Goal: Task Accomplishment & Management: Use online tool/utility

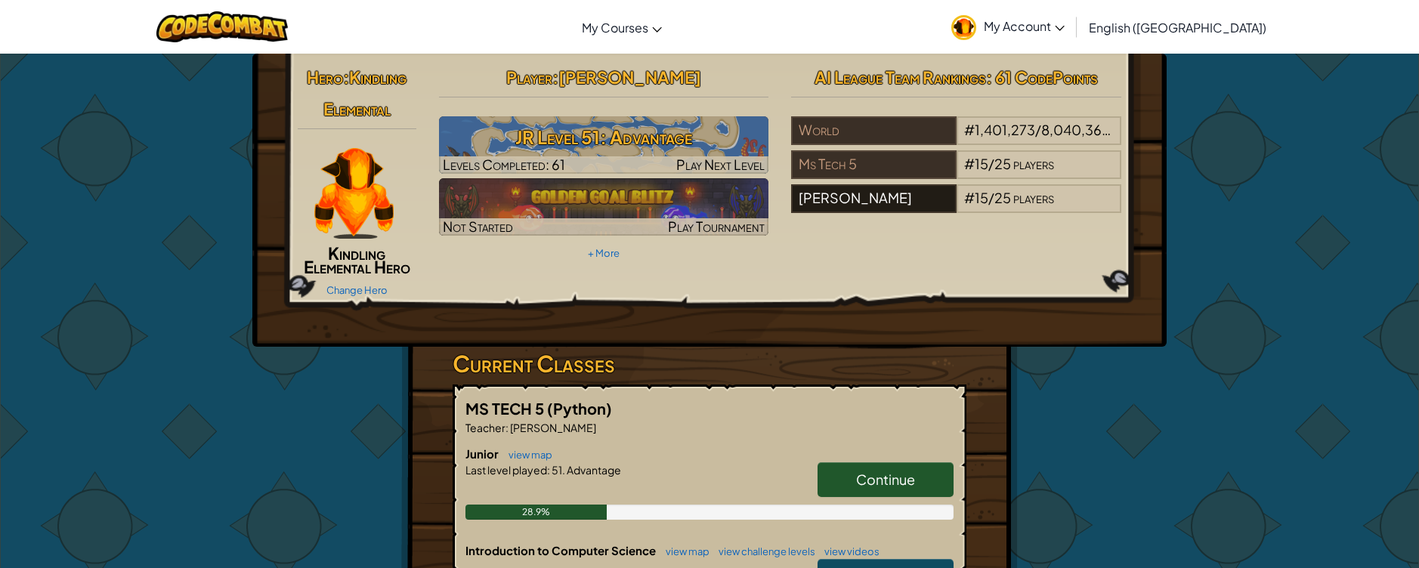
scroll to position [3, 0]
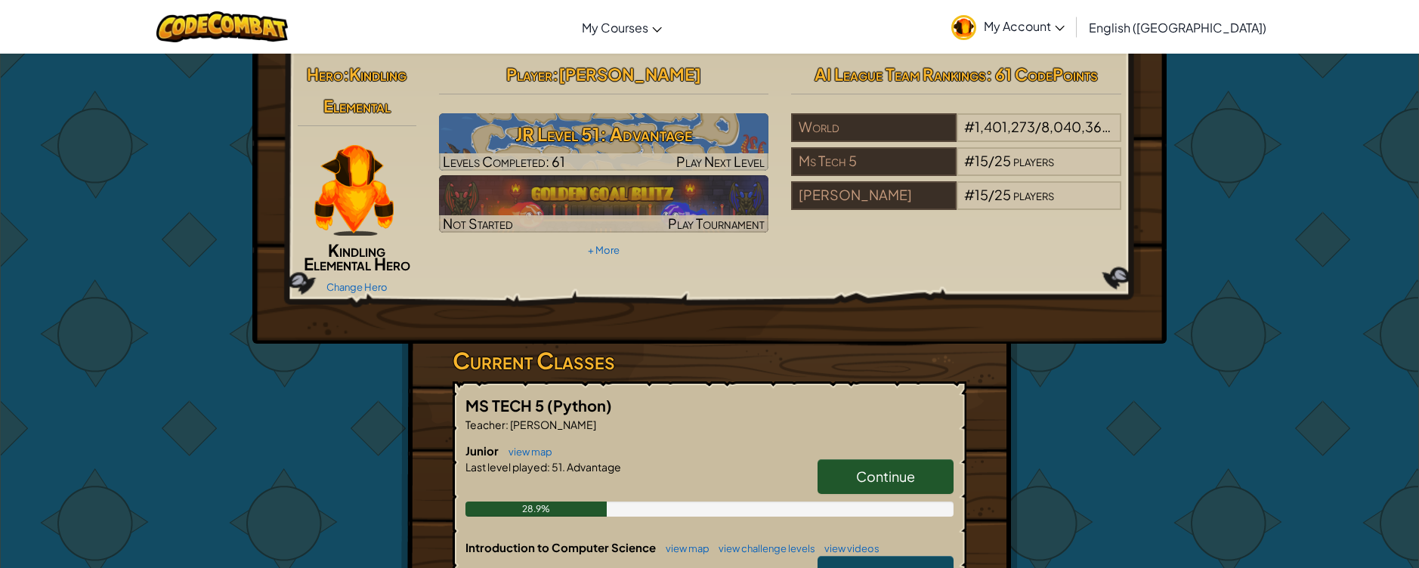
click at [880, 472] on span "Continue" at bounding box center [885, 476] width 59 height 17
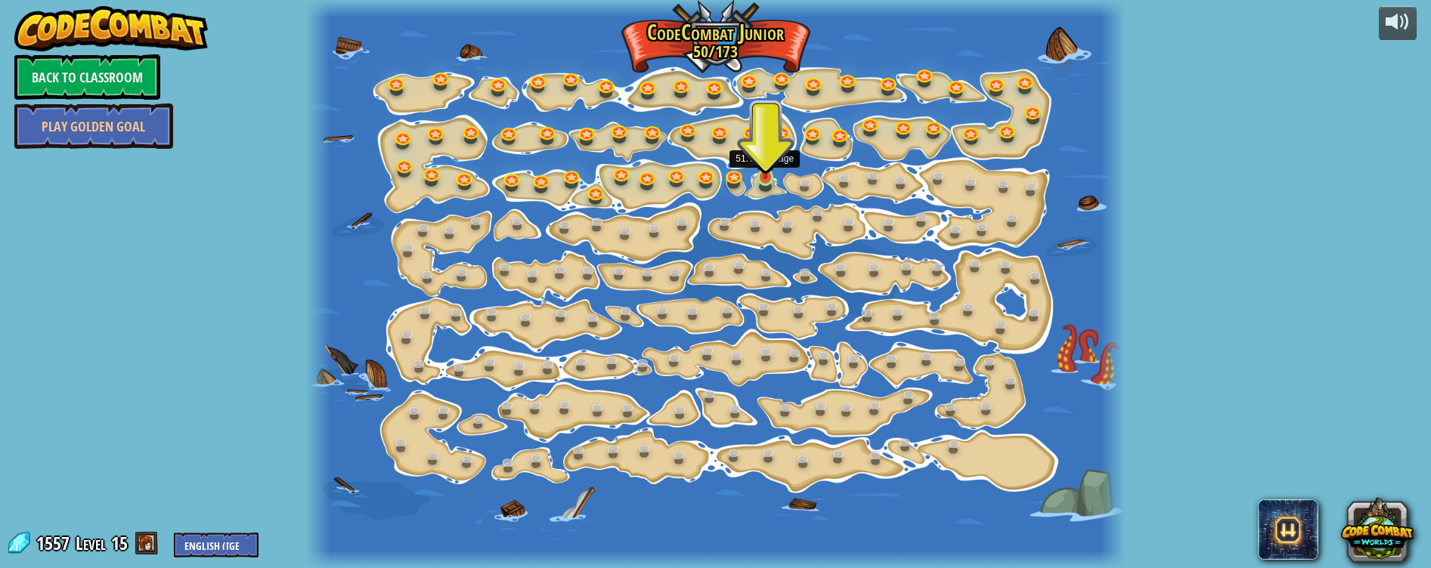
click at [761, 166] on img at bounding box center [765, 155] width 20 height 46
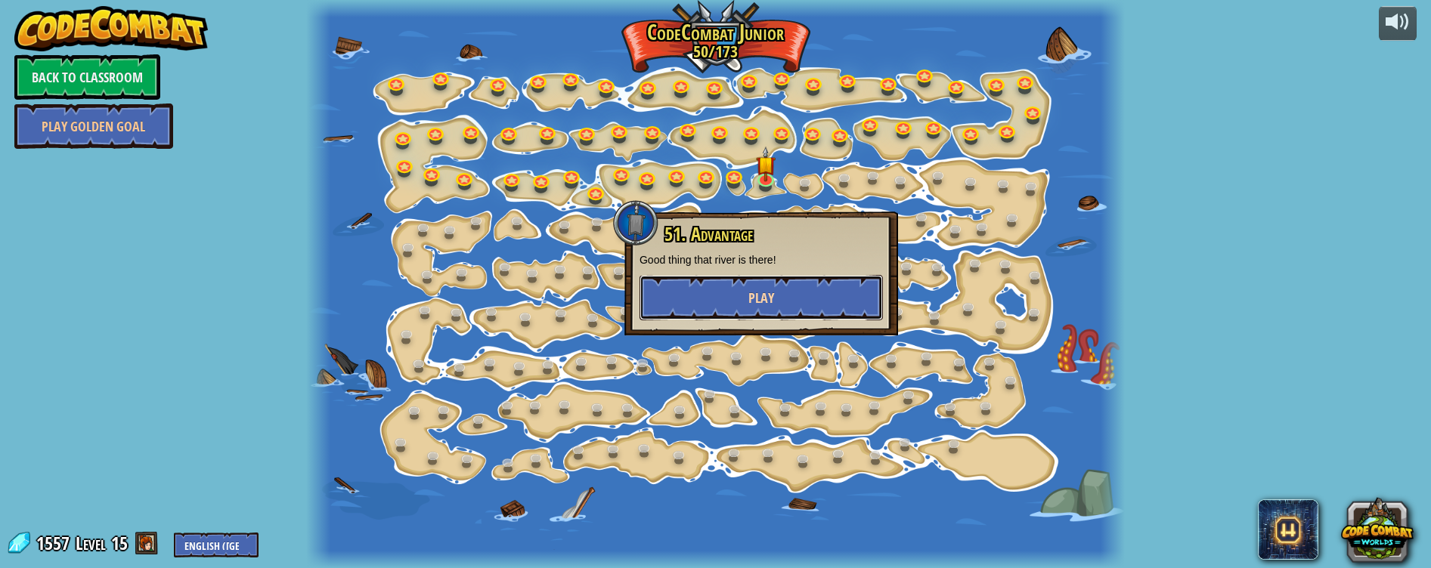
click at [727, 303] on button "Play" at bounding box center [760, 297] width 243 height 45
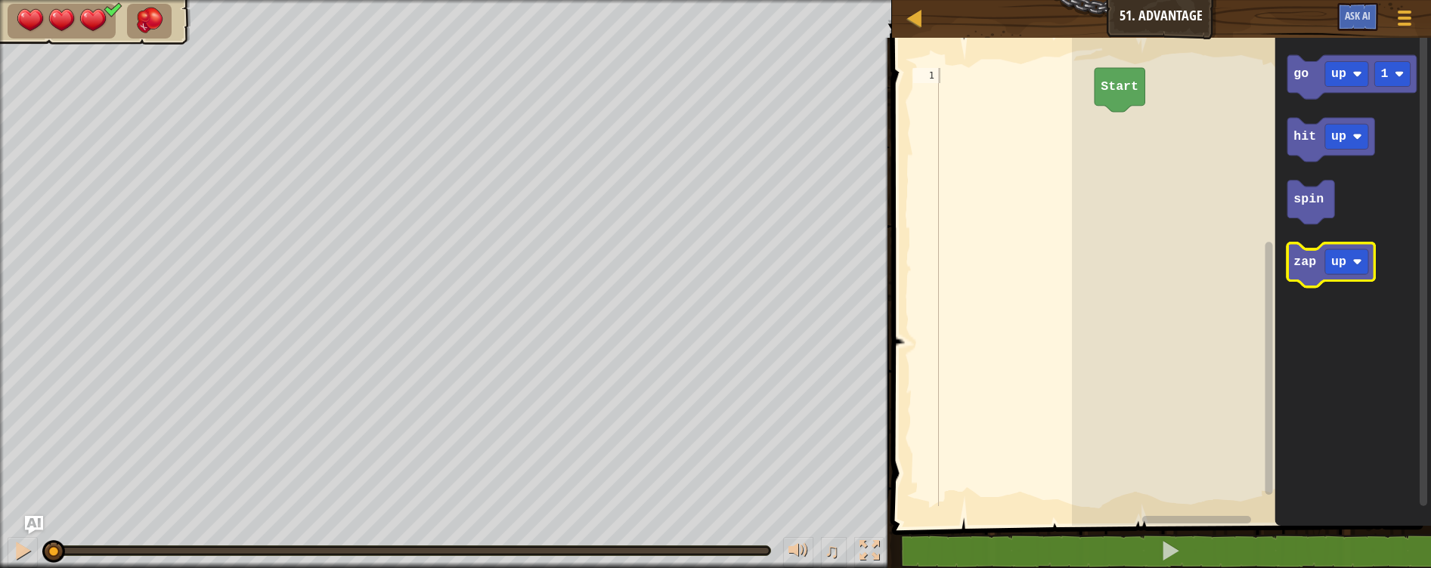
click at [1303, 266] on text "zap" at bounding box center [1304, 262] width 23 height 14
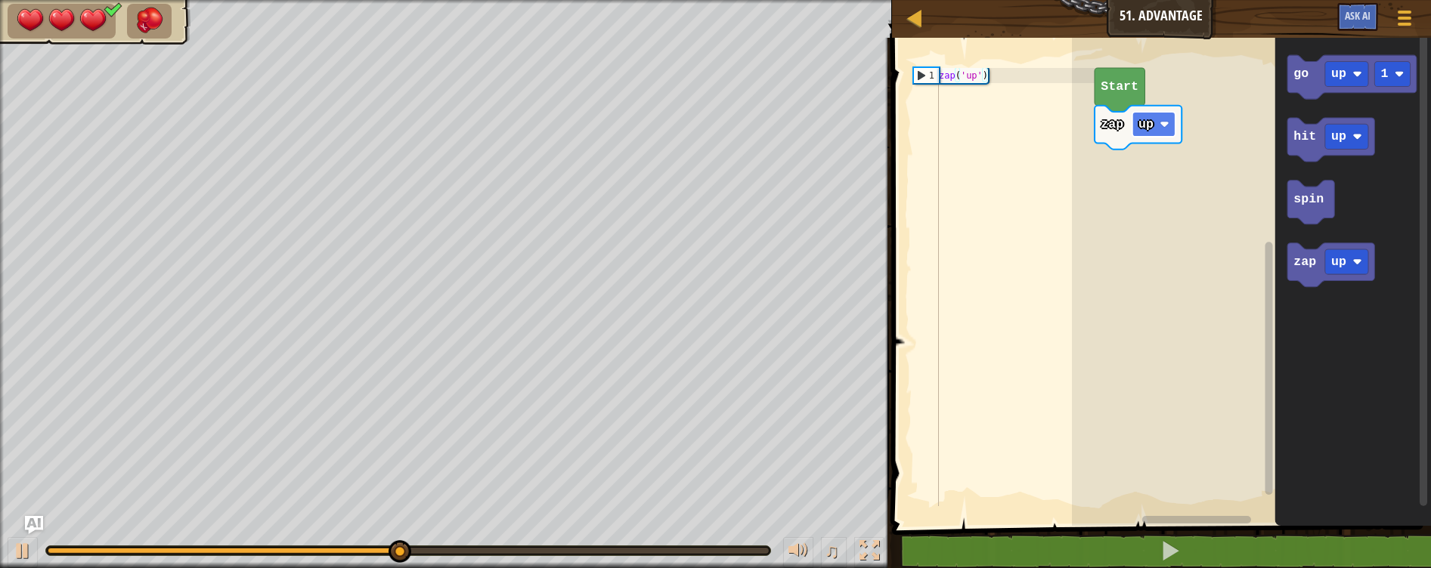
click at [1144, 121] on text "up" at bounding box center [1145, 124] width 15 height 14
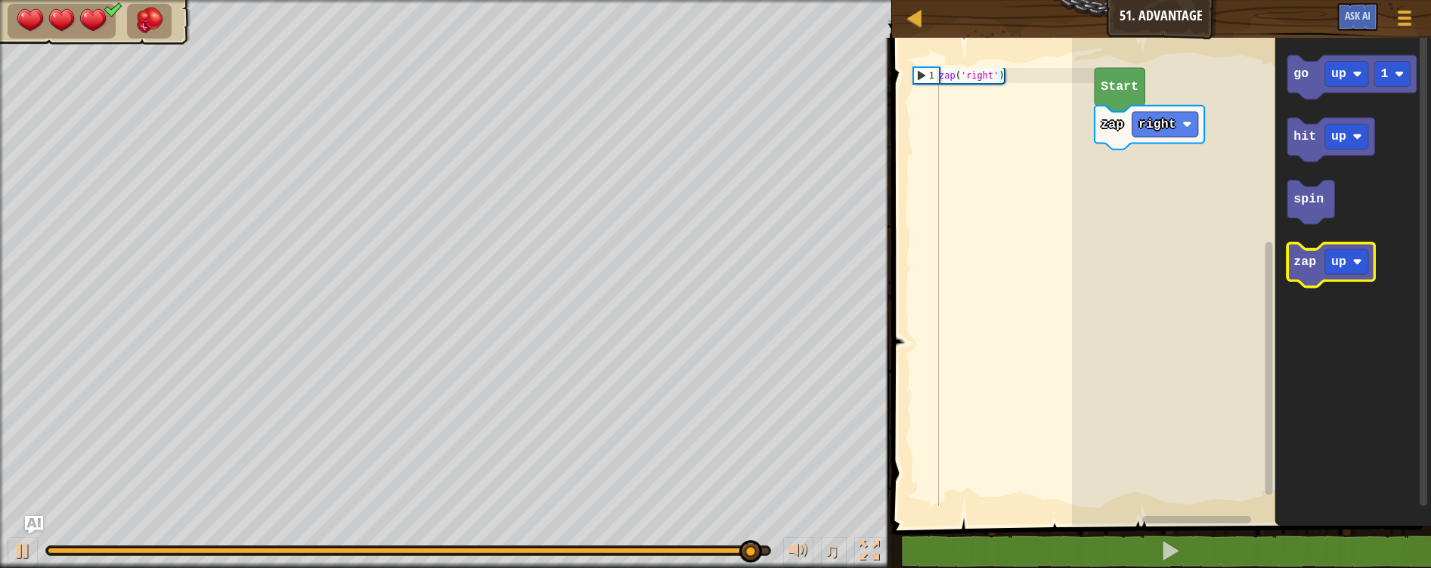
click at [1307, 259] on text "zap" at bounding box center [1304, 262] width 23 height 14
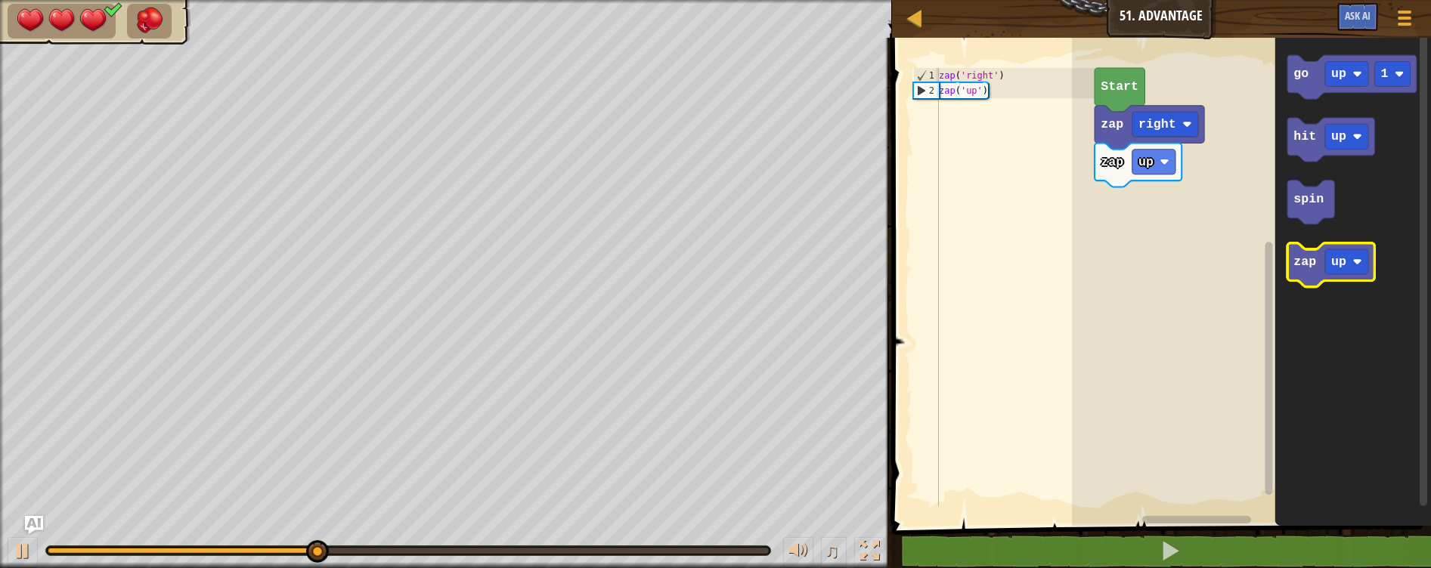
click at [1307, 259] on text "zap" at bounding box center [1304, 262] width 23 height 14
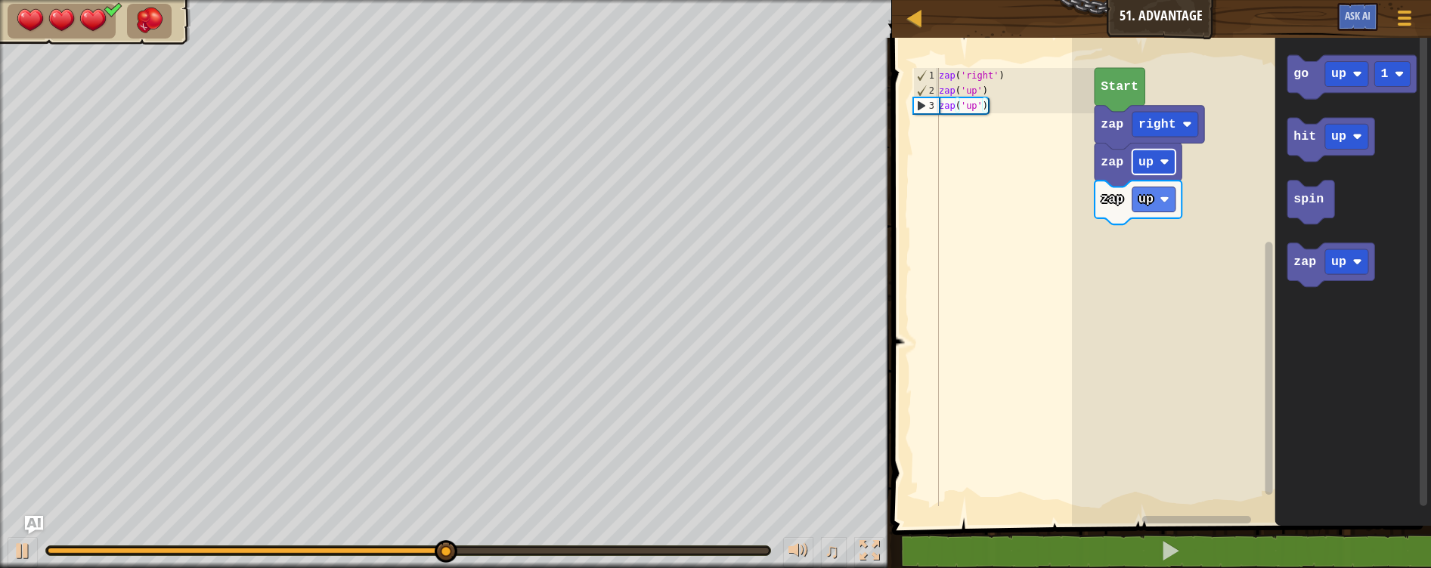
click at [1160, 171] on rect "Blockly Workspace" at bounding box center [1153, 162] width 43 height 25
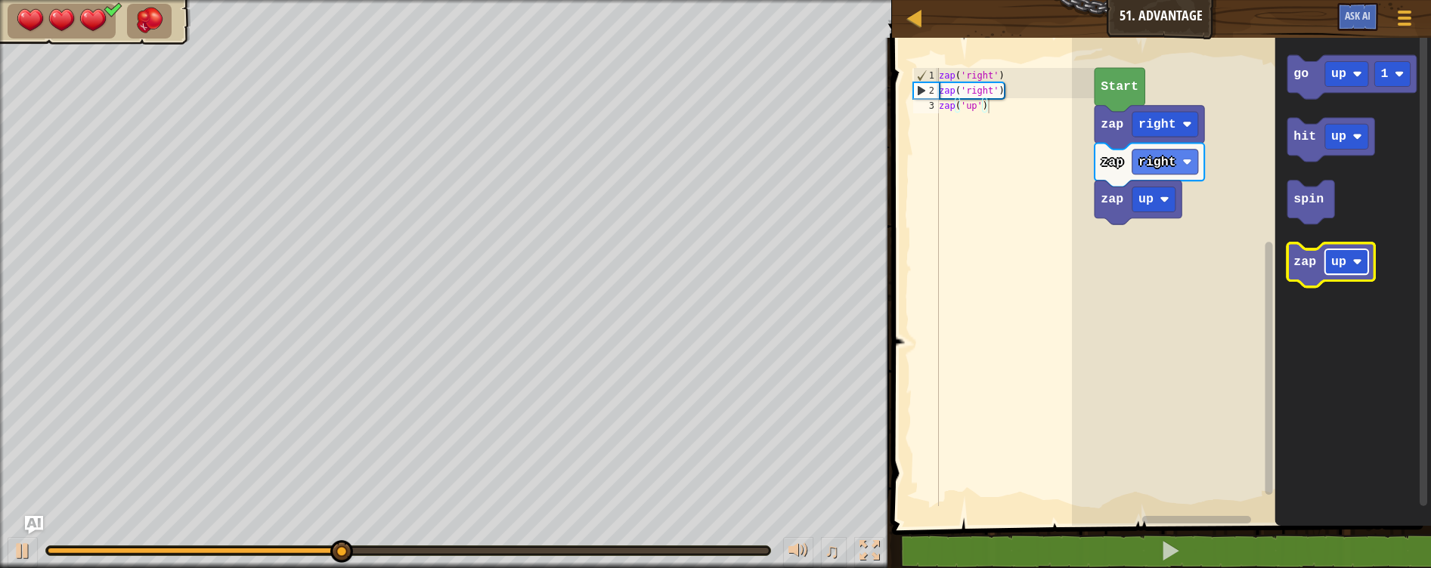
click at [1349, 265] on rect "Blockly Workspace" at bounding box center [1346, 261] width 43 height 25
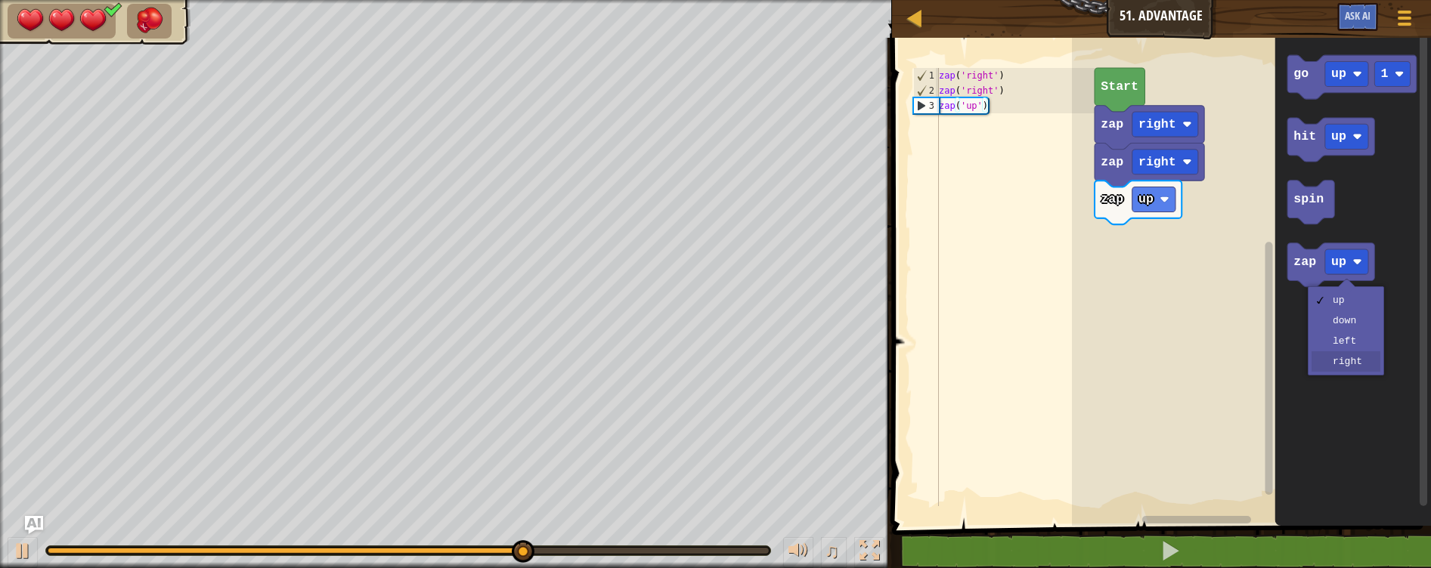
drag, startPoint x: 1357, startPoint y: 358, endPoint x: 1345, endPoint y: 348, distance: 16.1
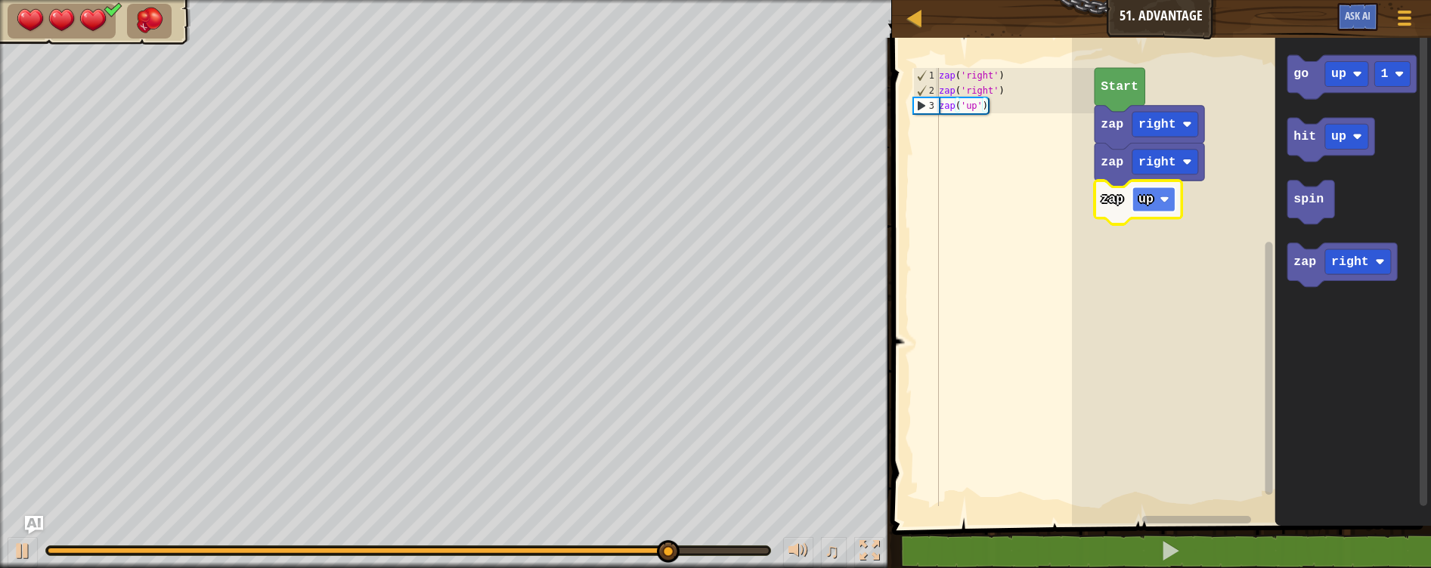
click at [1157, 206] on rect "Blockly Workspace" at bounding box center [1153, 199] width 43 height 25
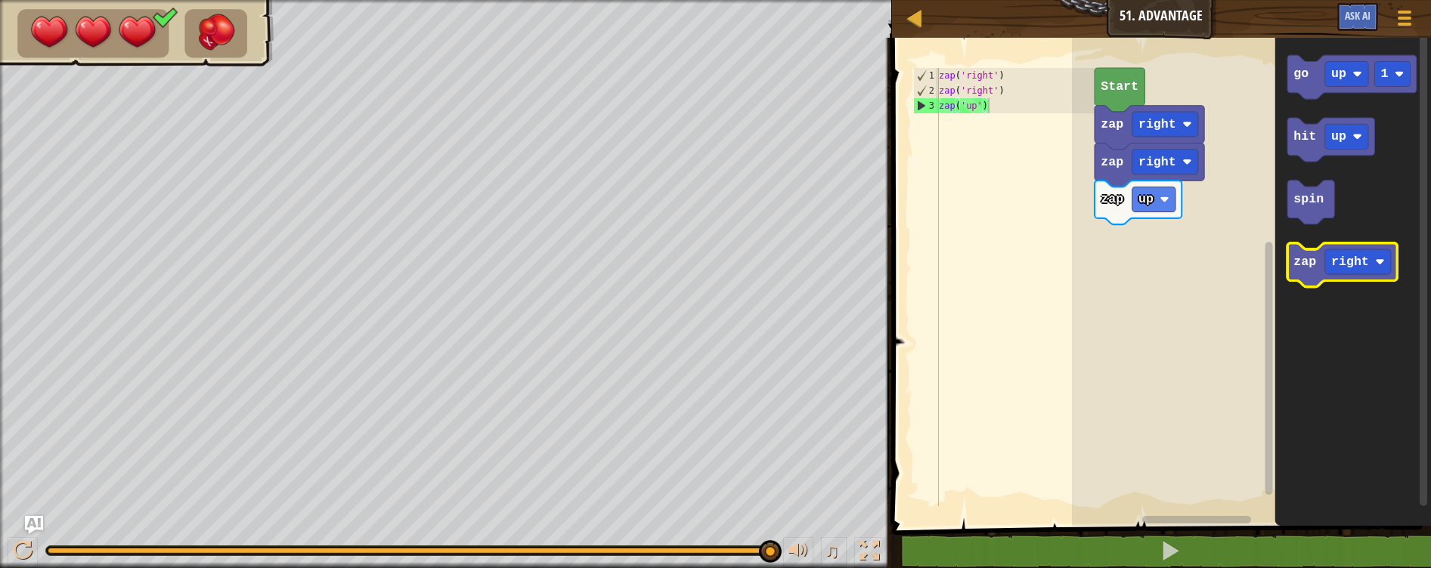
click at [1308, 268] on text "zap" at bounding box center [1304, 262] width 23 height 14
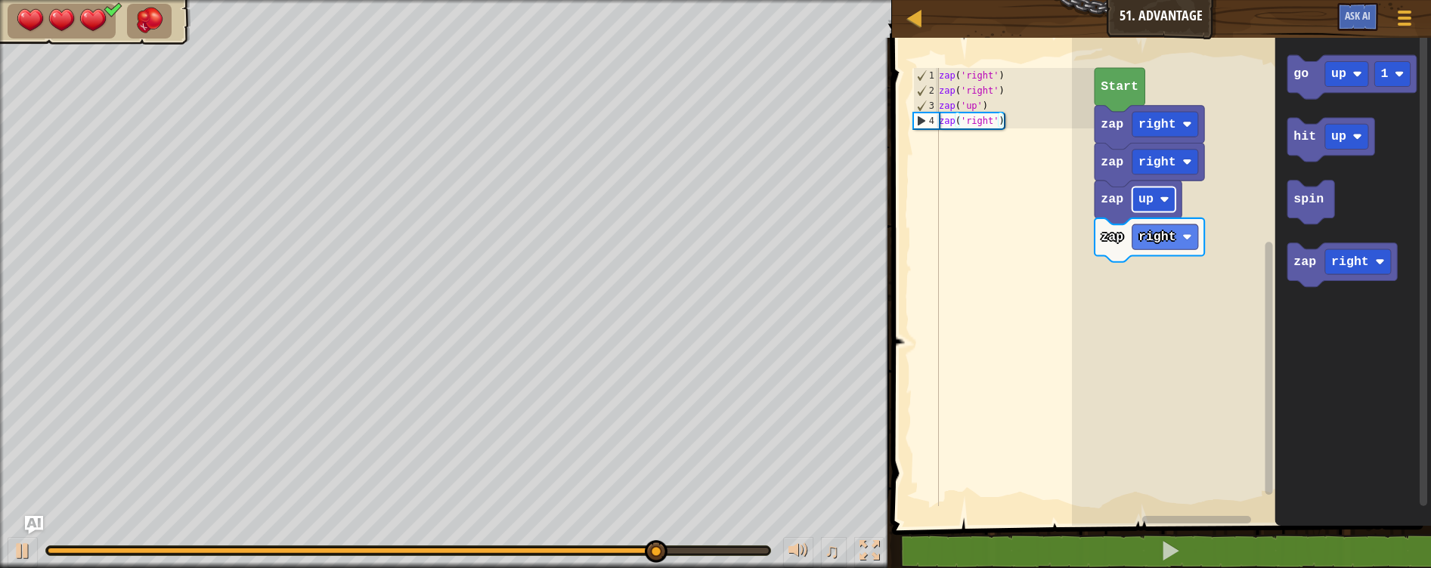
click at [1147, 206] on rect "Blockly Workspace" at bounding box center [1153, 199] width 43 height 25
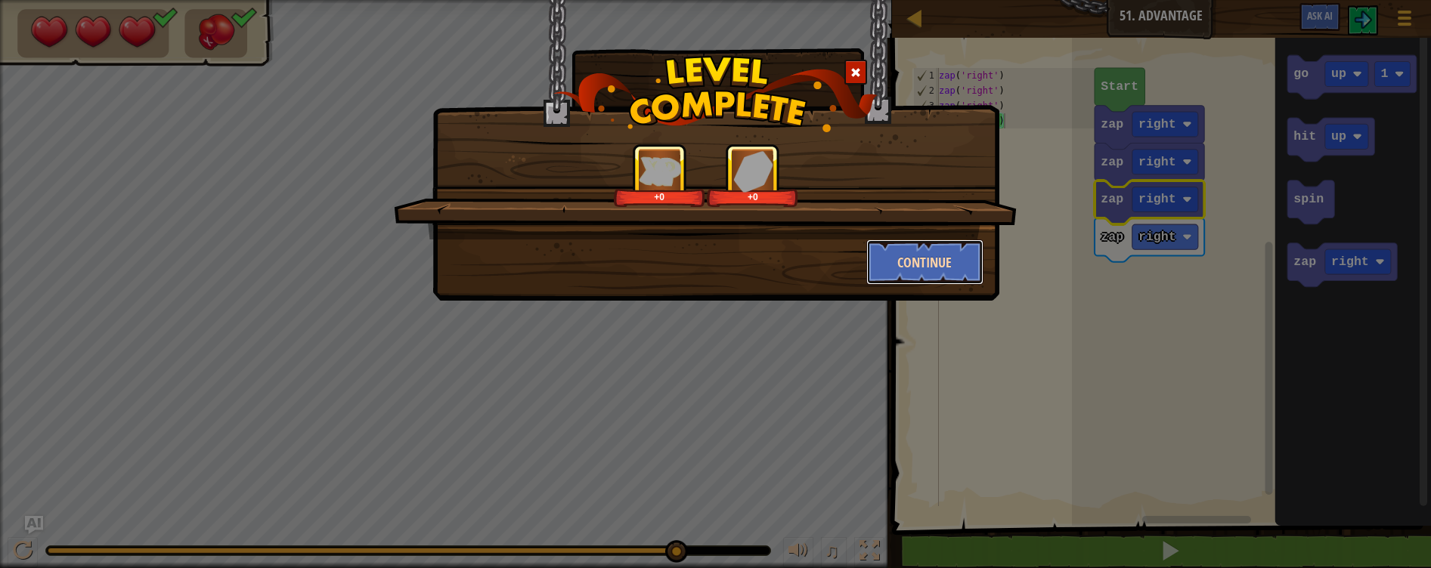
click at [892, 256] on button "Continue" at bounding box center [924, 262] width 117 height 45
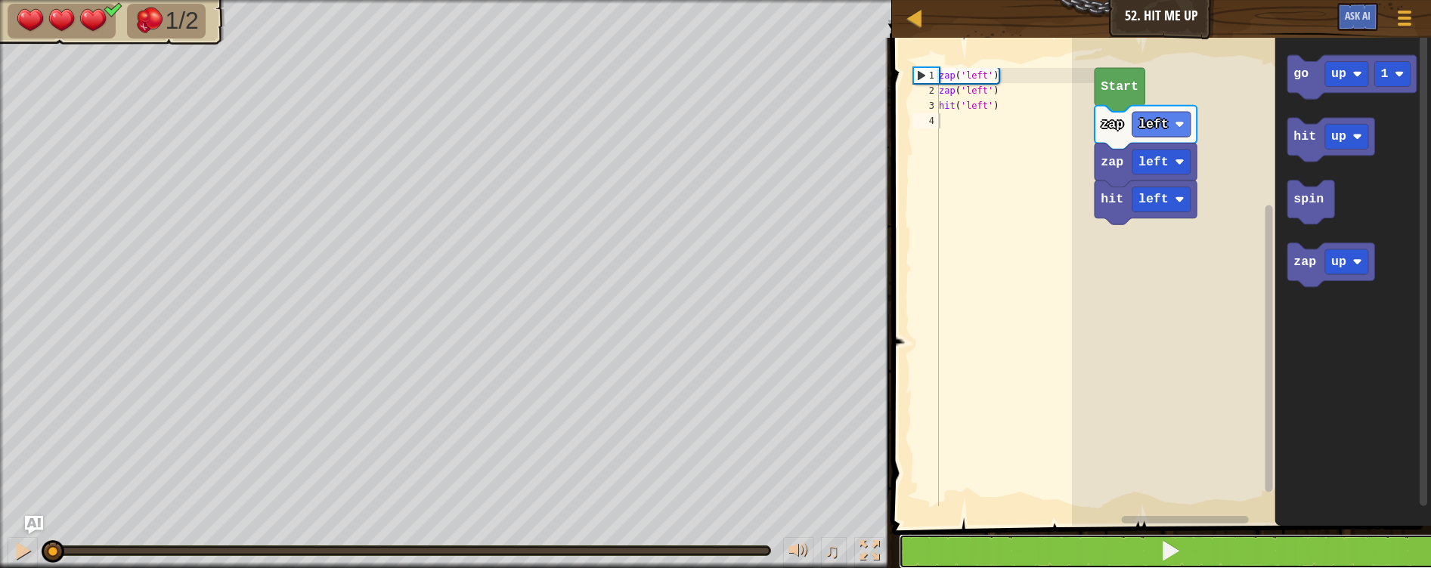
click at [1212, 558] on button at bounding box center [1170, 551] width 543 height 35
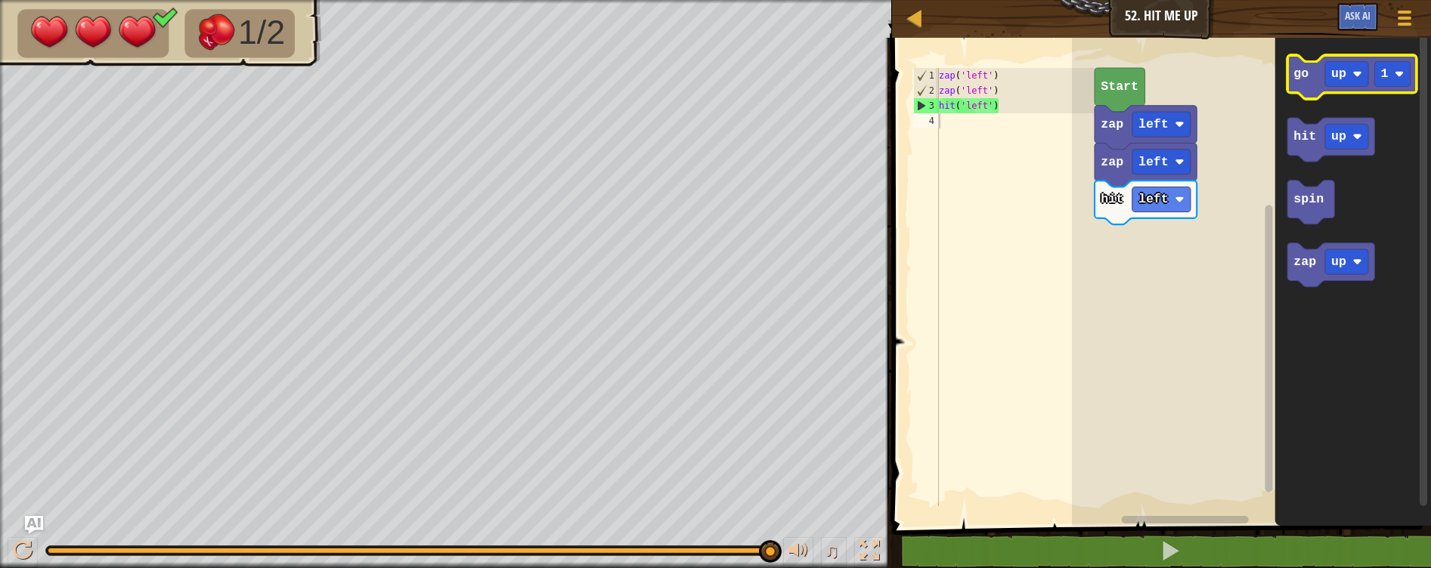
click at [1295, 73] on text "go" at bounding box center [1300, 74] width 15 height 14
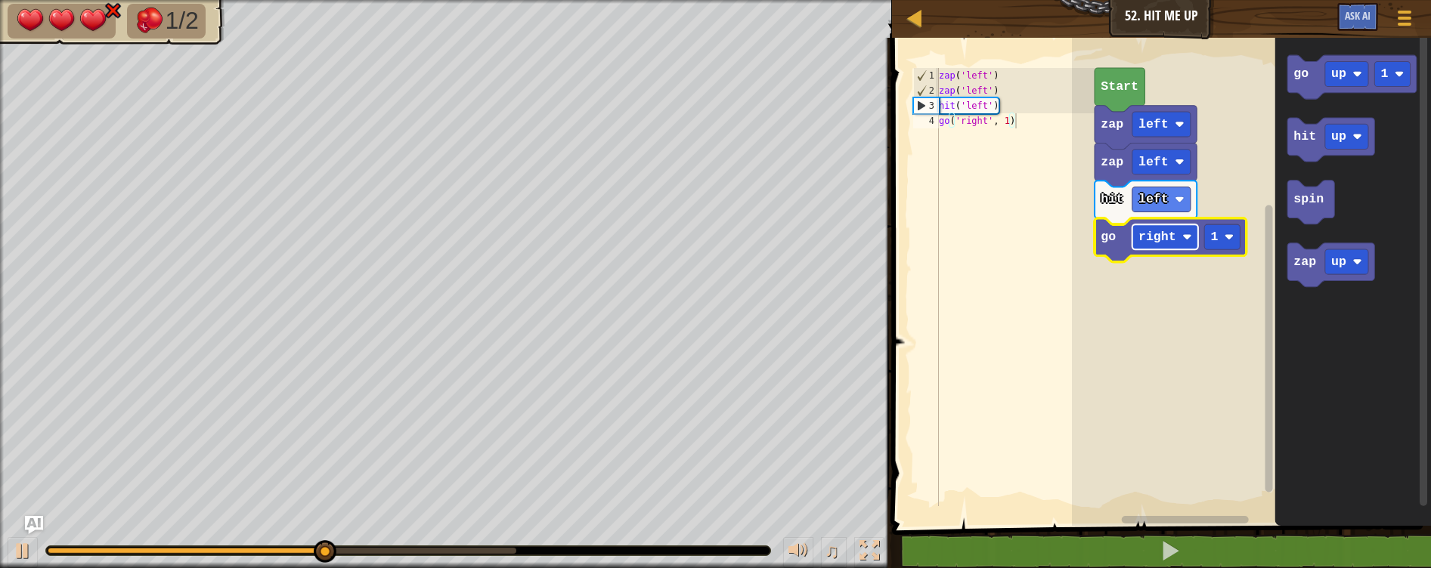
click at [1149, 246] on rect "Blockly Workspace" at bounding box center [1165, 236] width 66 height 25
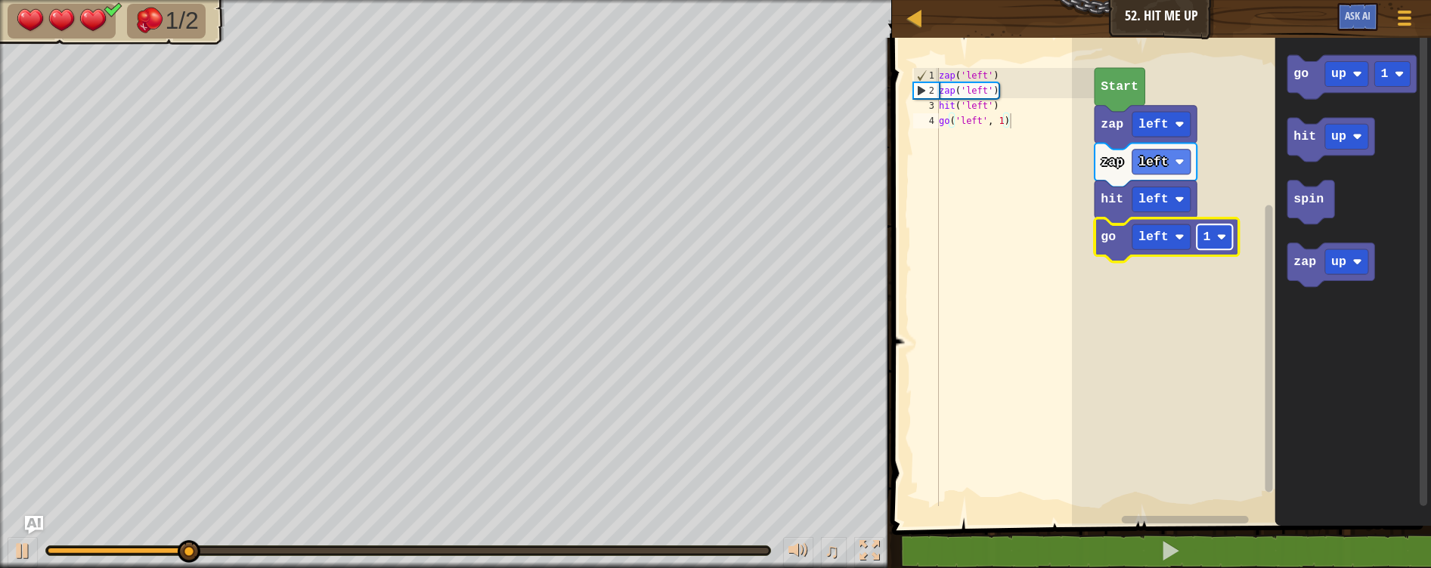
click at [1205, 236] on text "1" at bounding box center [1207, 237] width 8 height 14
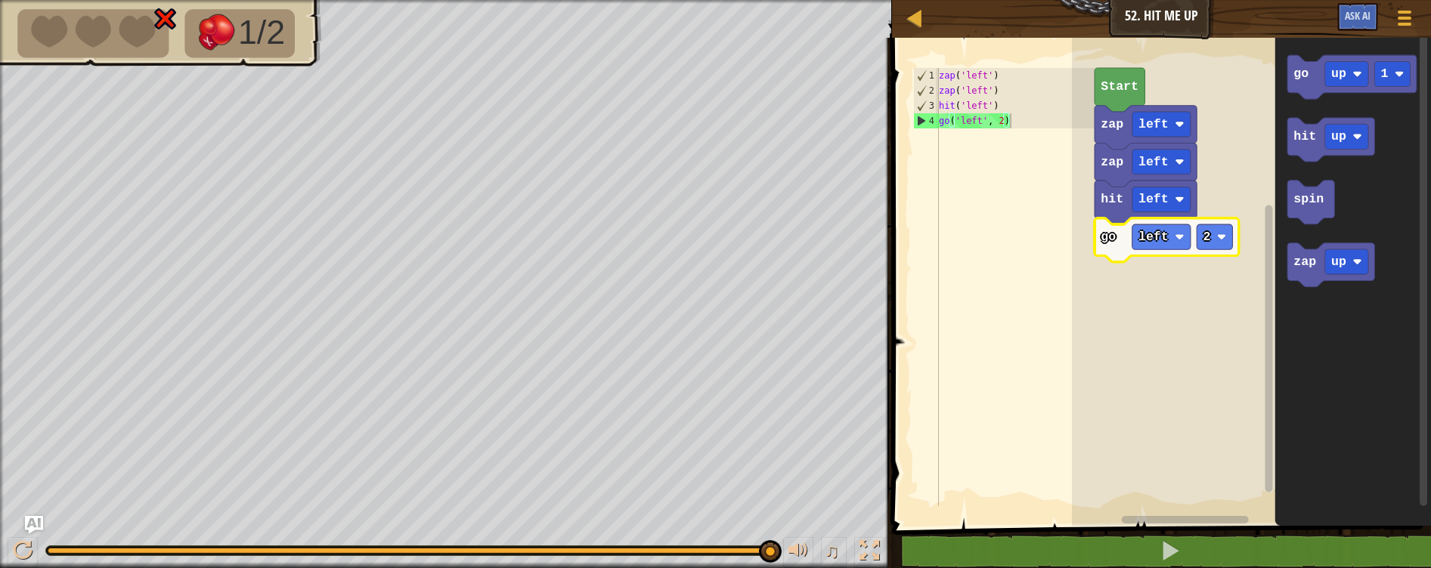
click at [1309, 111] on icon "Blockly Workspace" at bounding box center [1353, 278] width 156 height 496
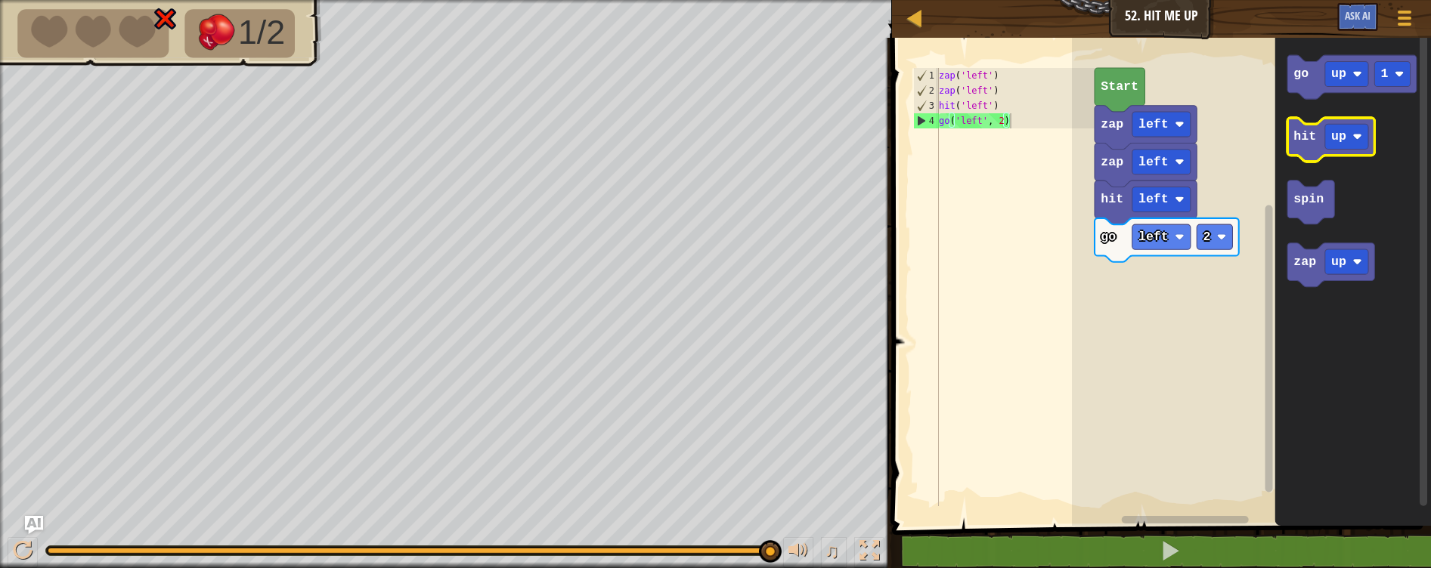
click at [1308, 147] on icon "Blockly Workspace" at bounding box center [1330, 140] width 87 height 44
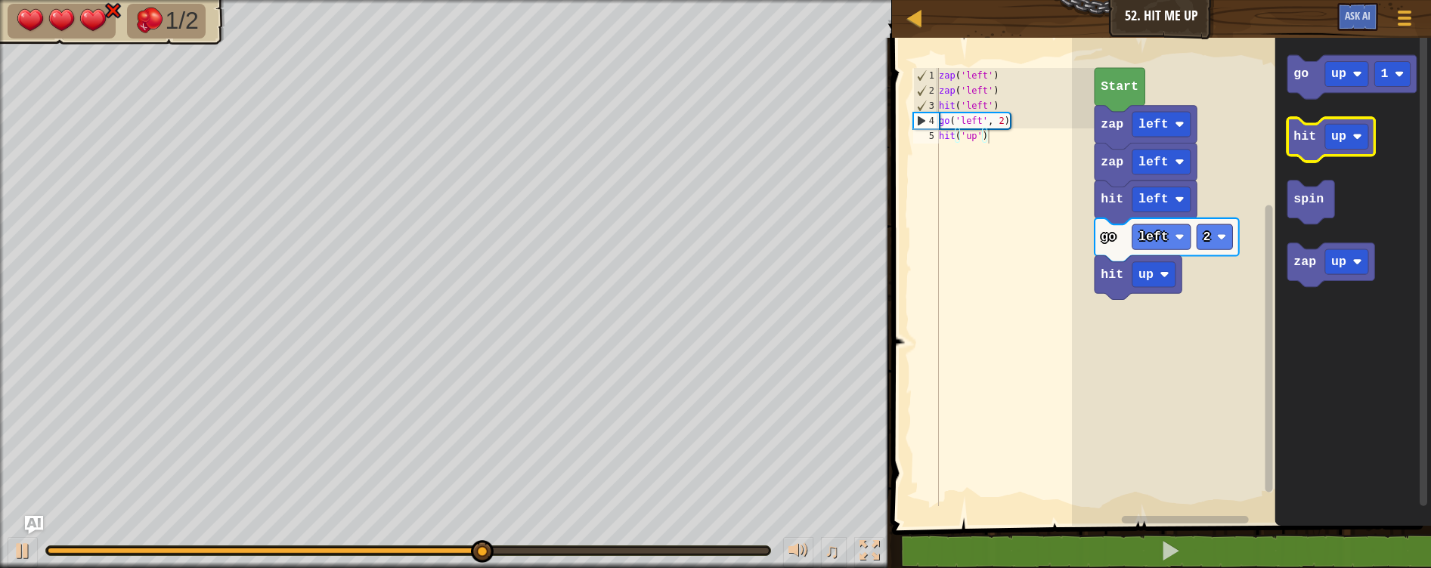
click at [1308, 147] on icon "Blockly Workspace" at bounding box center [1330, 140] width 87 height 44
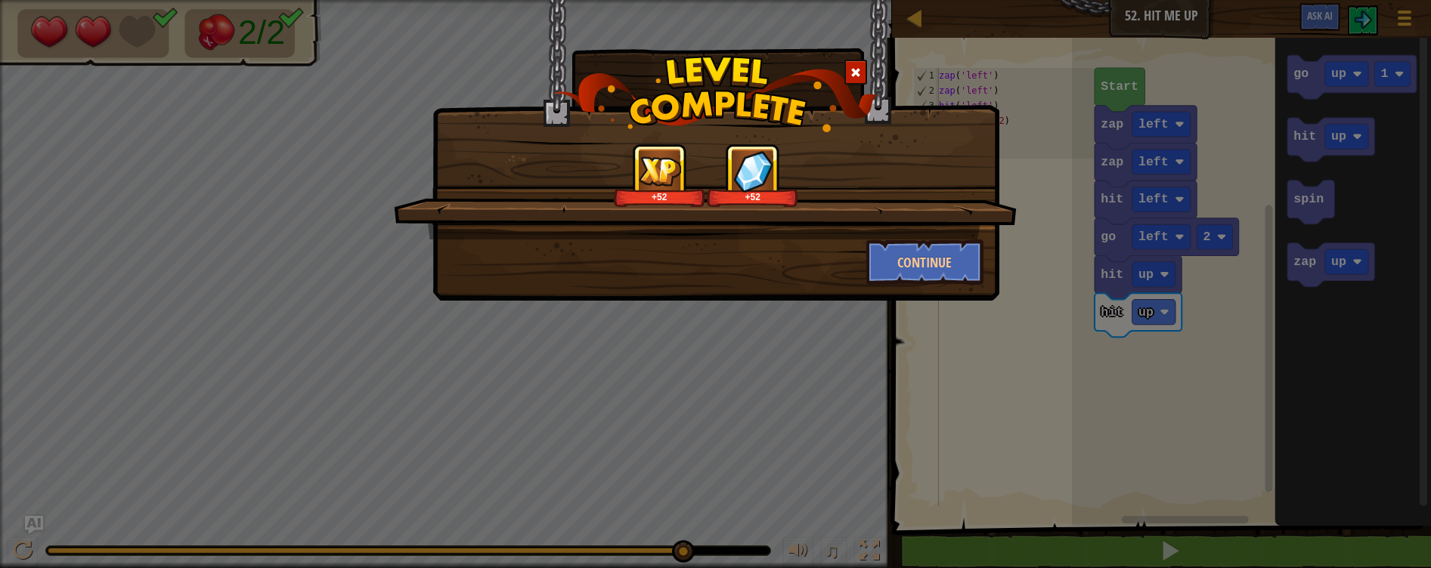
drag, startPoint x: 674, startPoint y: 546, endPoint x: 624, endPoint y: 556, distance: 51.4
click at [624, 556] on div "+52 +52 Continue" at bounding box center [715, 284] width 1431 height 568
drag, startPoint x: 648, startPoint y: 547, endPoint x: 560, endPoint y: 536, distance: 88.4
click at [560, 536] on div "+52 +52 Continue" at bounding box center [715, 284] width 1431 height 568
click at [935, 267] on button "Continue" at bounding box center [924, 262] width 117 height 45
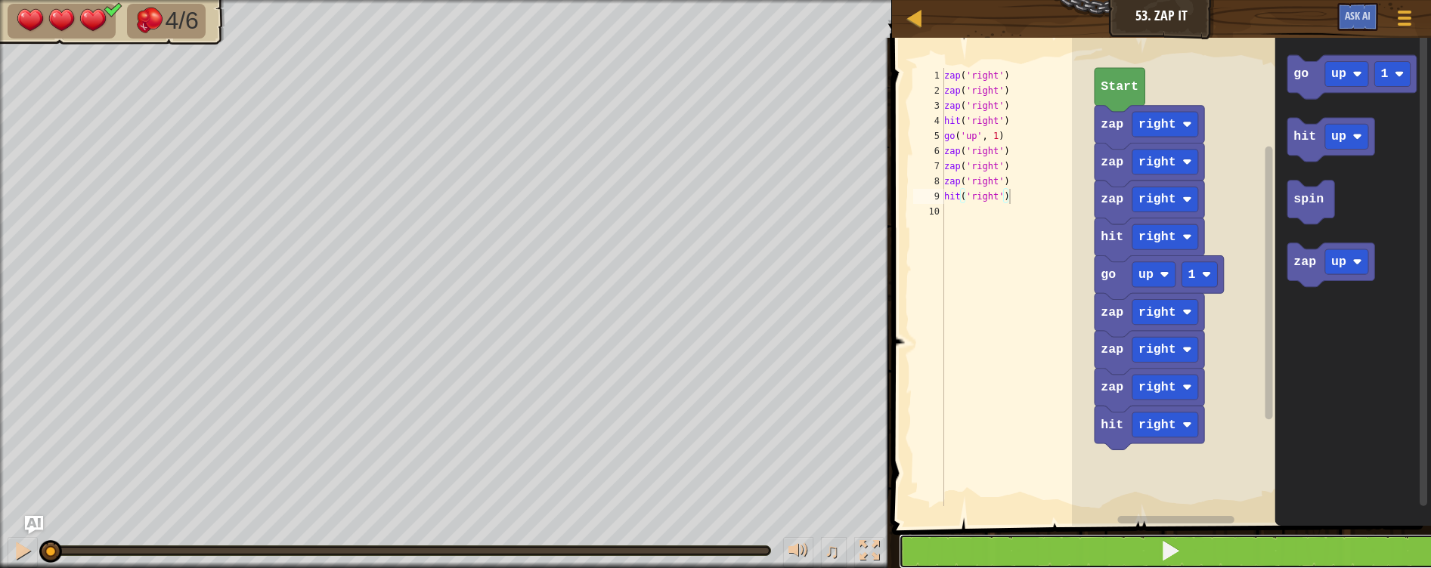
click at [1277, 559] on button at bounding box center [1170, 551] width 543 height 35
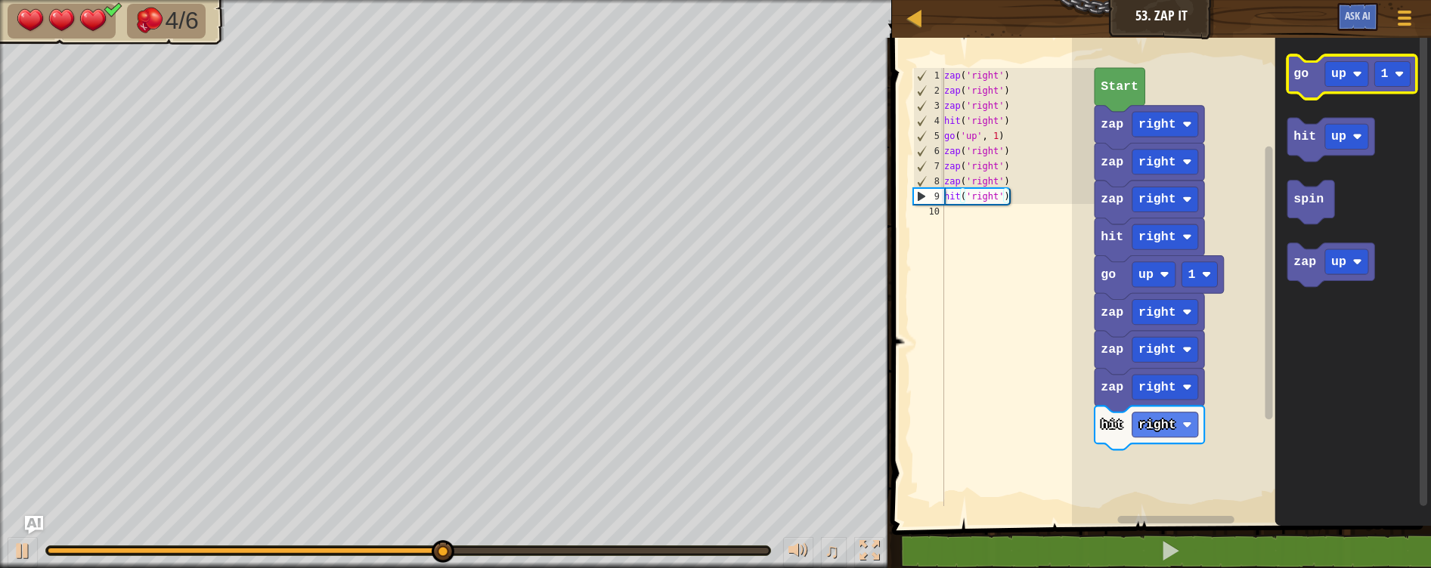
click at [1308, 80] on icon "Blockly Workspace" at bounding box center [1351, 77] width 129 height 44
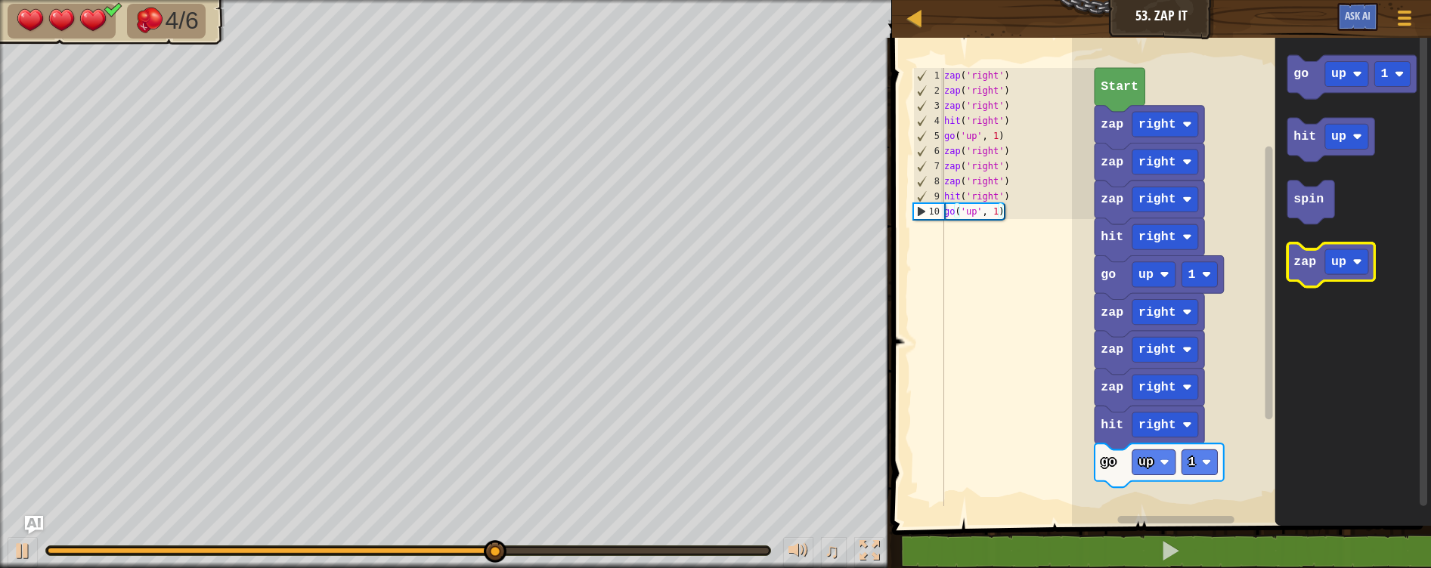
click at [1311, 268] on text "zap" at bounding box center [1304, 262] width 23 height 14
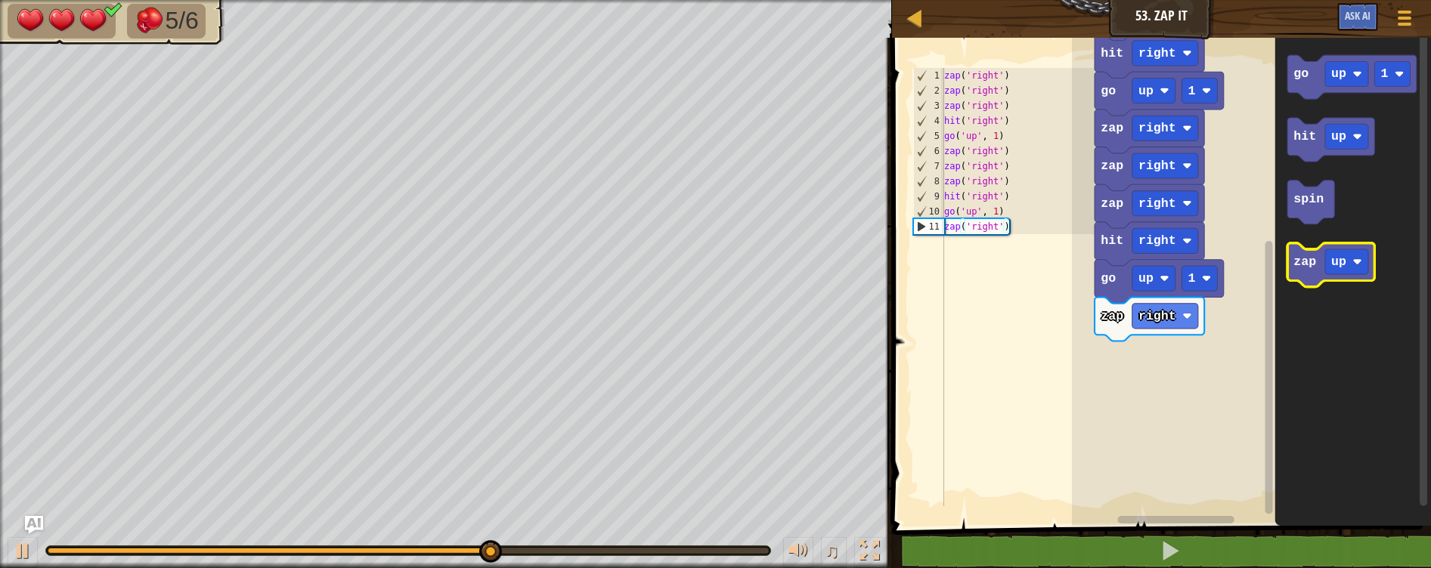
click at [1300, 266] on text "zap" at bounding box center [1304, 262] width 23 height 14
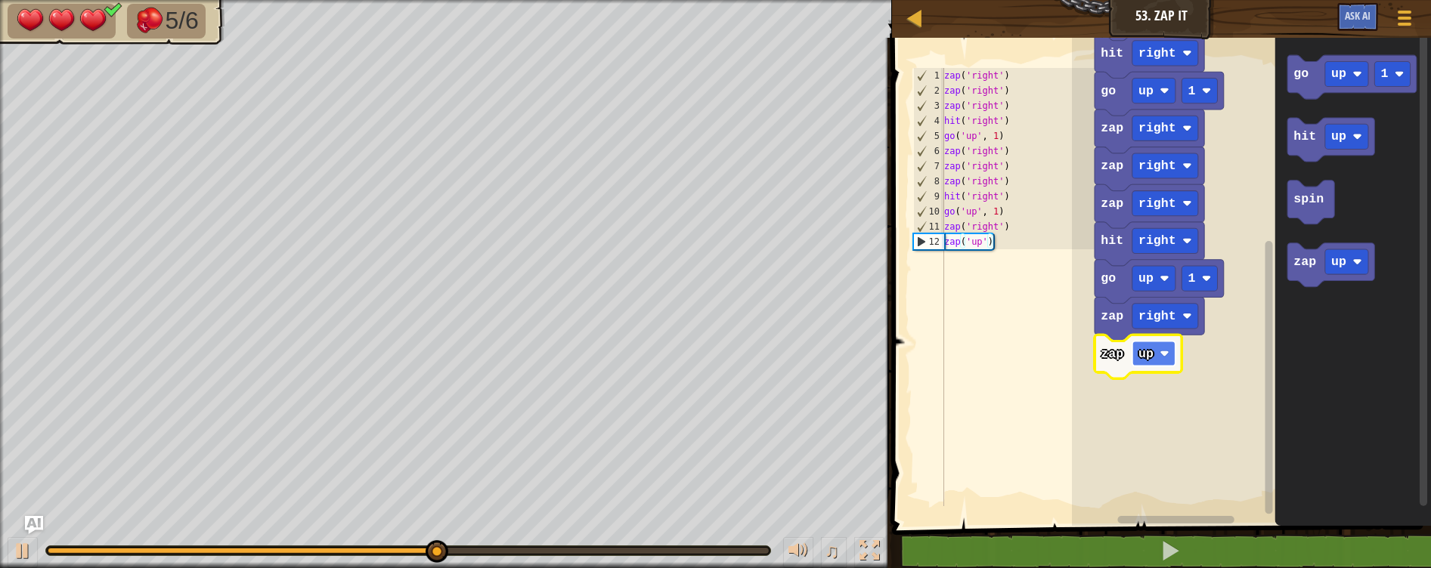
click at [1166, 358] on image "Blockly Workspace" at bounding box center [1163, 353] width 9 height 9
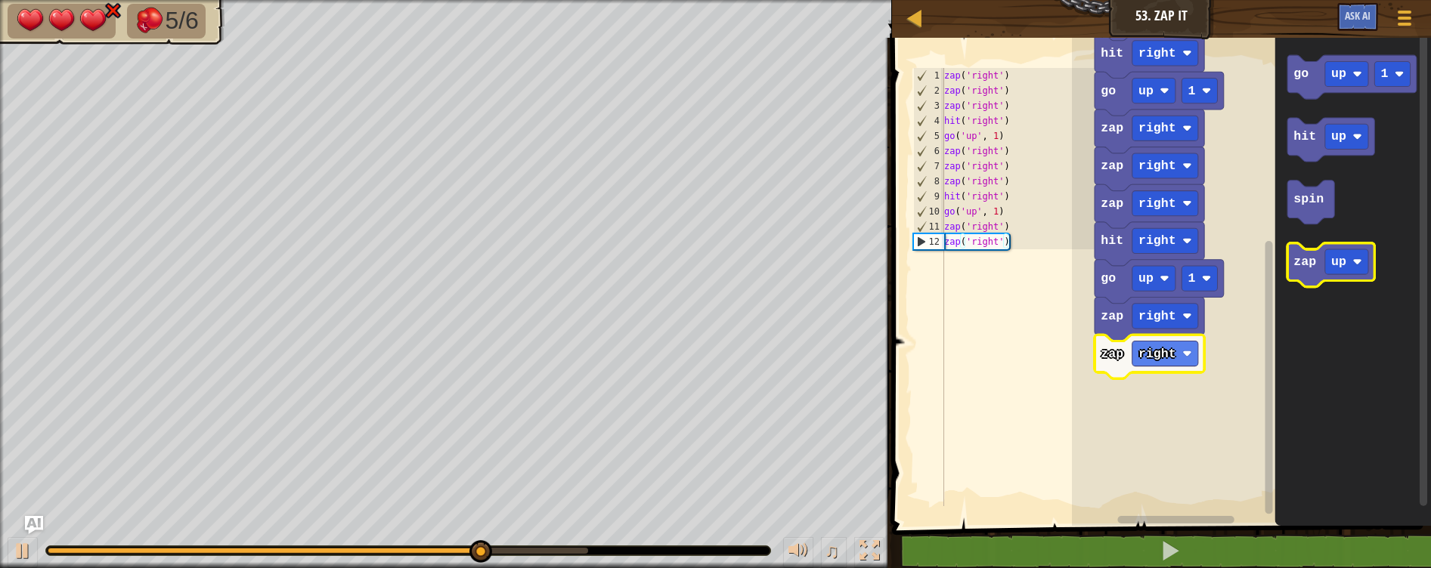
click at [1295, 270] on g "zap up" at bounding box center [1330, 265] width 87 height 44
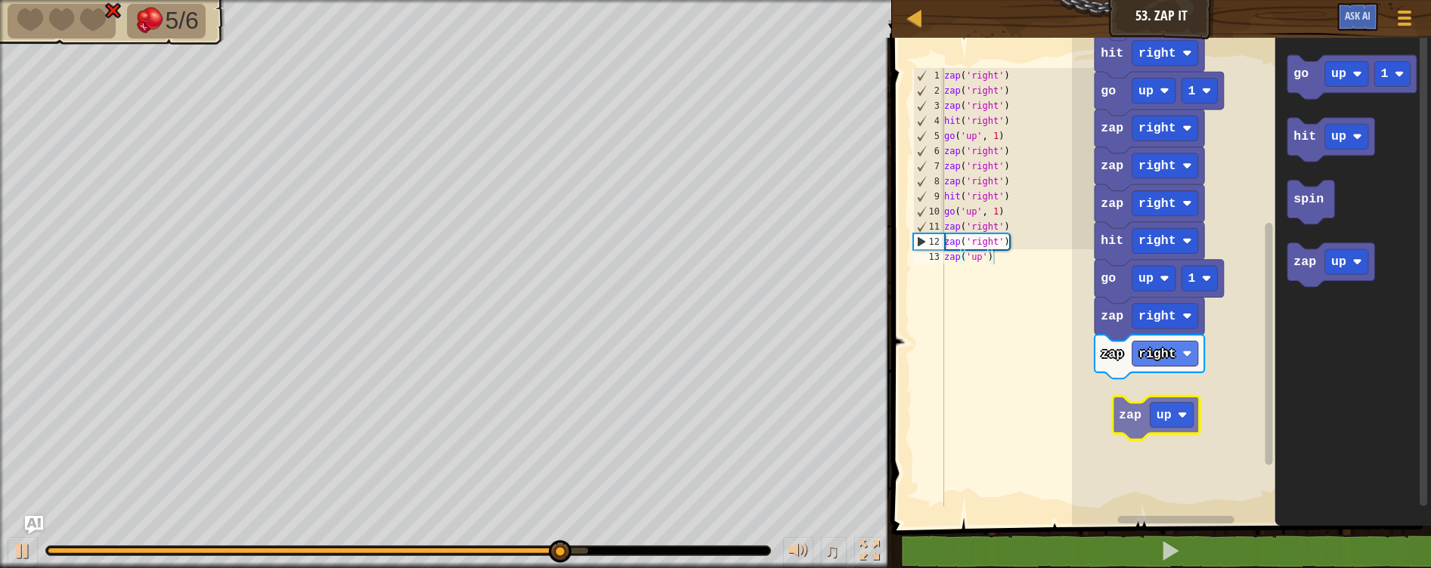
click at [1131, 428] on div "Start zap right zap right zap right hit right go up 1 zap right zap right zap r…" at bounding box center [1251, 278] width 359 height 496
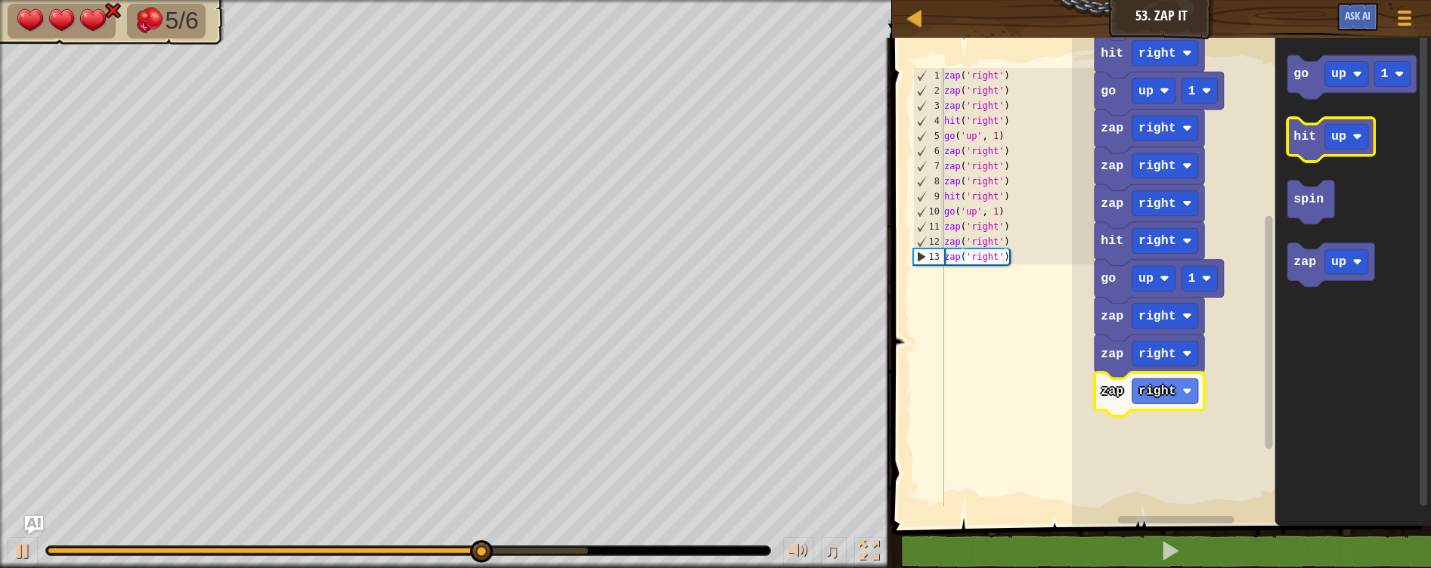
click at [1299, 134] on g "hit up" at bounding box center [1330, 140] width 87 height 44
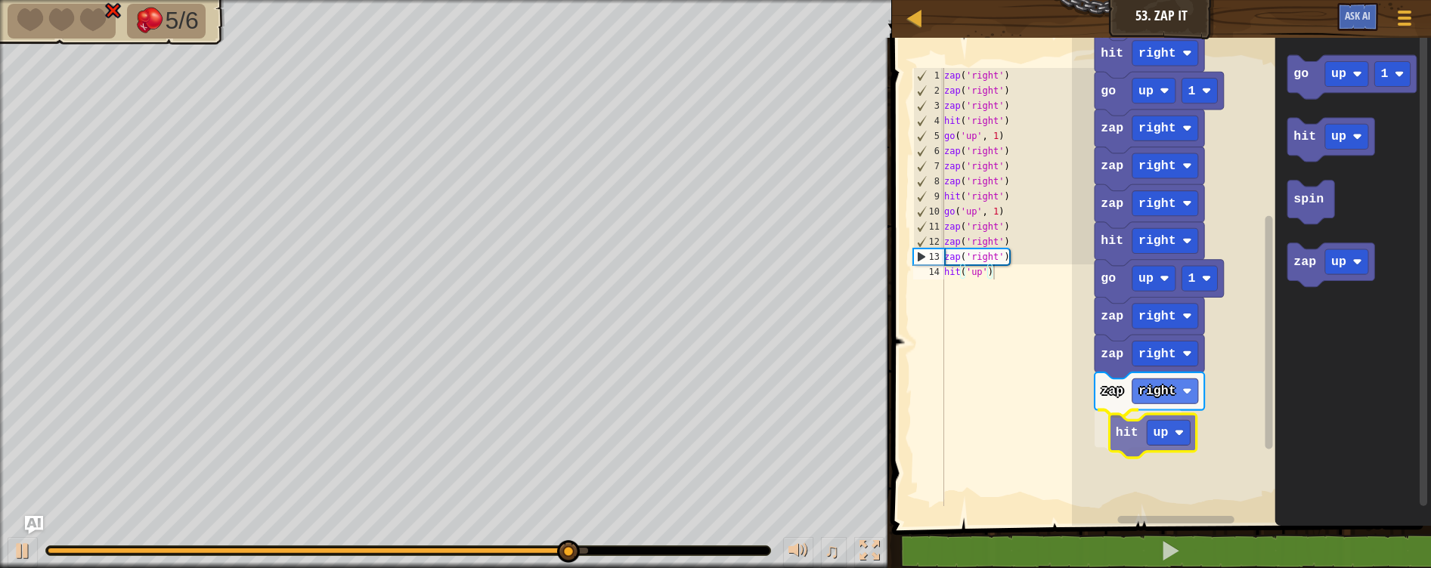
click at [1127, 438] on div "Start zap right zap right zap right hit right go up 1 zap right zap right zap r…" at bounding box center [1251, 278] width 359 height 496
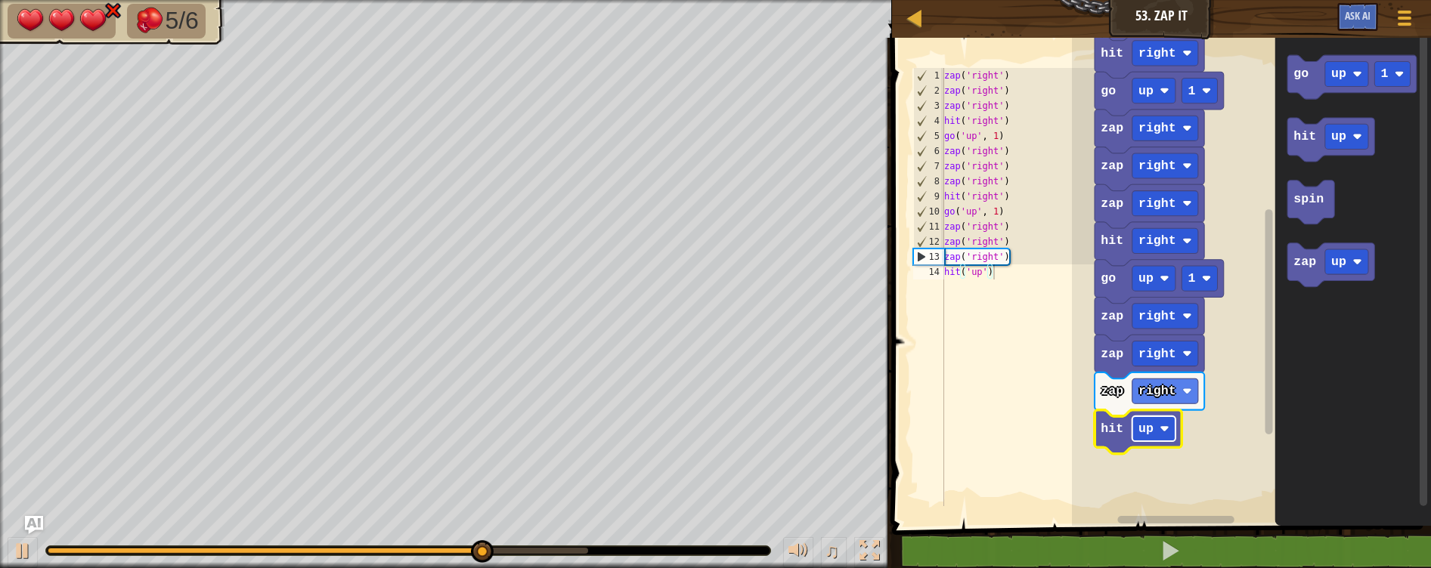
click at [1146, 428] on text "up" at bounding box center [1145, 429] width 15 height 14
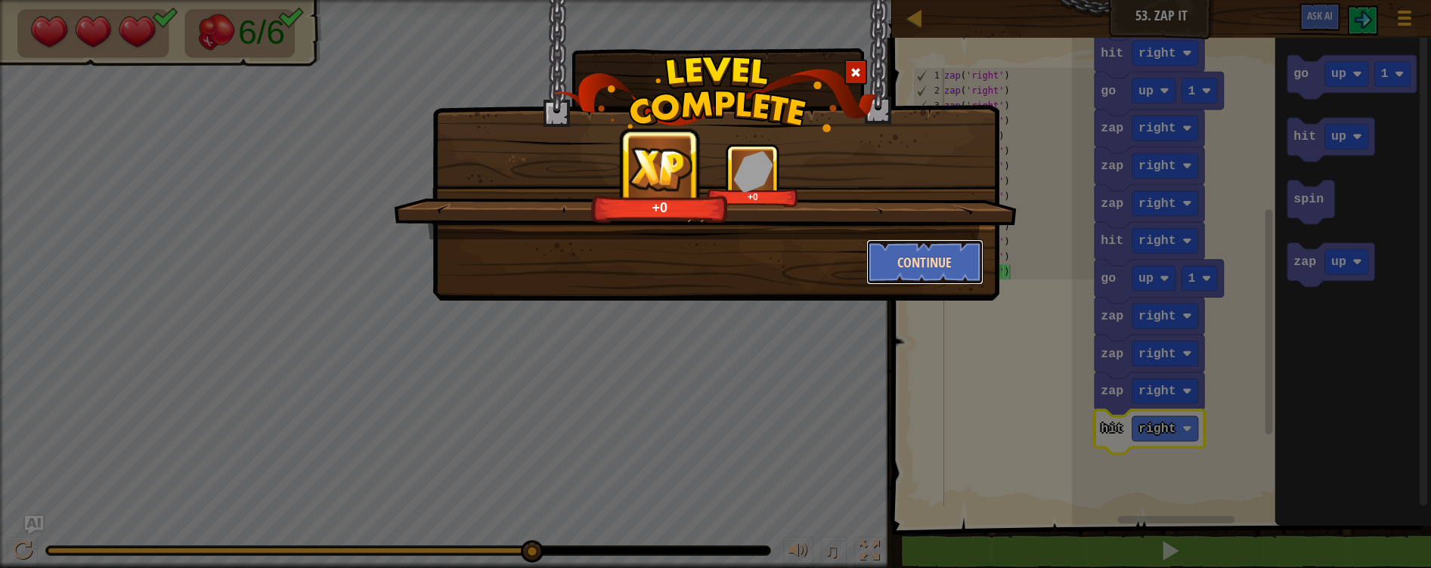
click at [935, 253] on button "Continue" at bounding box center [924, 262] width 117 height 45
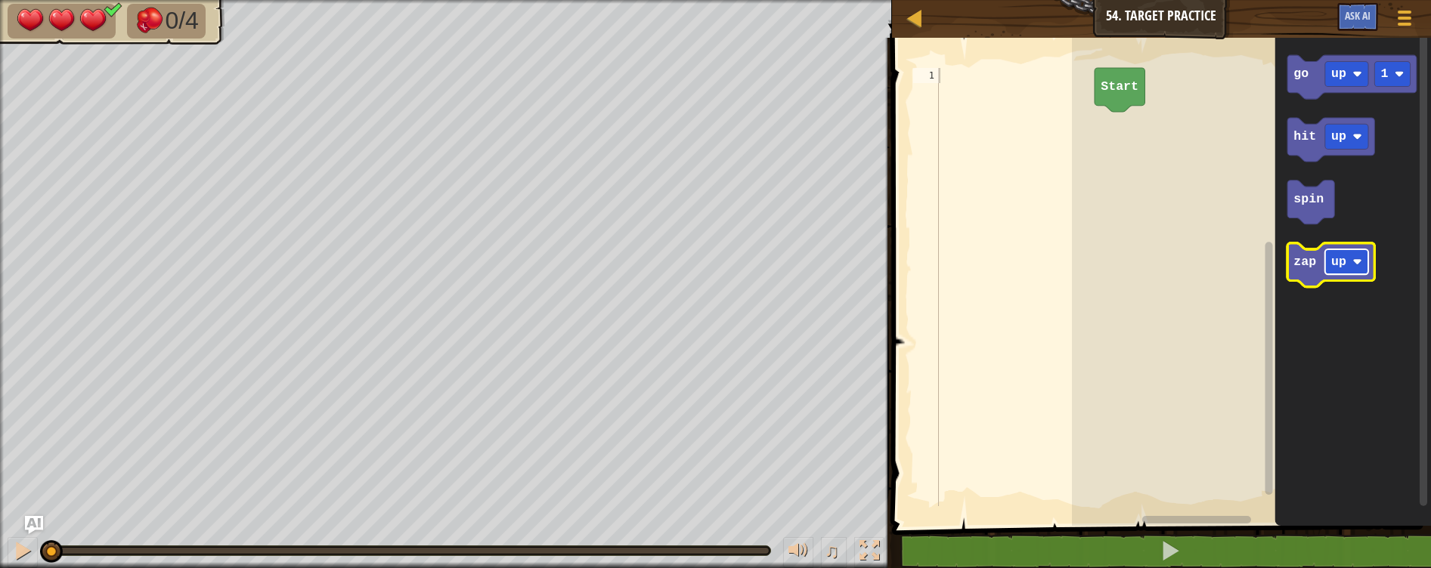
click at [1336, 263] on text "up" at bounding box center [1338, 262] width 15 height 14
click at [1296, 269] on icon "Blockly Workspace" at bounding box center [1342, 265] width 110 height 44
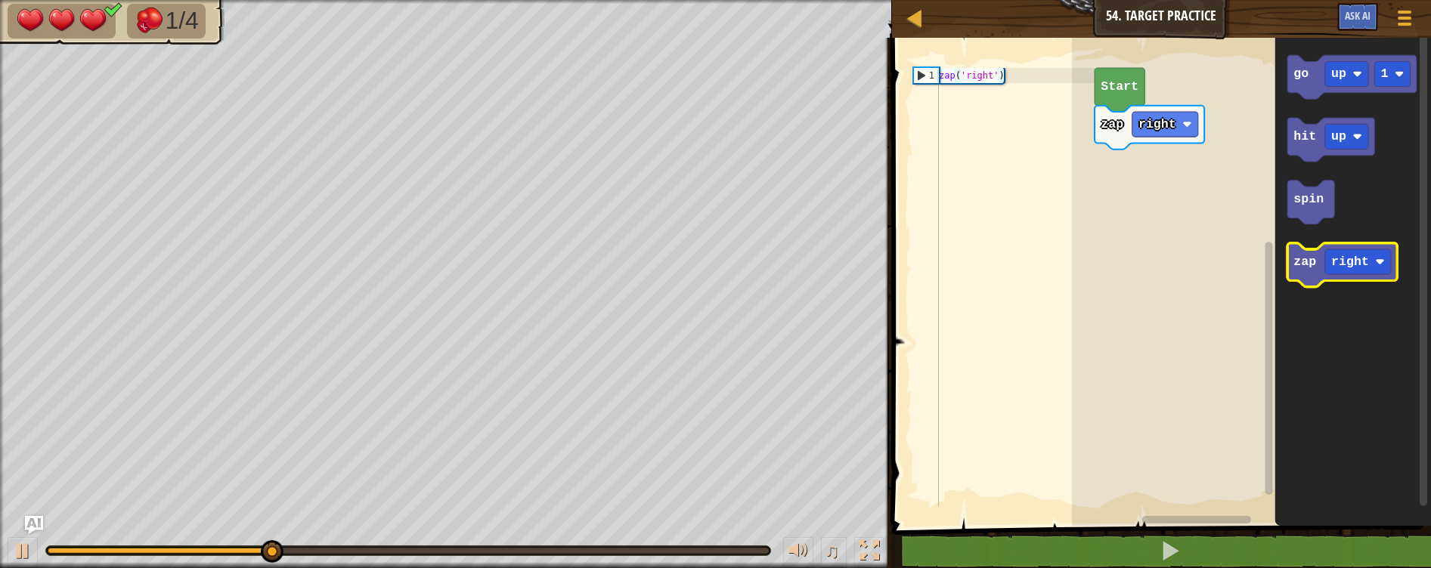
click at [1305, 265] on text "zap" at bounding box center [1304, 262] width 23 height 14
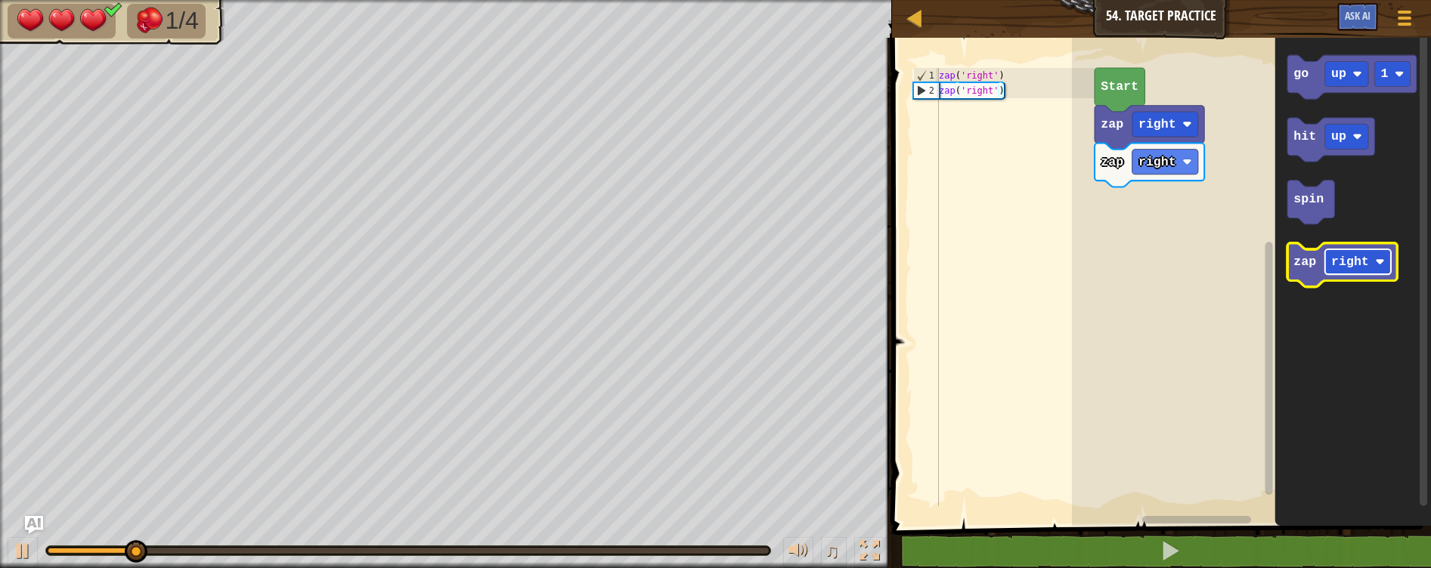
click at [1346, 262] on text "right" at bounding box center [1350, 262] width 38 height 14
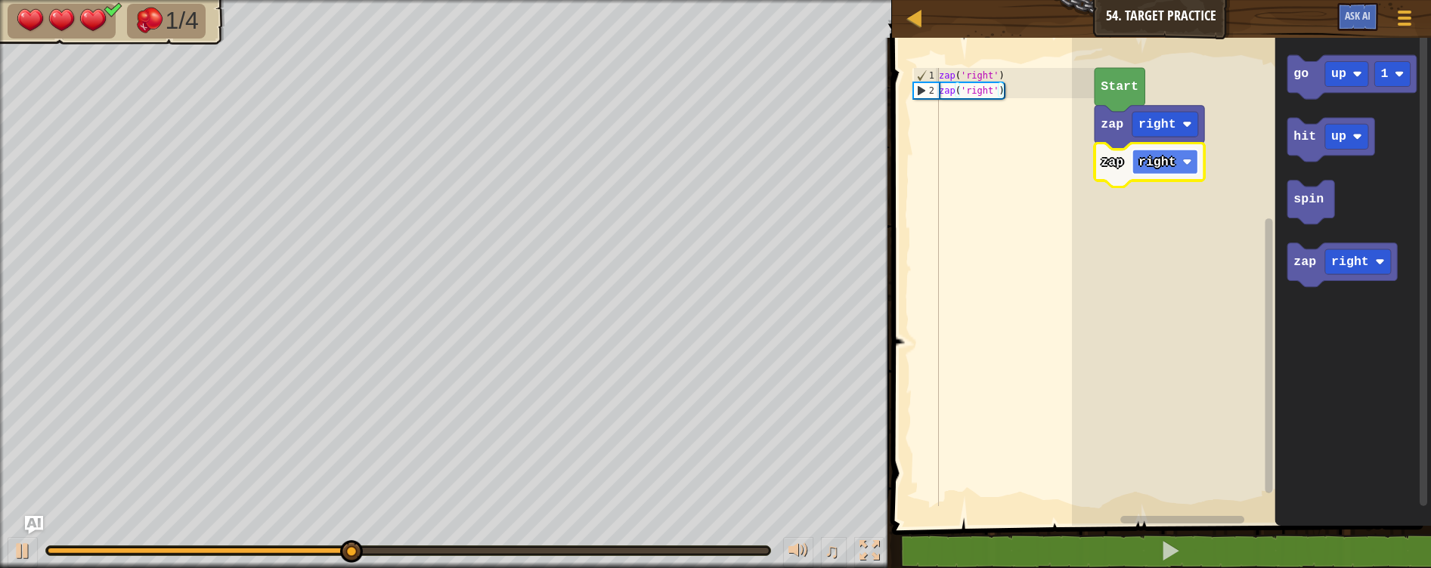
click at [1162, 172] on rect "Blockly Workspace" at bounding box center [1165, 162] width 66 height 25
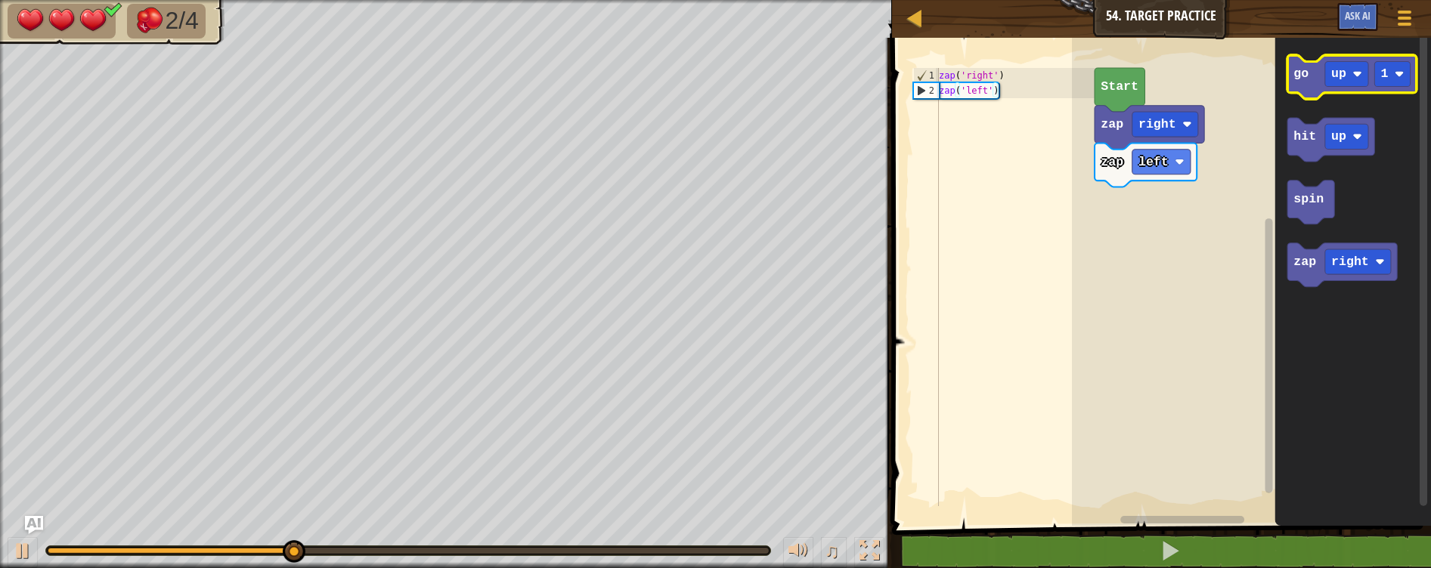
click at [1311, 88] on icon "Blockly Workspace" at bounding box center [1351, 77] width 129 height 44
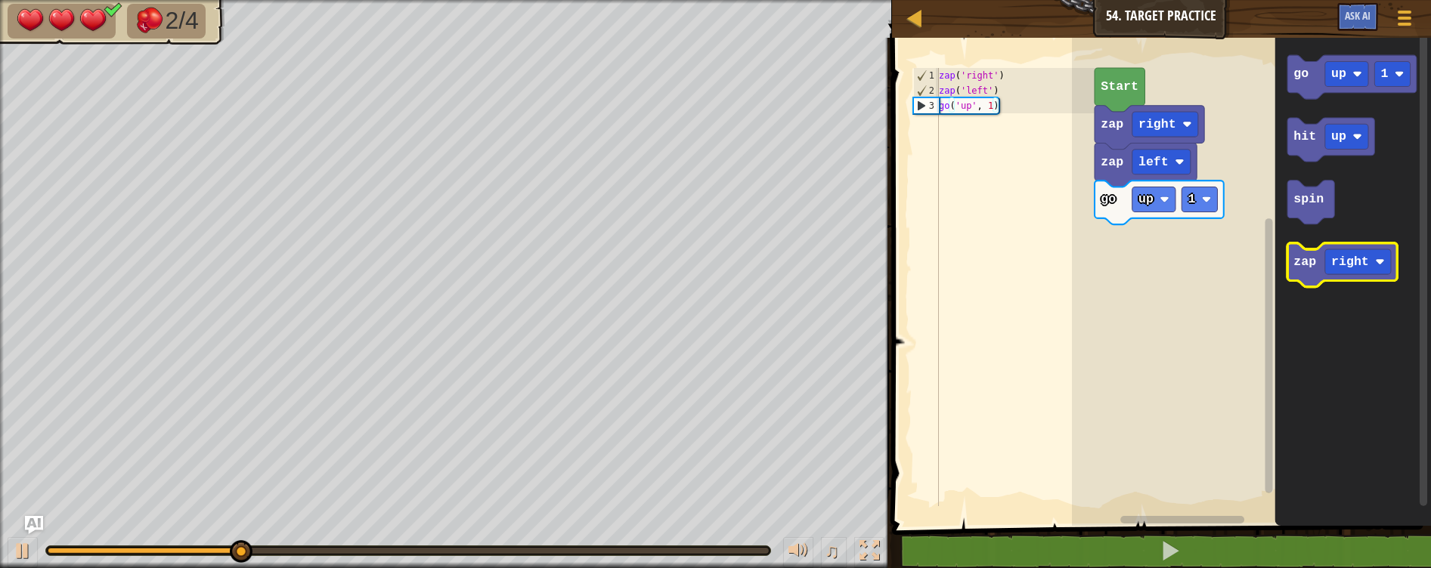
click at [1310, 269] on text "zap" at bounding box center [1304, 262] width 23 height 14
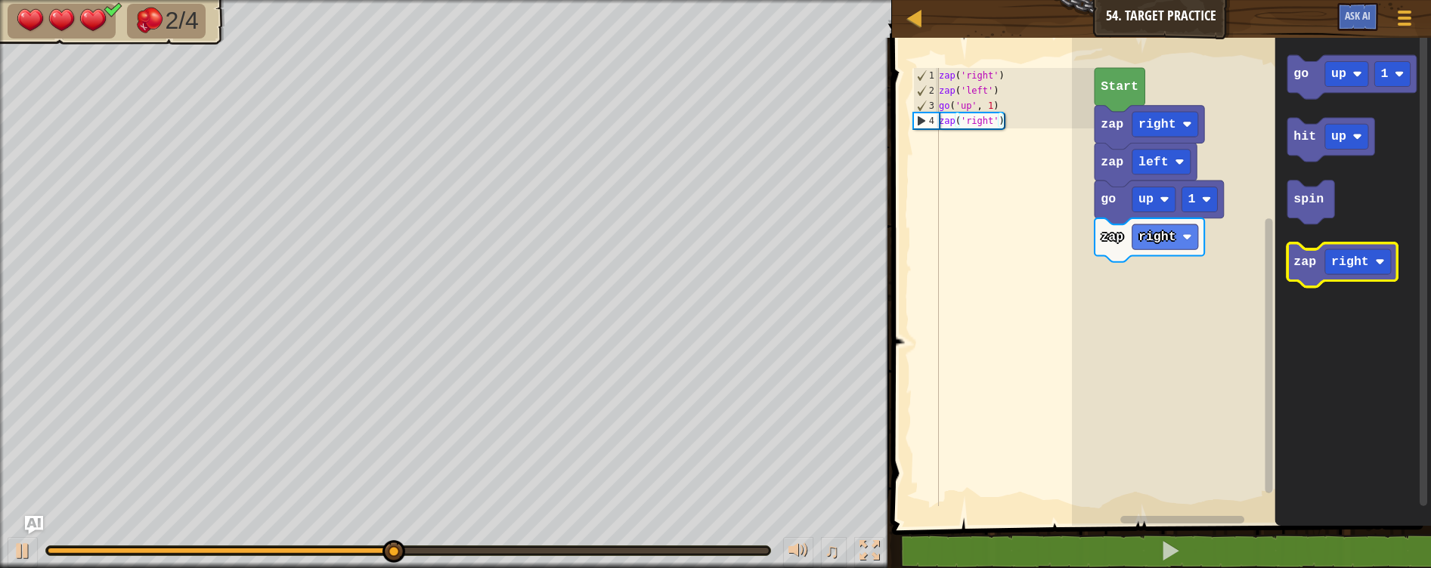
click at [1299, 268] on text "zap" at bounding box center [1304, 262] width 23 height 14
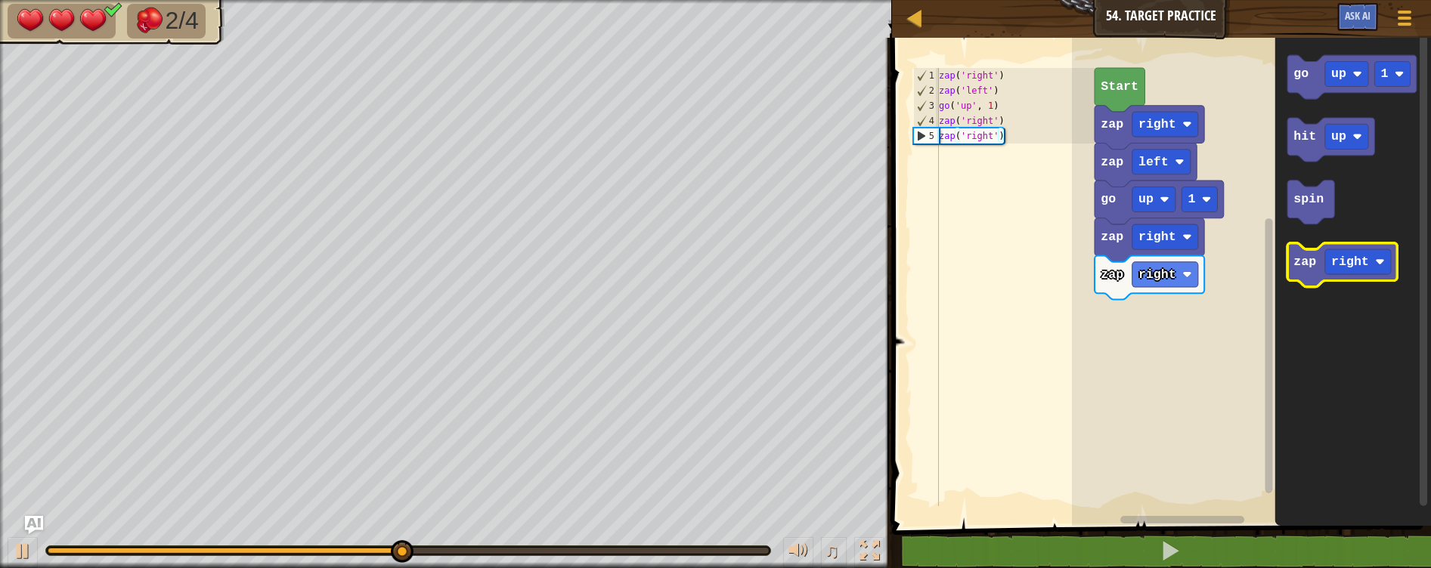
click at [1299, 268] on text "zap" at bounding box center [1304, 262] width 23 height 14
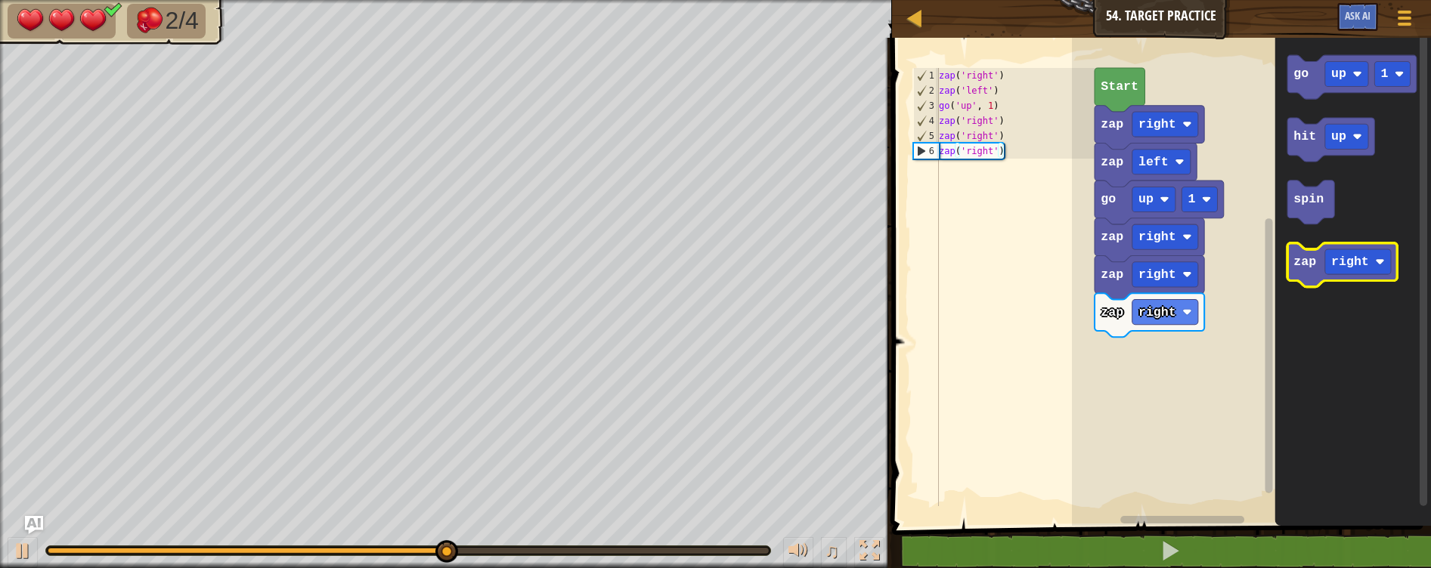
click at [1299, 268] on text "zap" at bounding box center [1304, 262] width 23 height 14
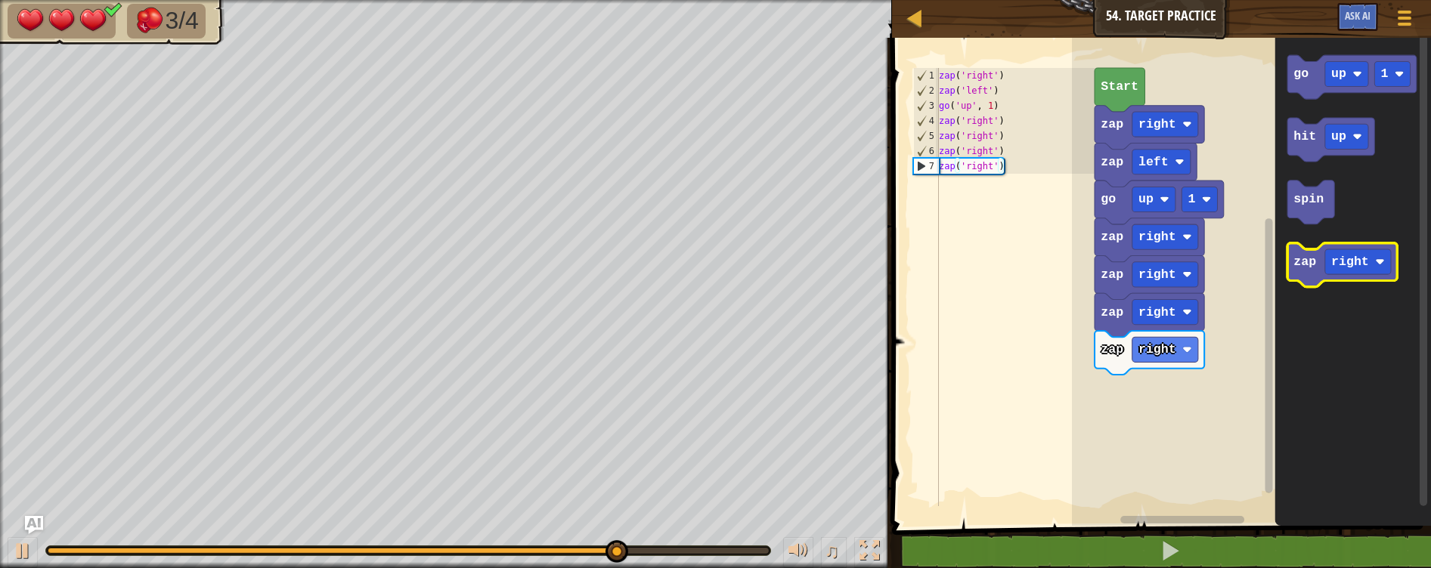
click at [1298, 273] on icon "Blockly Workspace" at bounding box center [1342, 265] width 110 height 44
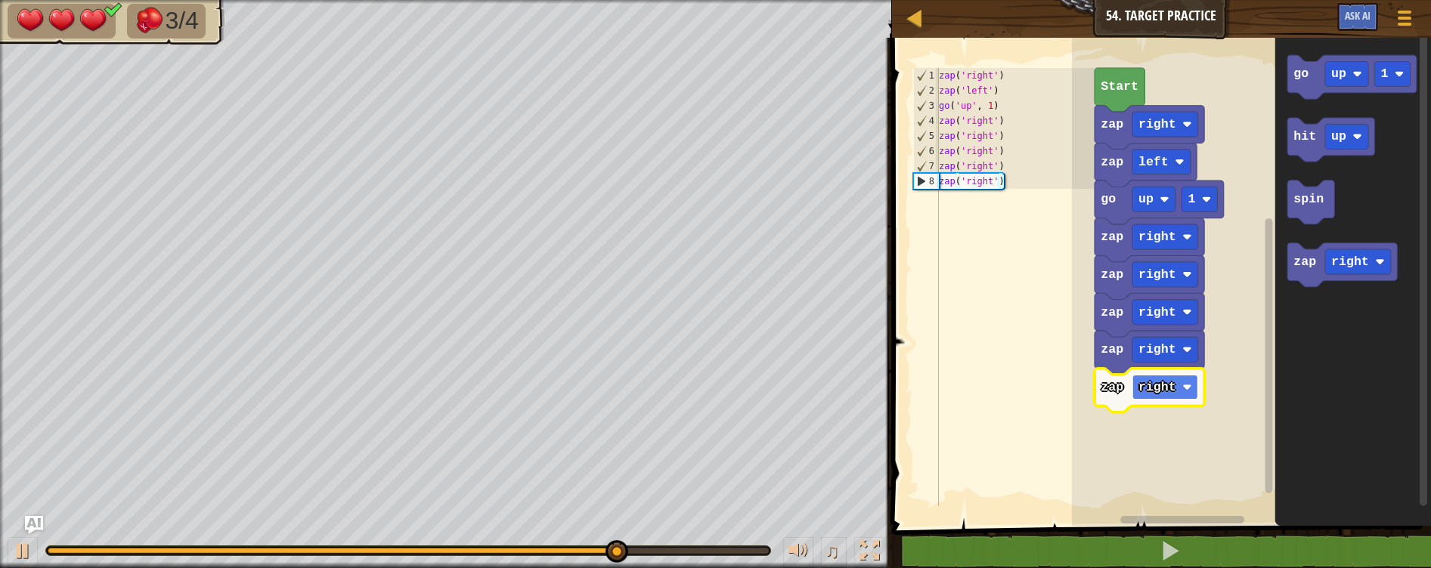
click at [1164, 386] on text "right" at bounding box center [1157, 387] width 38 height 14
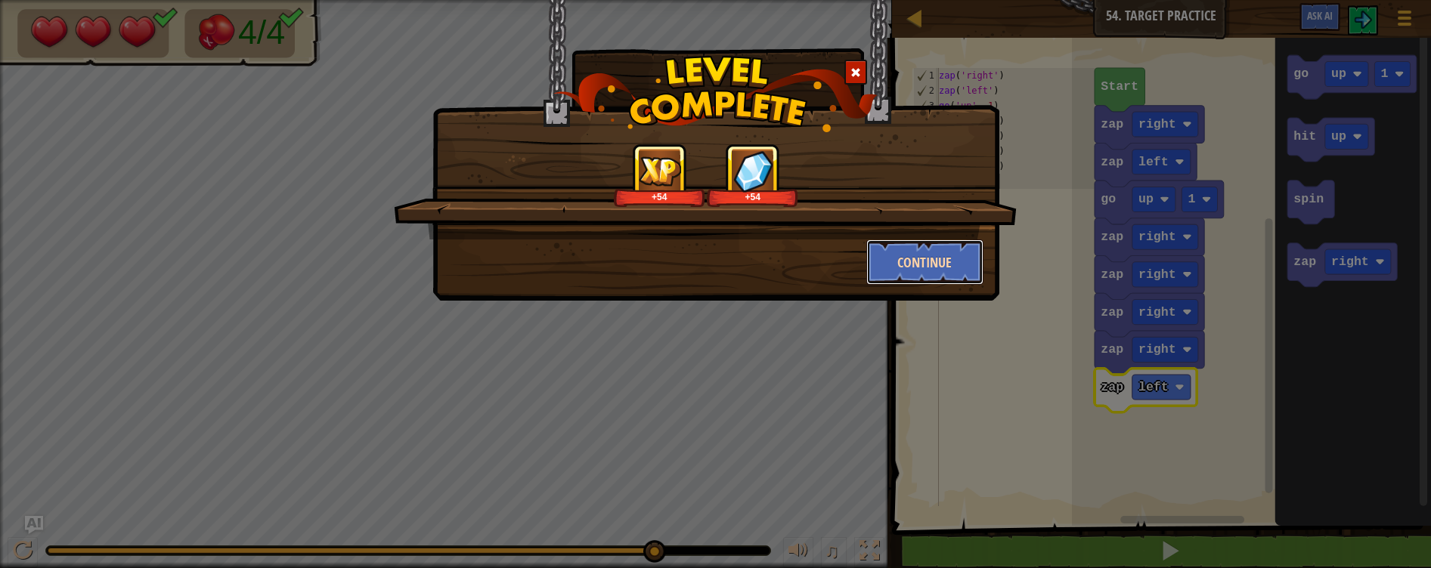
click at [942, 258] on button "Continue" at bounding box center [924, 262] width 117 height 45
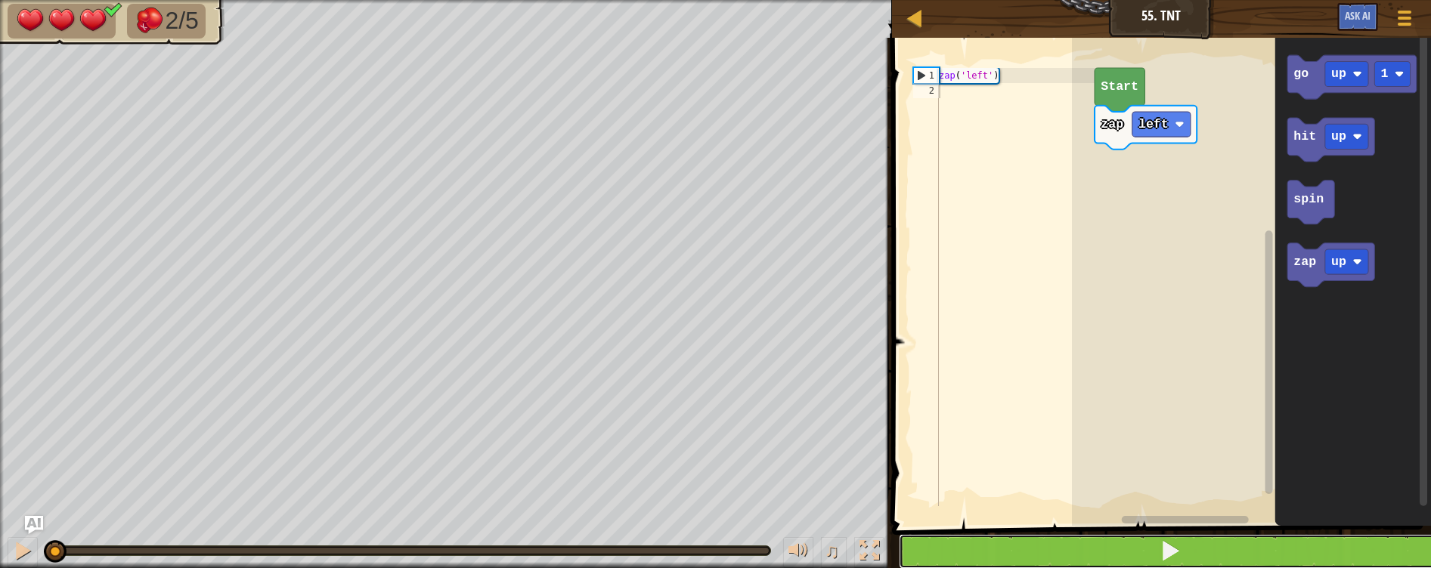
click at [1282, 542] on button at bounding box center [1170, 551] width 543 height 35
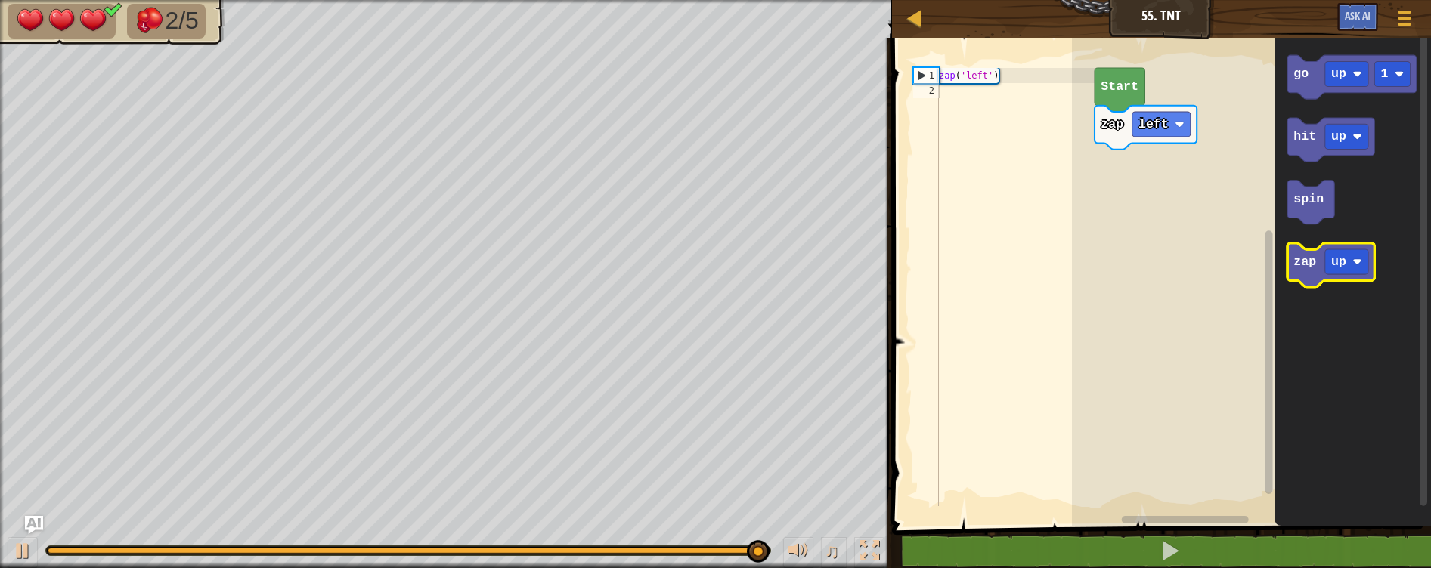
click at [1302, 261] on icon "Blockly Workspace" at bounding box center [1330, 265] width 87 height 44
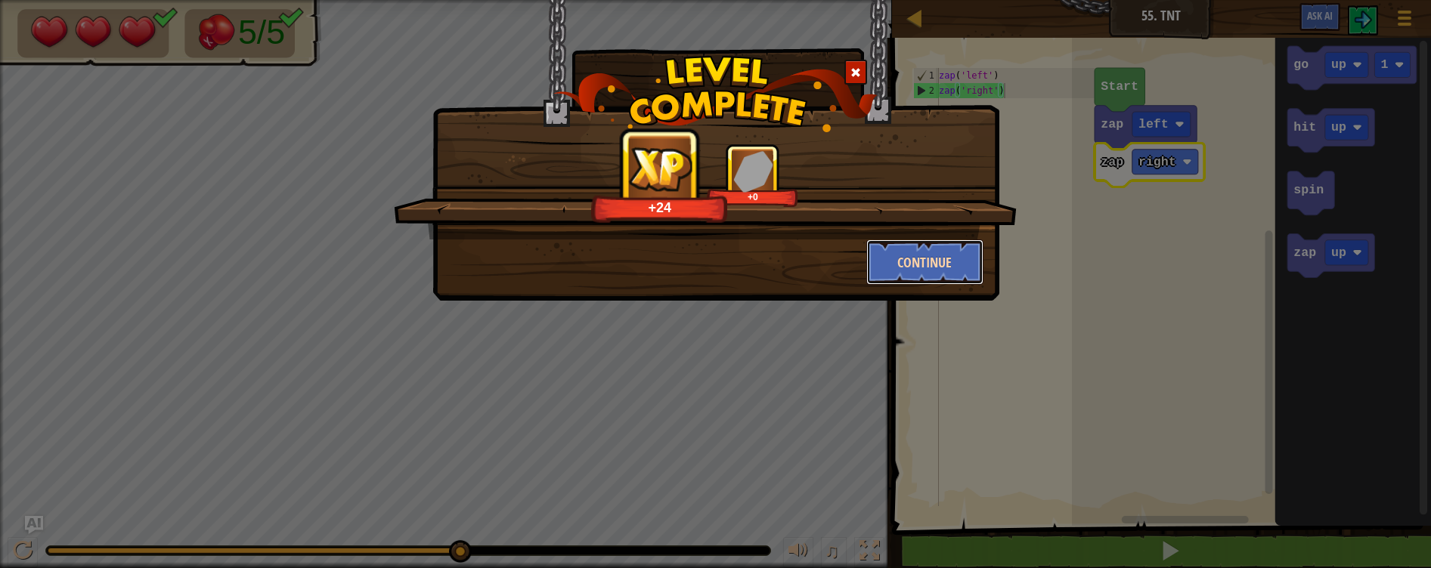
click at [941, 259] on button "Continue" at bounding box center [924, 262] width 117 height 45
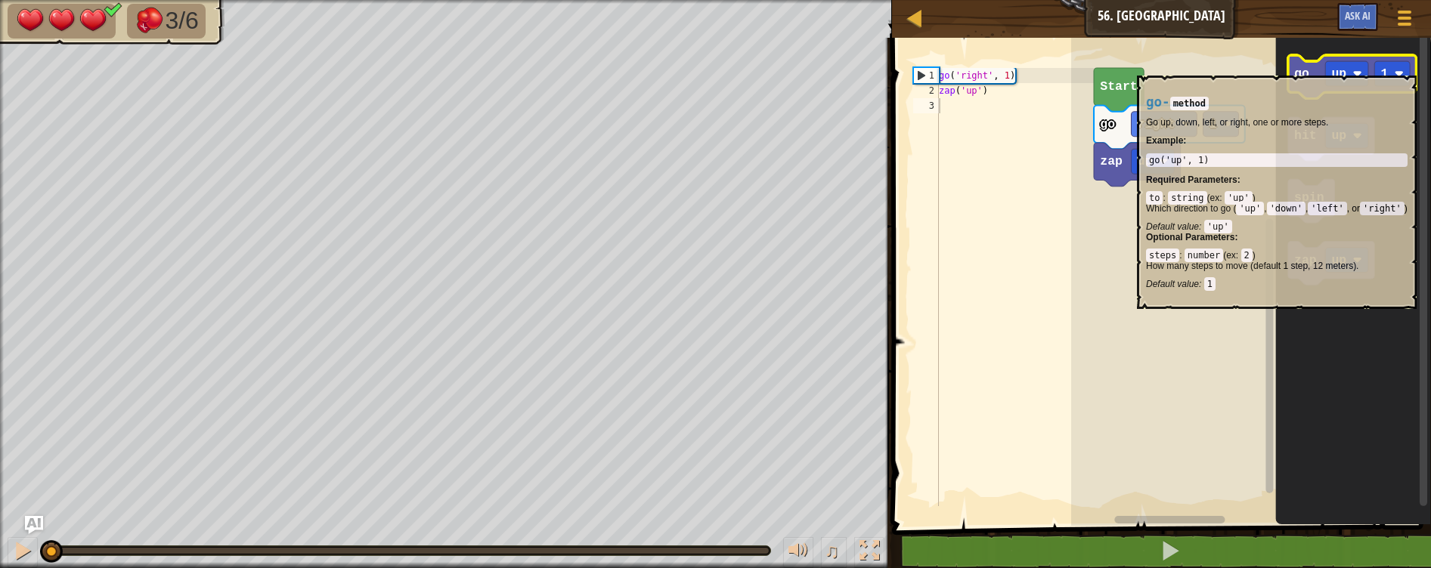
click at [1308, 67] on text "go" at bounding box center [1301, 74] width 15 height 14
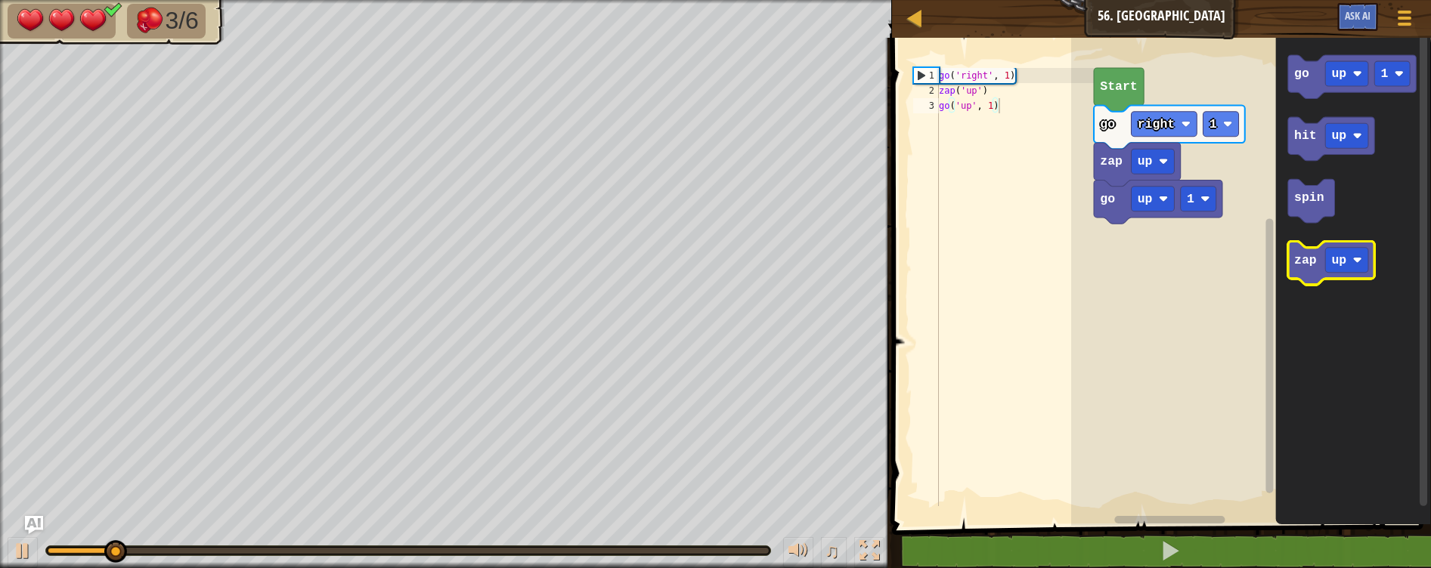
click at [1301, 264] on text "zap" at bounding box center [1305, 261] width 23 height 14
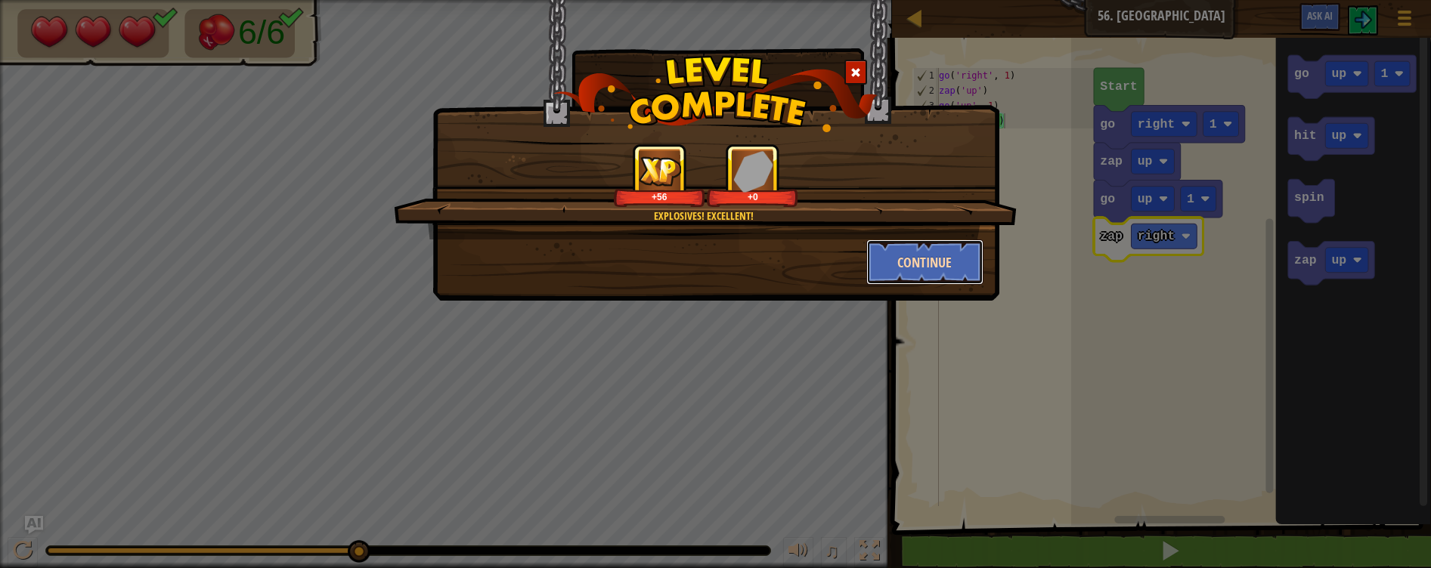
click at [933, 265] on button "Continue" at bounding box center [924, 262] width 117 height 45
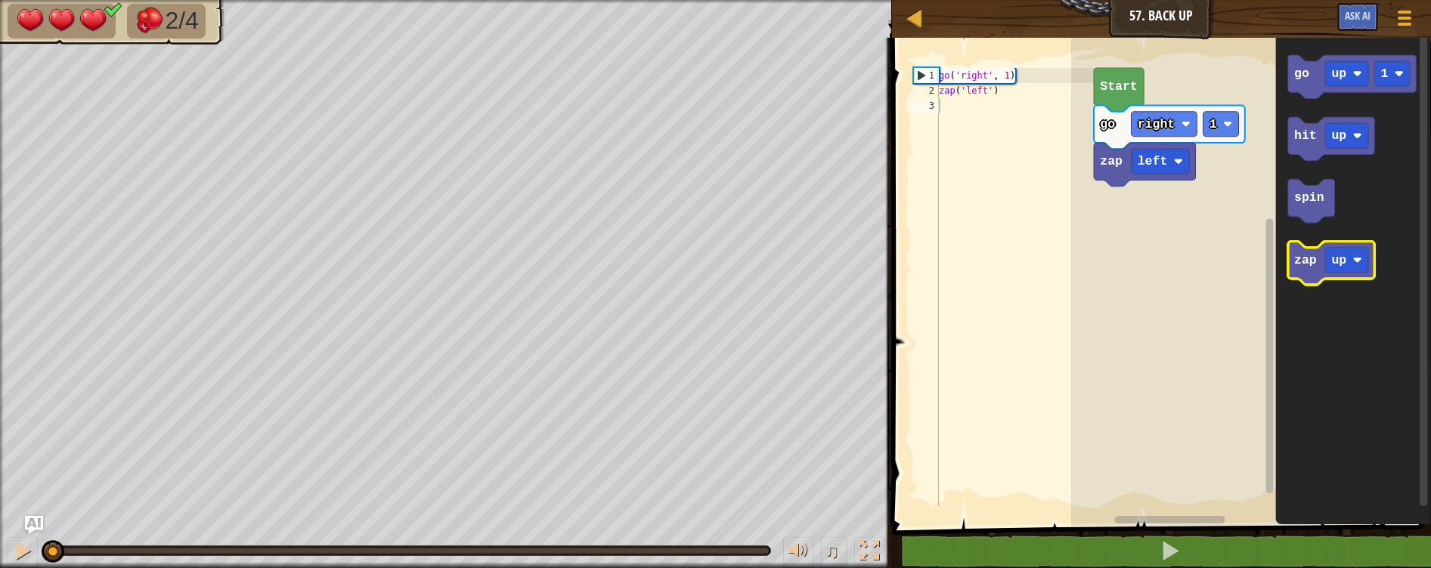
click at [1311, 262] on text "zap" at bounding box center [1305, 261] width 23 height 14
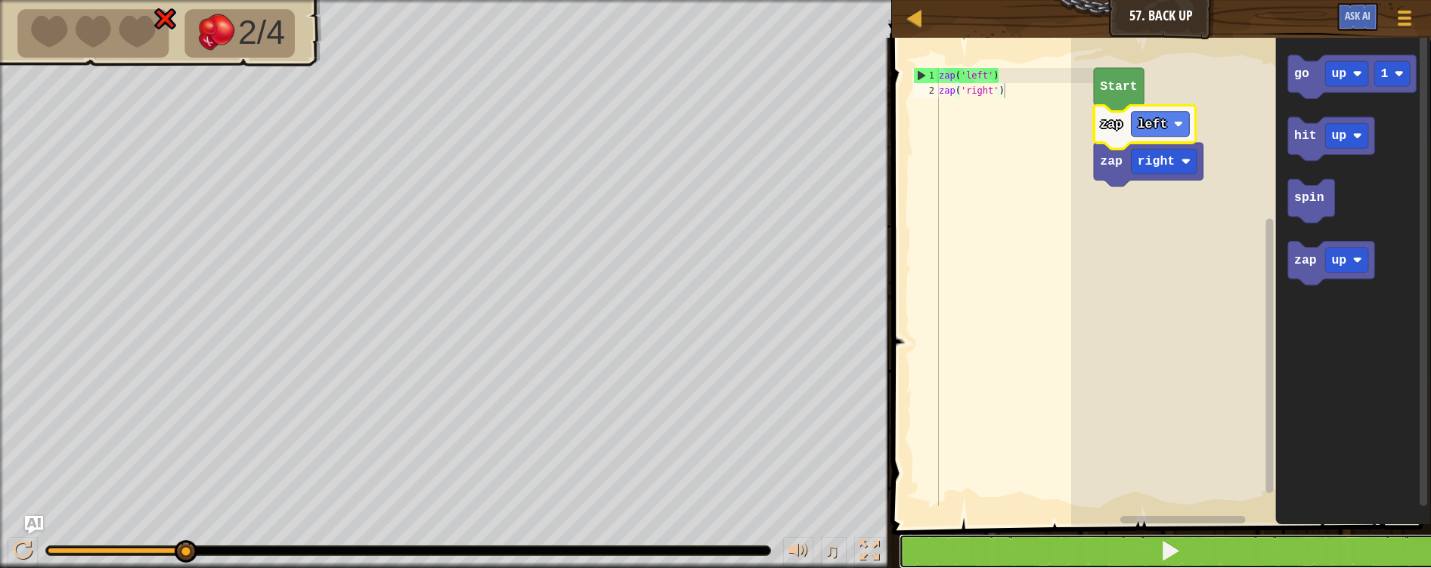
click at [1058, 556] on button at bounding box center [1170, 551] width 543 height 35
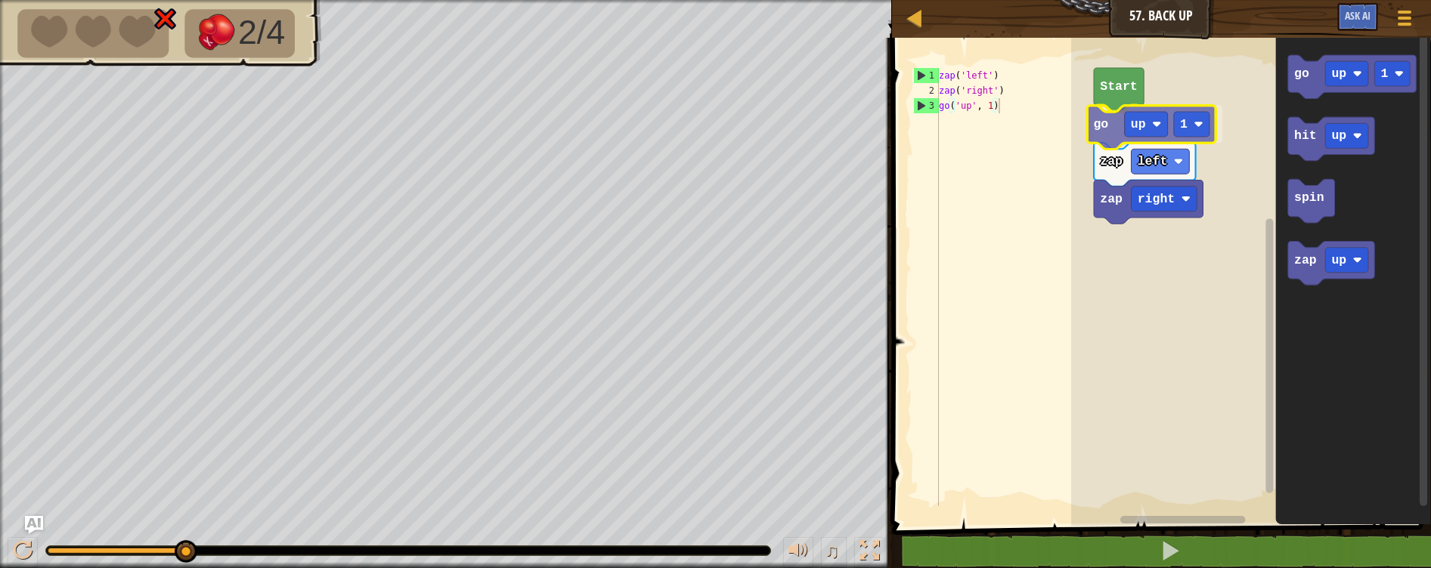
click at [1099, 121] on div "Start go up 1 zap left zap right go up 1 hit up spin zap up go up 1" at bounding box center [1251, 278] width 360 height 496
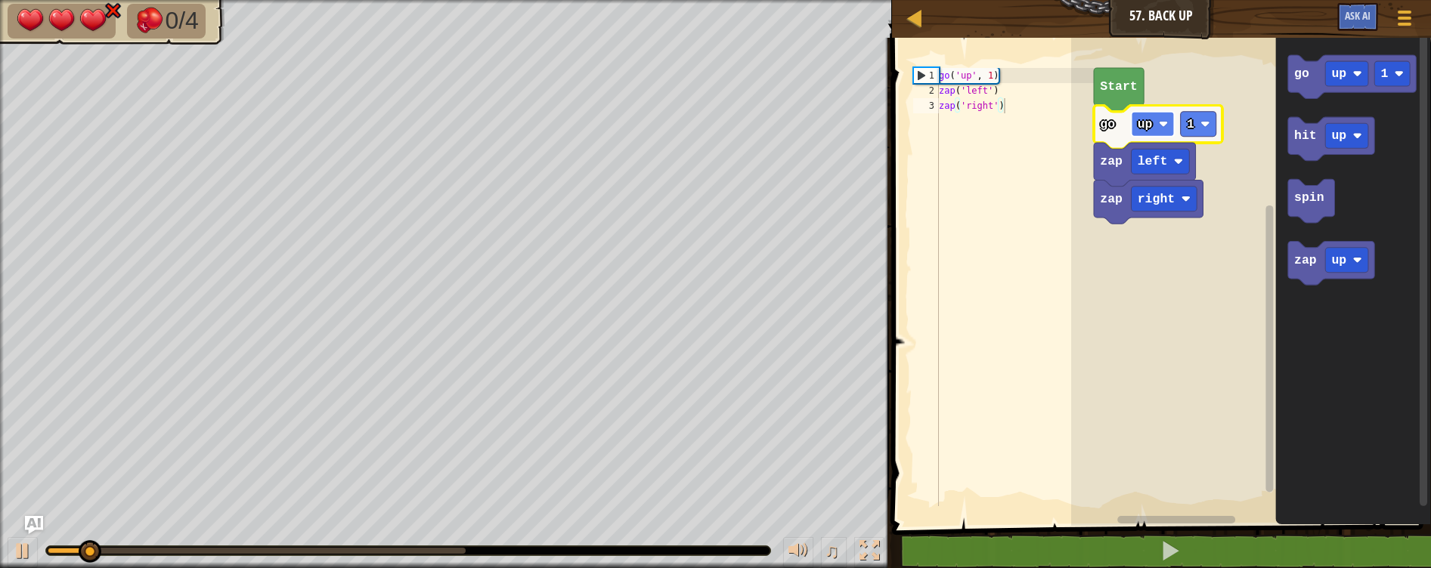
click at [1153, 128] on rect "Blockly Workspace" at bounding box center [1152, 124] width 43 height 25
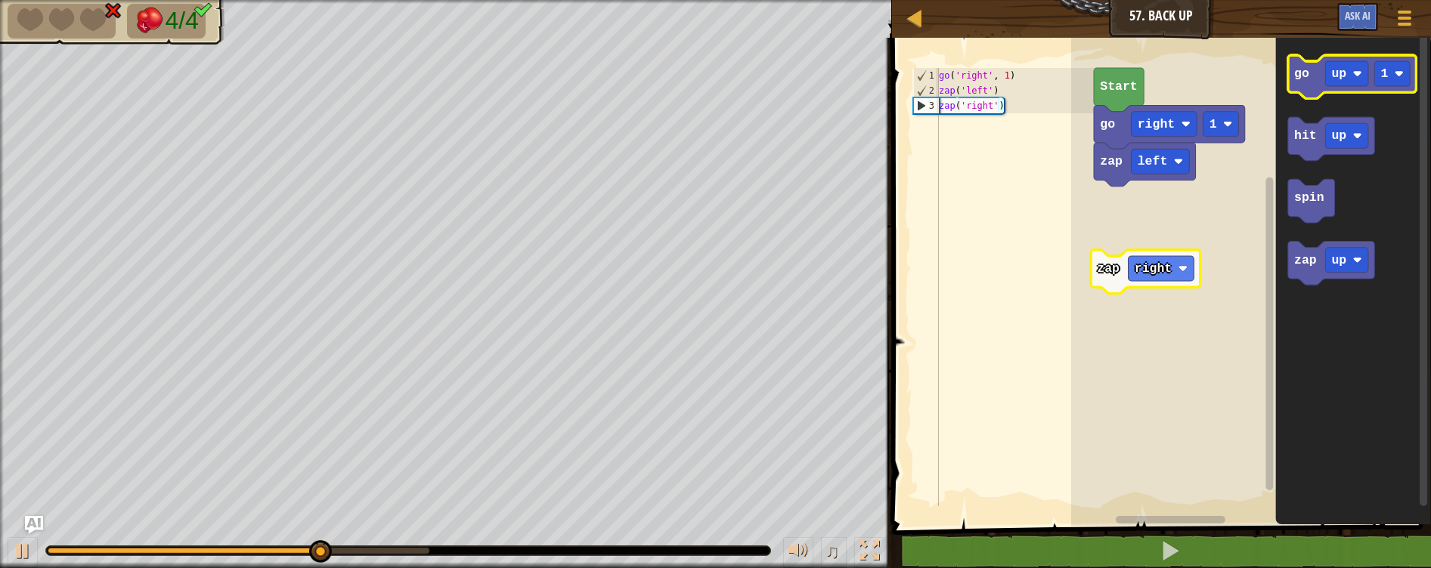
click at [1317, 76] on icon "Blockly Workspace" at bounding box center [1352, 77] width 128 height 44
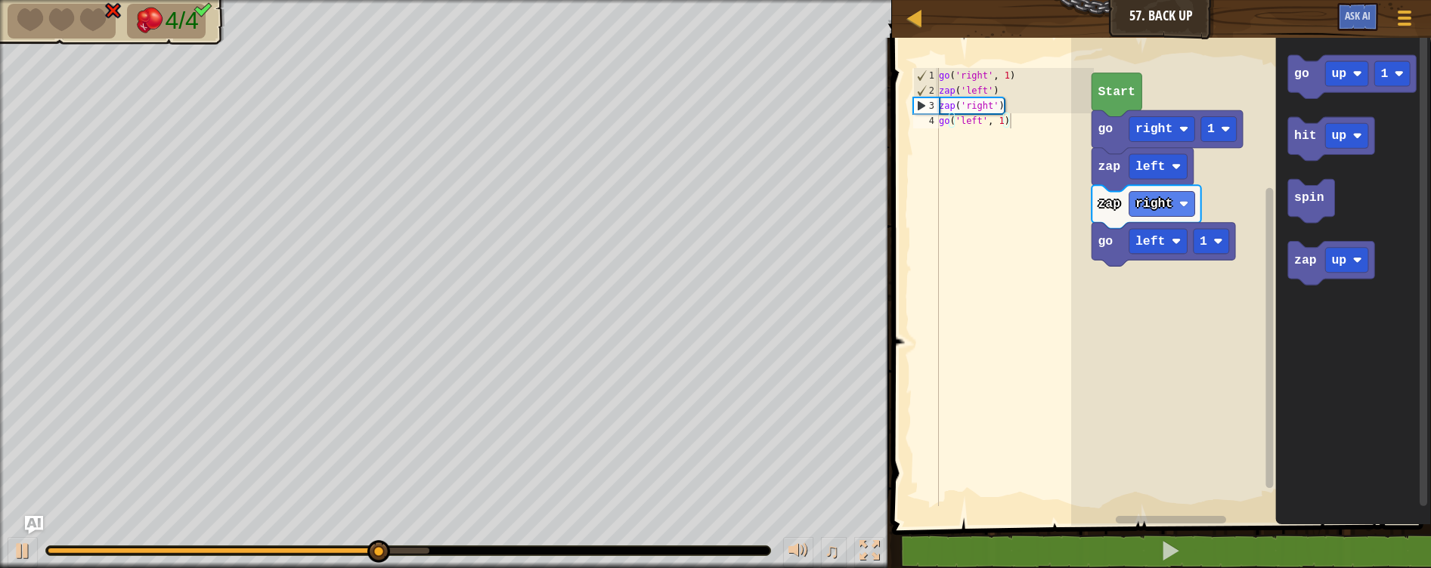
click at [1070, 228] on div "1 2 3 4 go ( 'right' , 1 ) zap ( 'left' ) zap ( 'right' ) go ( 'left' , 1 ) ההה…" at bounding box center [1158, 311] width 543 height 533
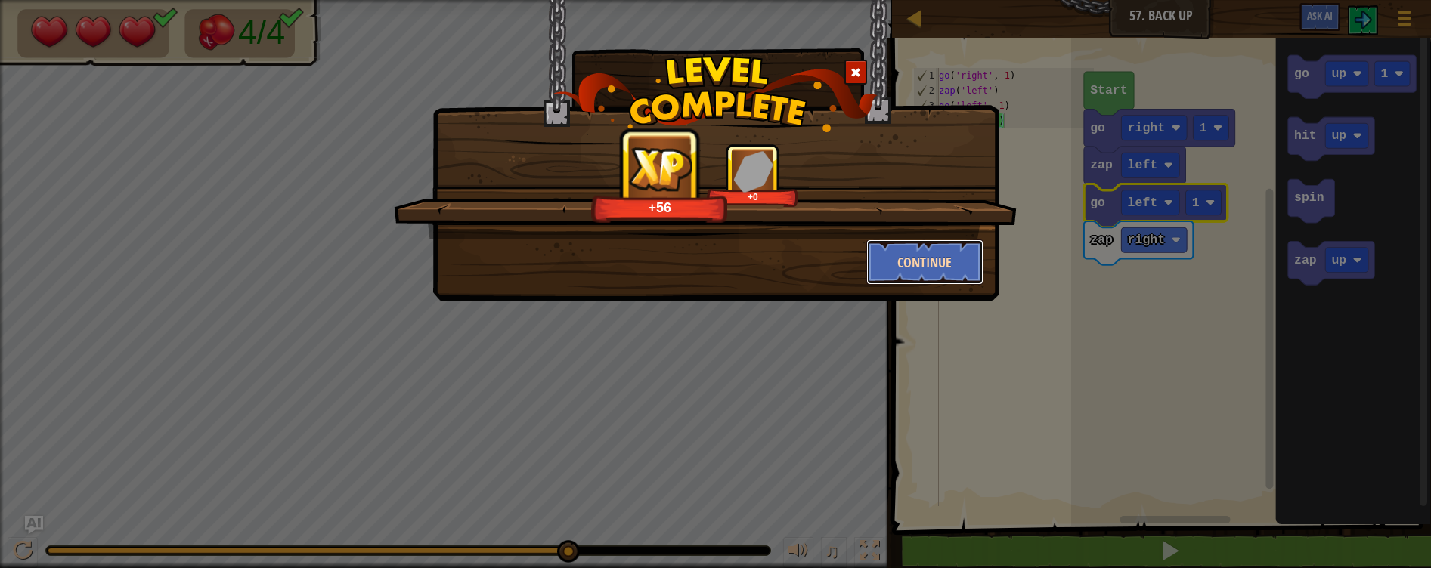
click at [929, 257] on button "Continue" at bounding box center [924, 262] width 117 height 45
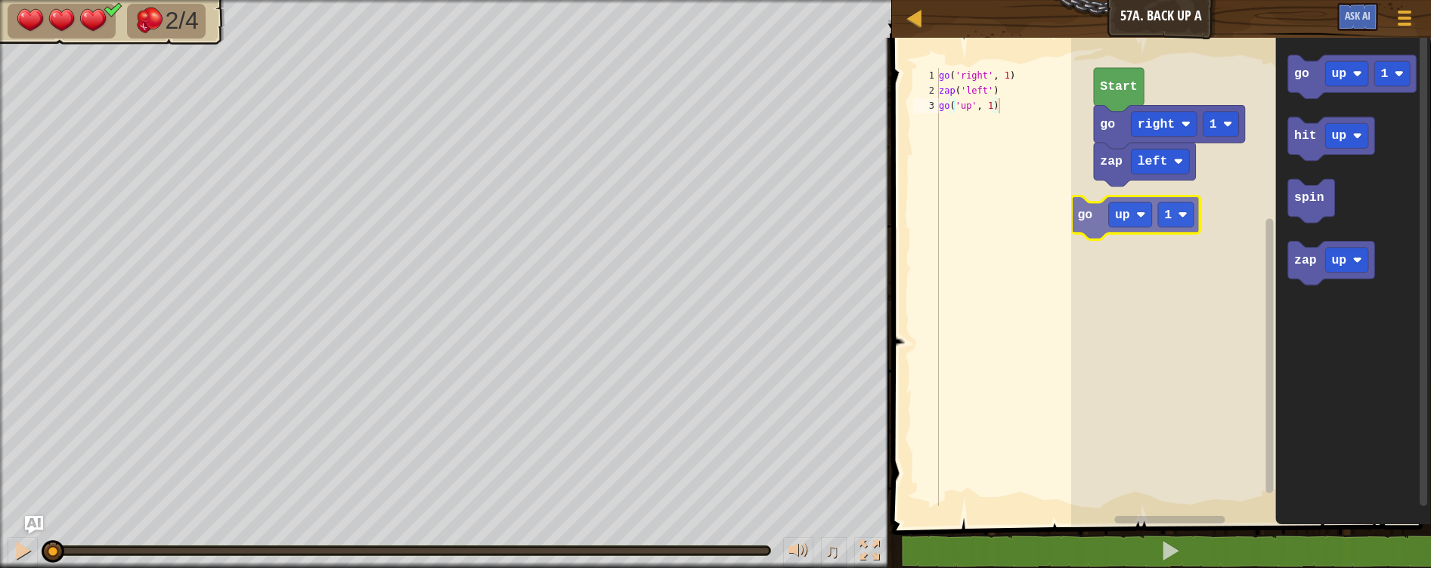
click at [1093, 210] on div "zap left go right 1 Start go up 1 go up 1 hit up spin zap up go up 1" at bounding box center [1251, 278] width 360 height 496
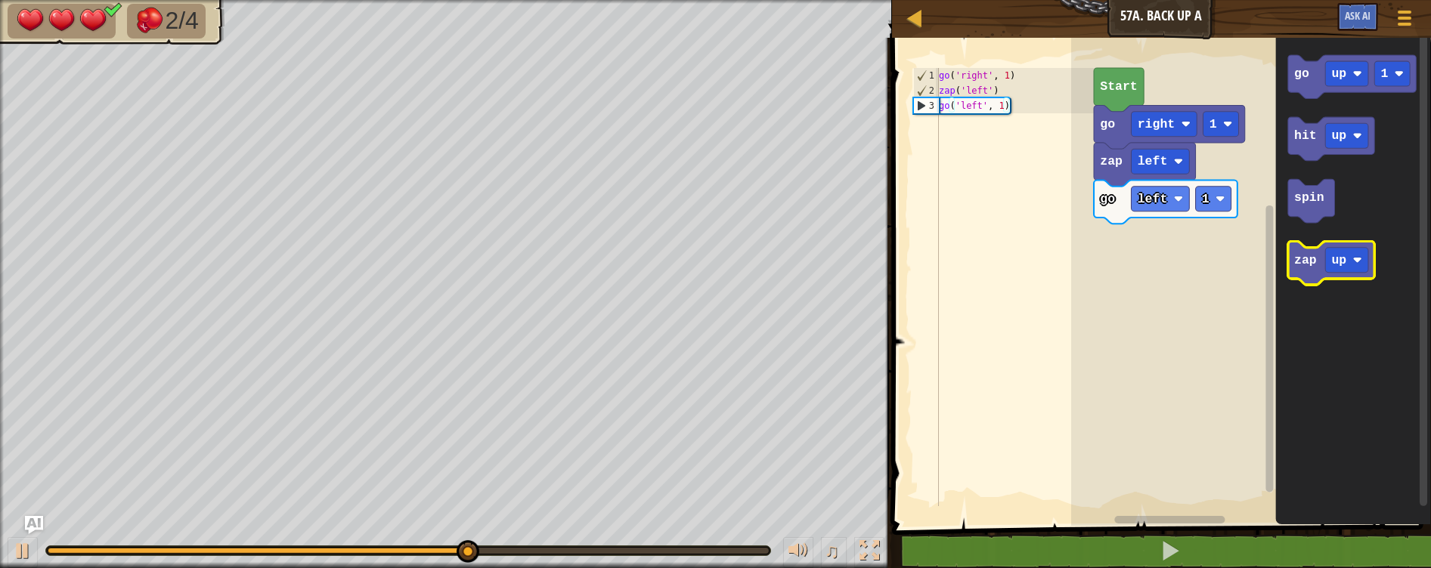
click at [1306, 263] on text "zap" at bounding box center [1305, 261] width 23 height 14
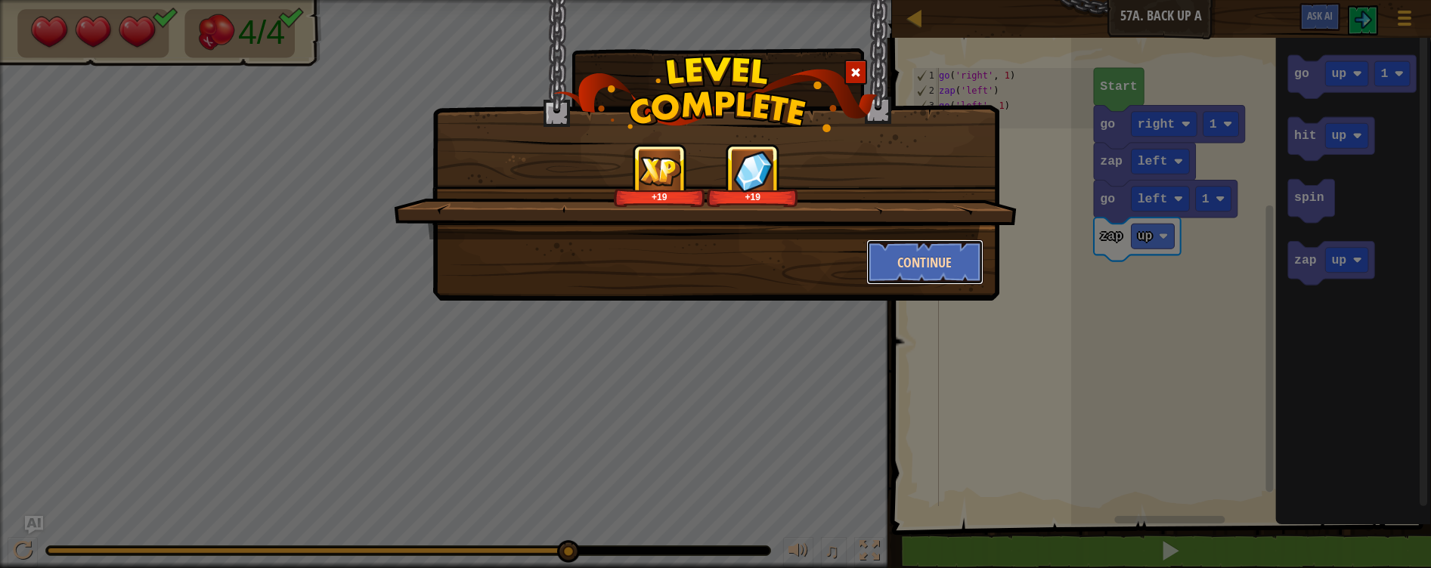
click at [921, 266] on button "Continue" at bounding box center [924, 262] width 117 height 45
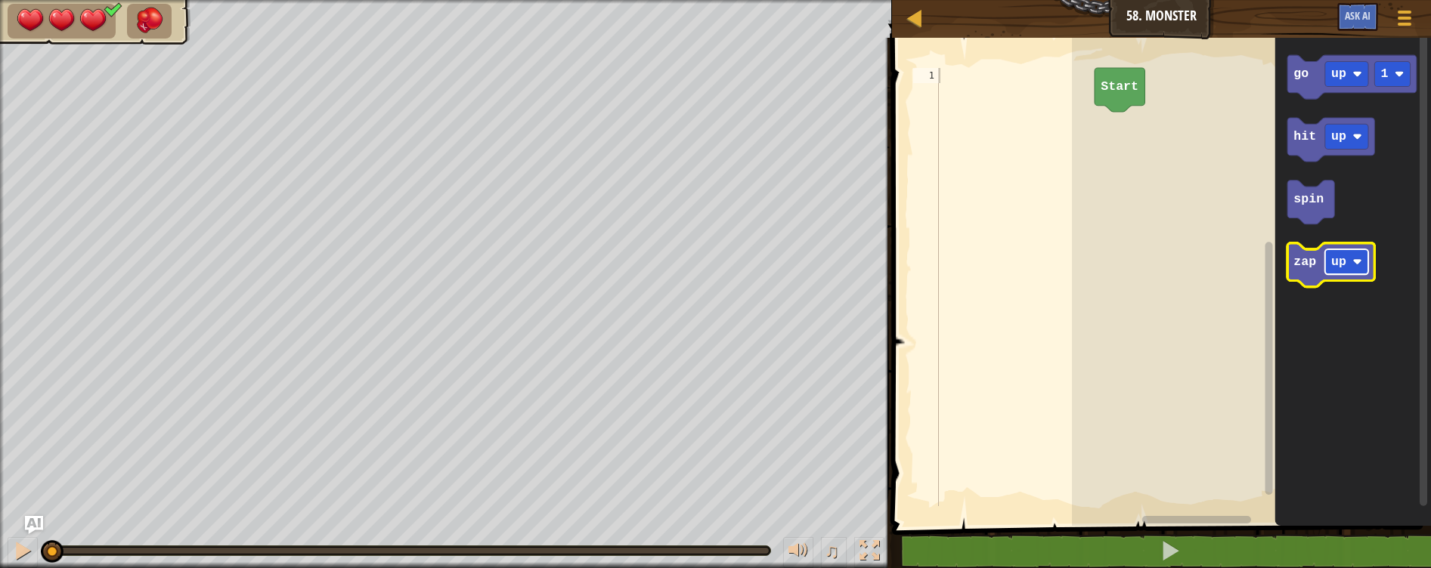
click at [1336, 264] on text "up" at bounding box center [1338, 262] width 15 height 14
click at [1307, 275] on icon "Blockly Workspace" at bounding box center [1342, 265] width 110 height 44
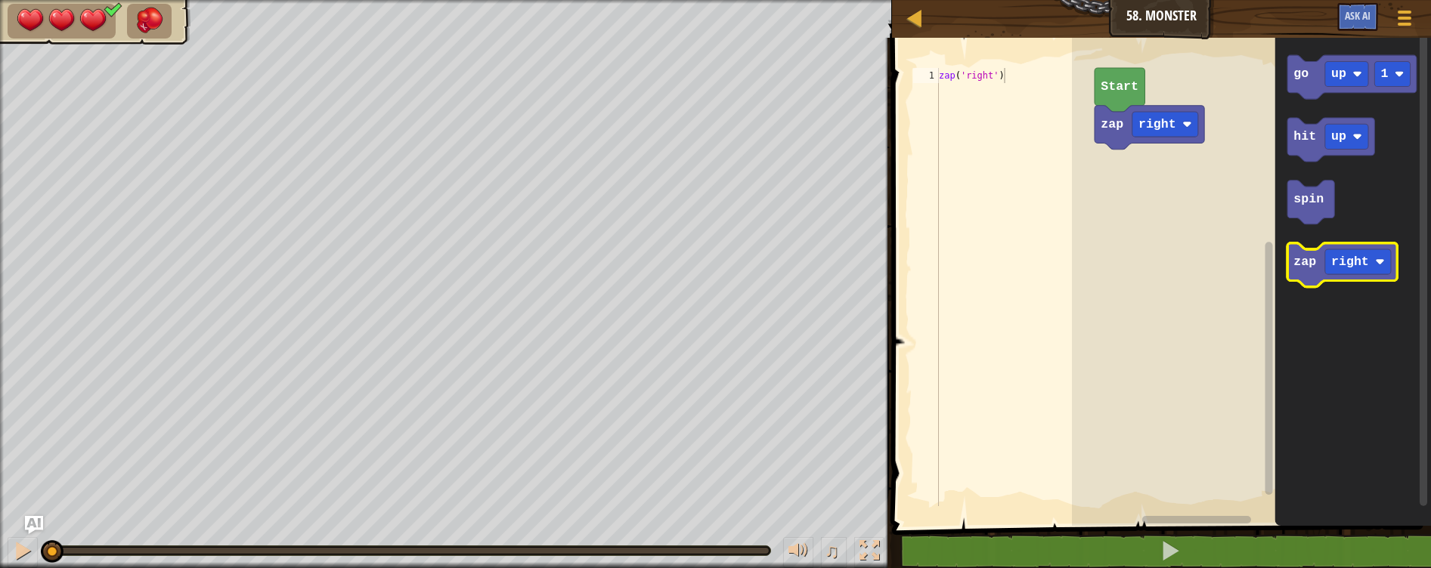
click at [1307, 275] on icon "Blockly Workspace" at bounding box center [1342, 265] width 110 height 44
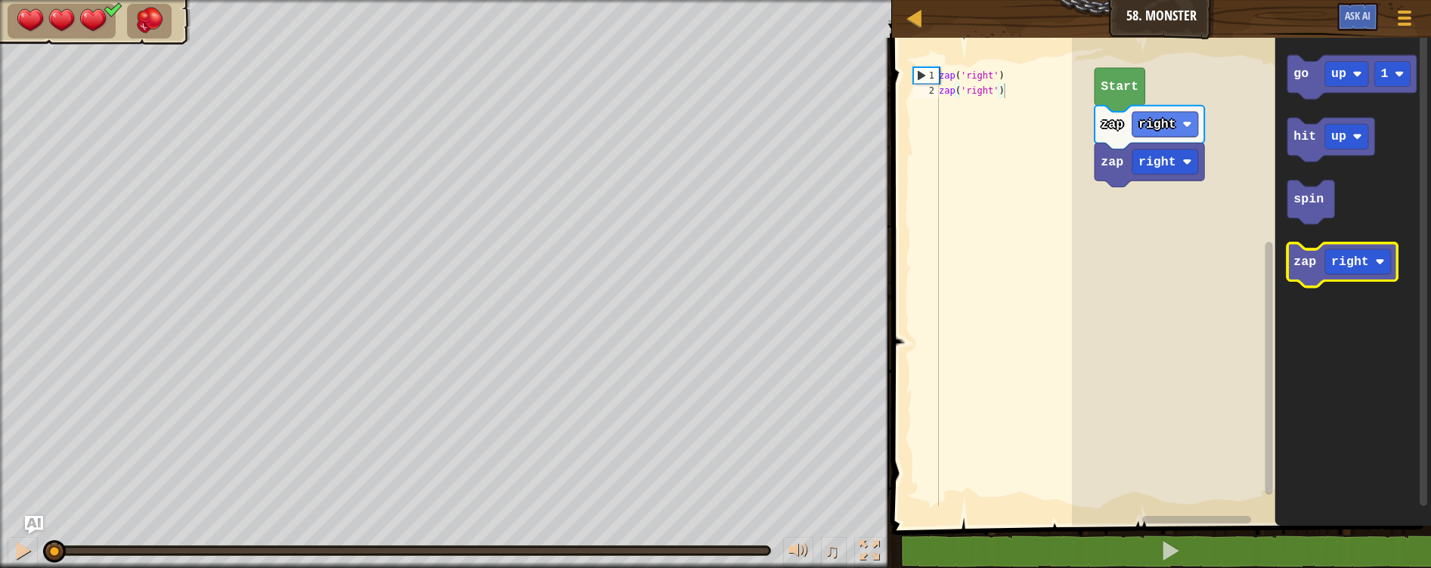
click at [1307, 275] on icon "Blockly Workspace" at bounding box center [1342, 265] width 110 height 44
click at [1307, 274] on icon "Blockly Workspace" at bounding box center [1342, 265] width 110 height 44
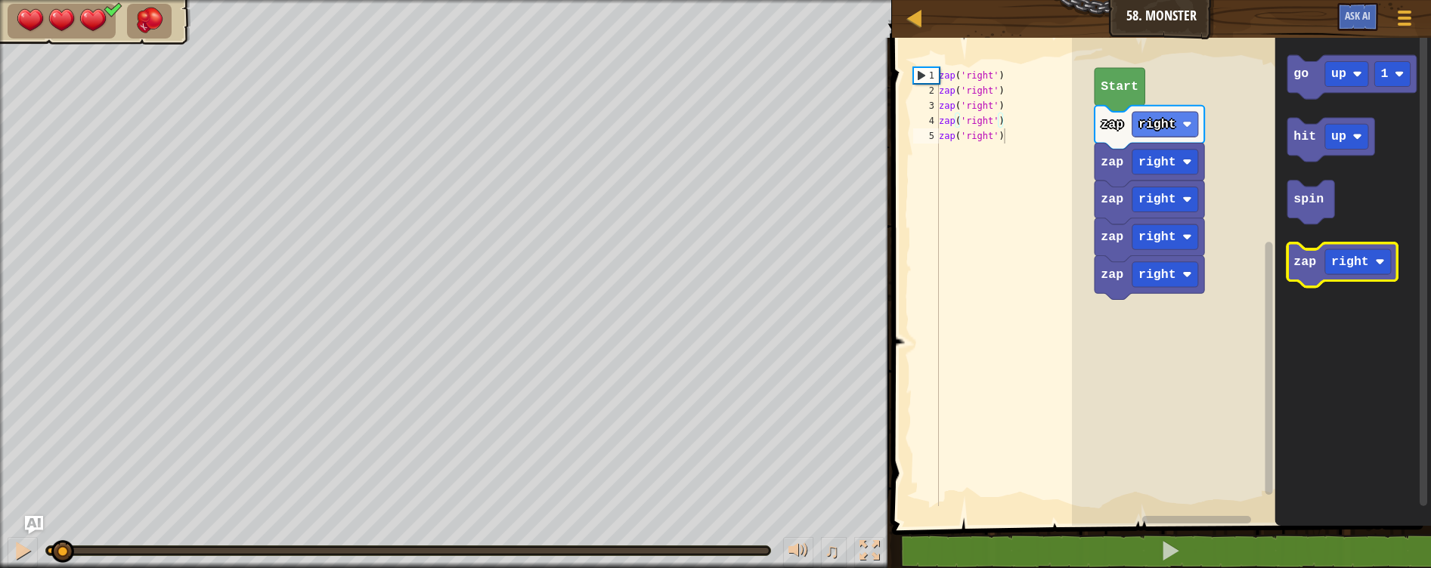
click at [1308, 274] on icon "Blockly Workspace" at bounding box center [1342, 265] width 110 height 44
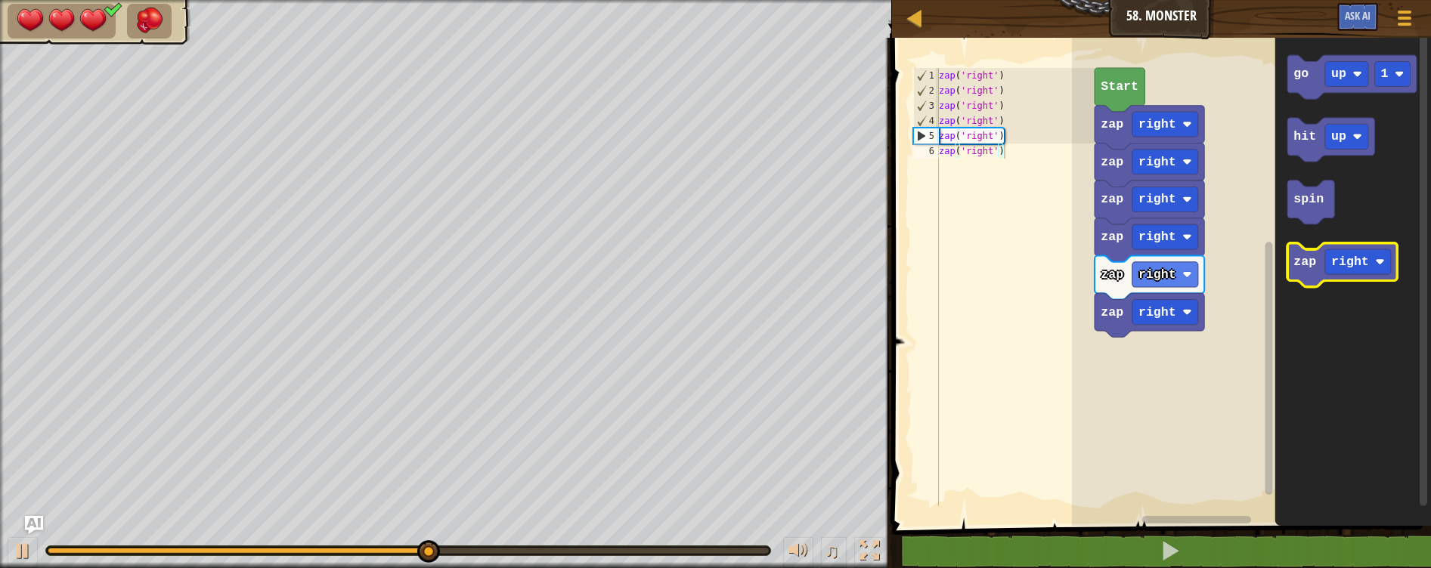
click at [1306, 268] on text "zap" at bounding box center [1304, 262] width 23 height 14
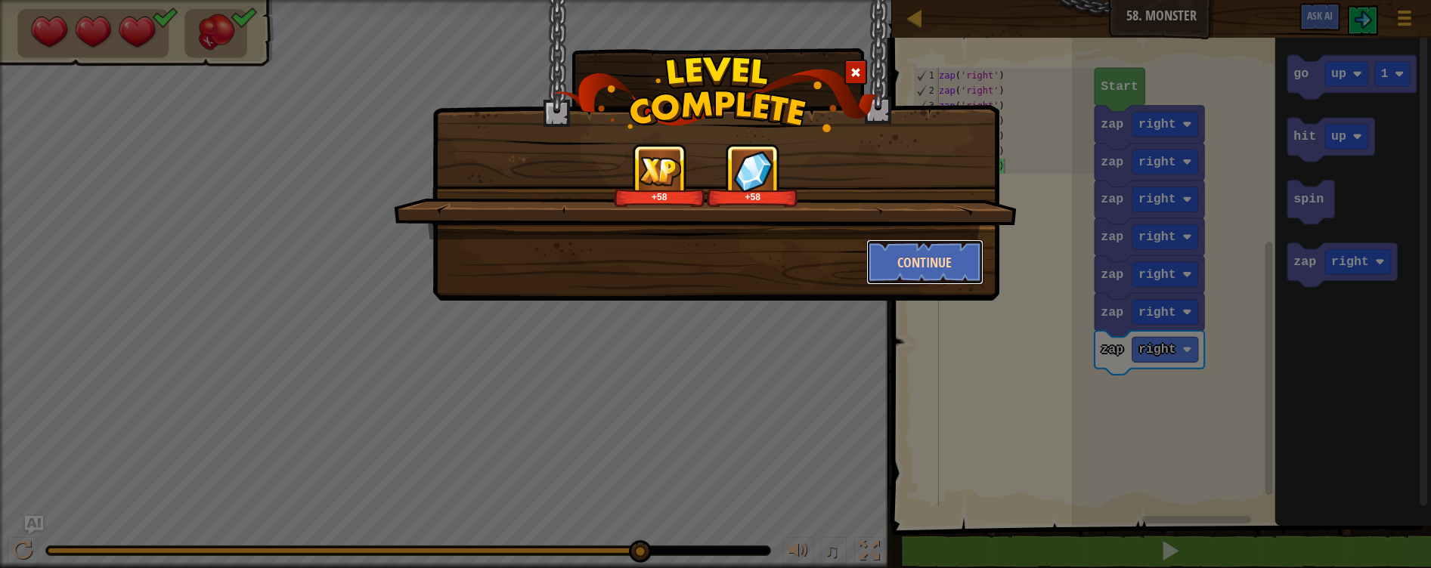
click at [928, 268] on button "Continue" at bounding box center [924, 262] width 117 height 45
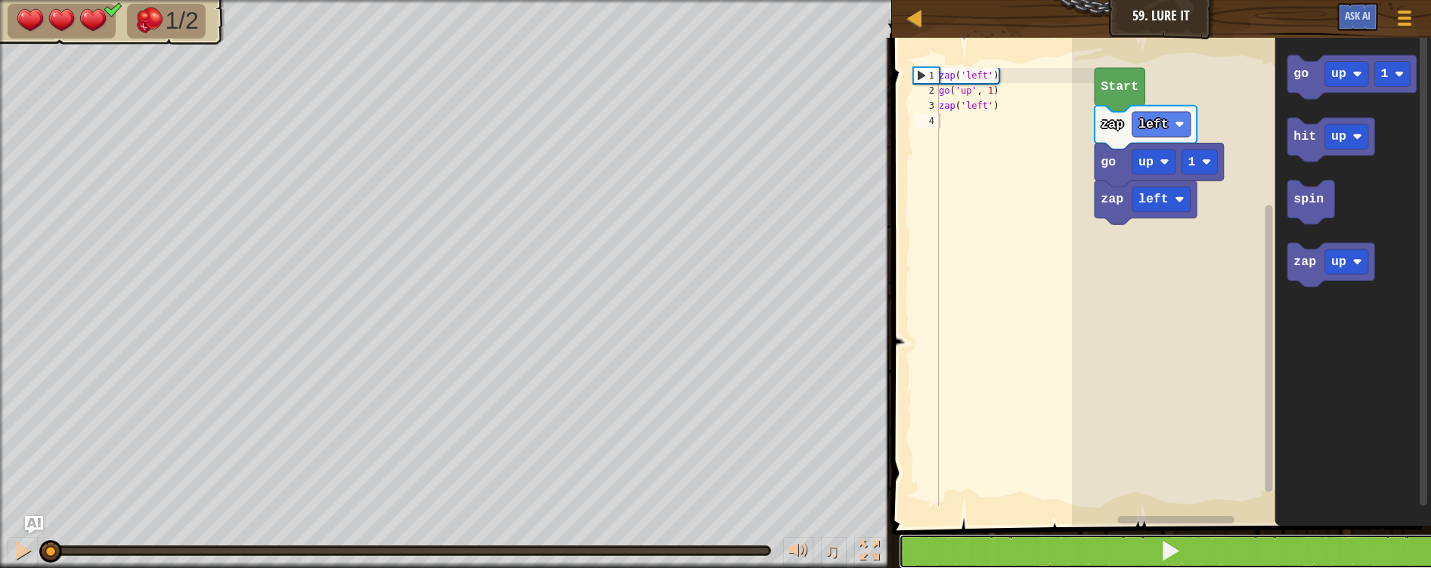
click at [1045, 562] on button at bounding box center [1170, 551] width 543 height 35
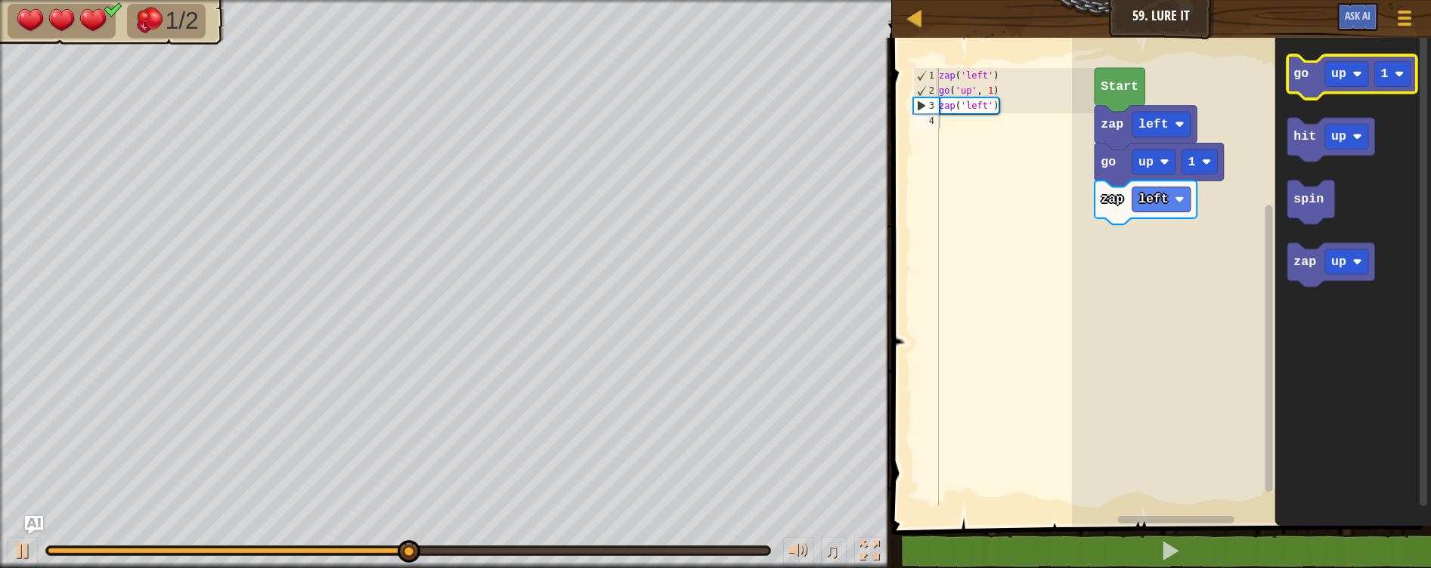
click at [1301, 86] on icon "Blockly Workspace" at bounding box center [1351, 77] width 129 height 44
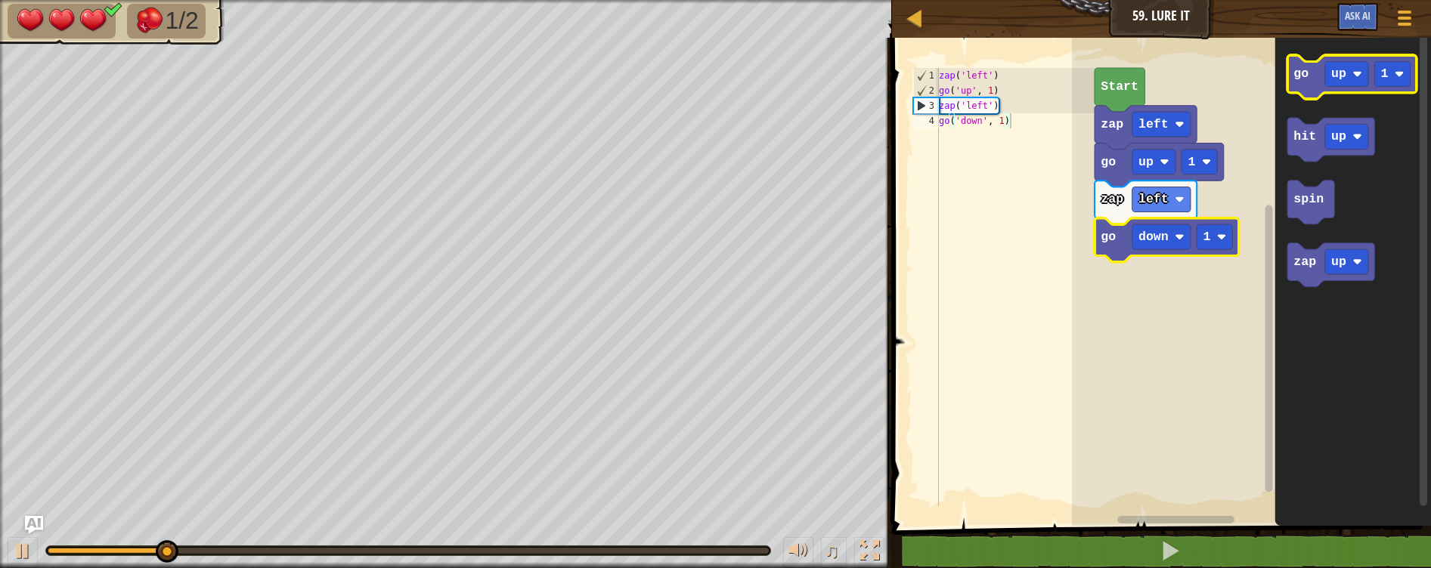
click at [1303, 81] on text "go" at bounding box center [1300, 74] width 15 height 14
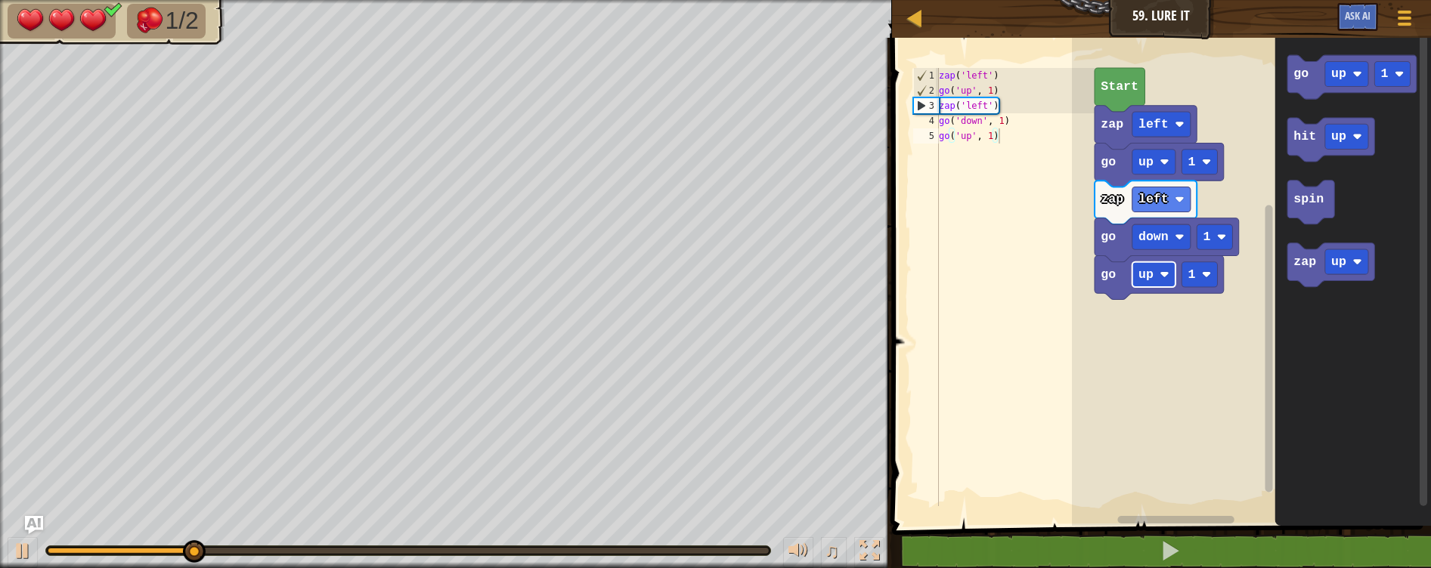
click at [1150, 272] on text "up" at bounding box center [1145, 275] width 15 height 14
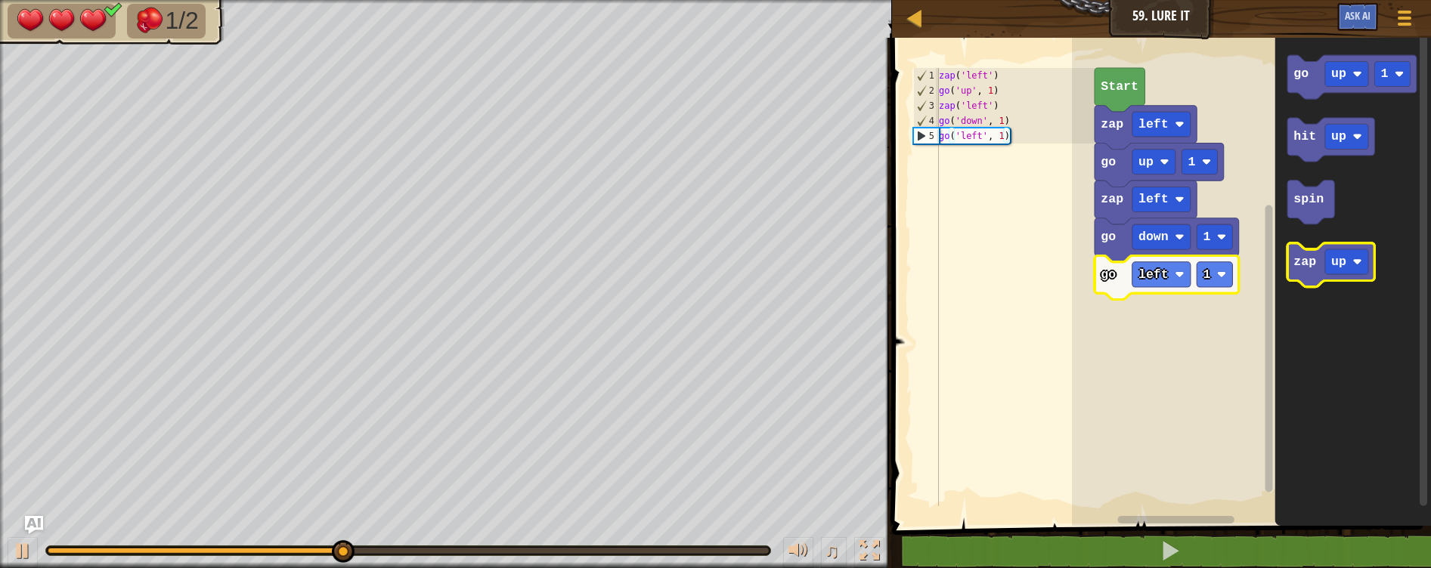
click at [1311, 268] on text "zap" at bounding box center [1304, 262] width 23 height 14
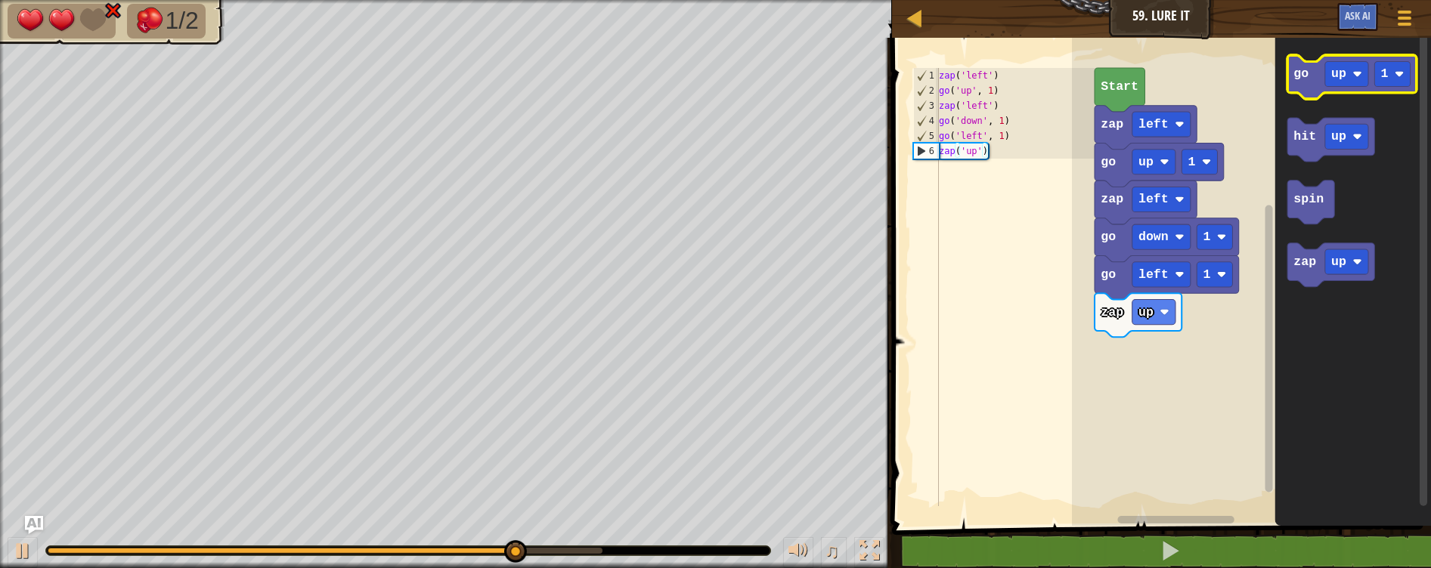
click at [1310, 84] on icon "Blockly Workspace" at bounding box center [1351, 77] width 129 height 44
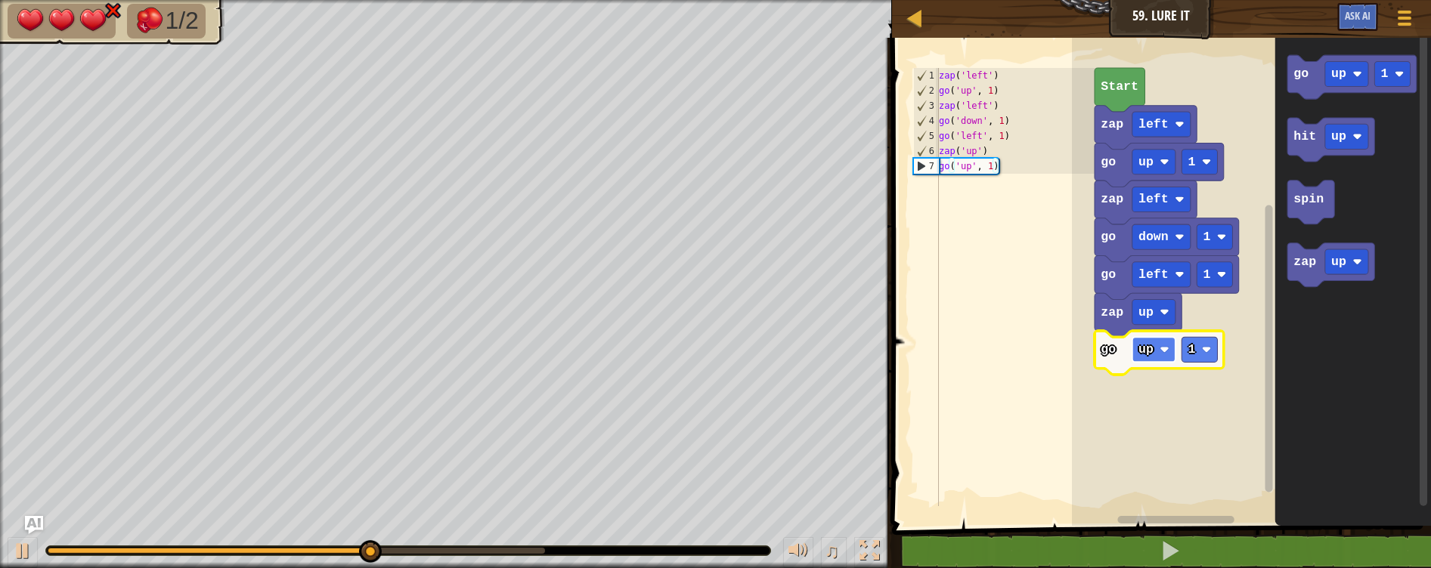
click at [1145, 353] on text "up" at bounding box center [1145, 349] width 15 height 14
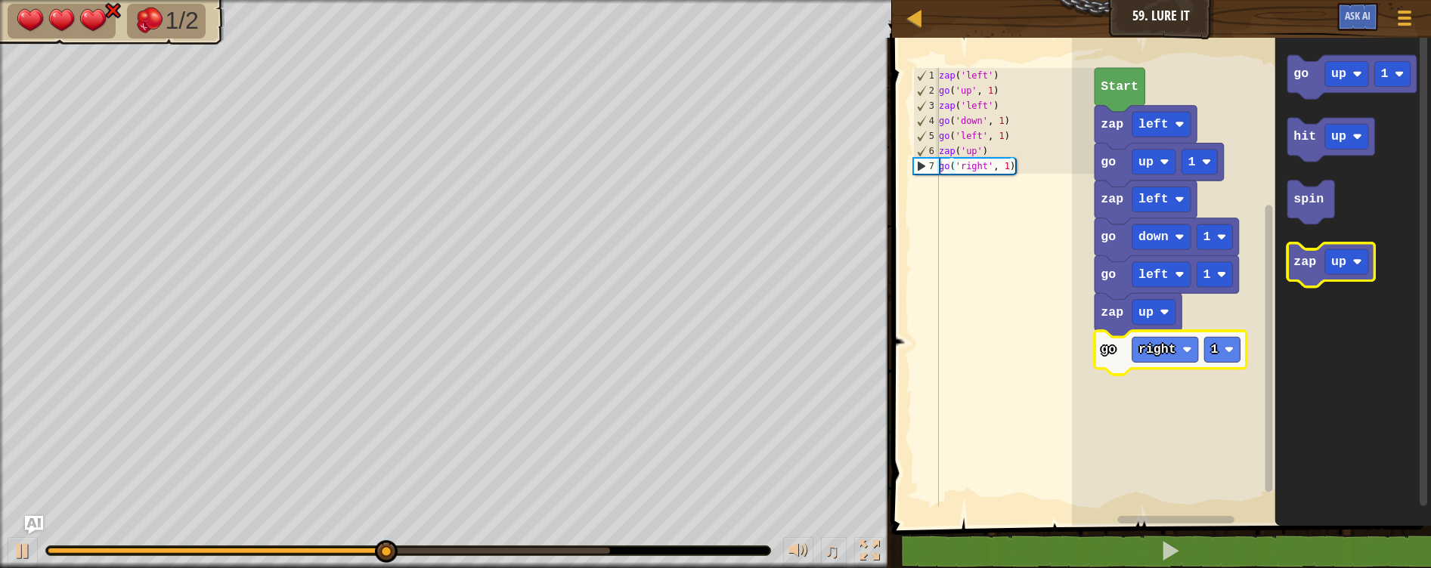
click at [1309, 262] on text "zap" at bounding box center [1304, 262] width 23 height 14
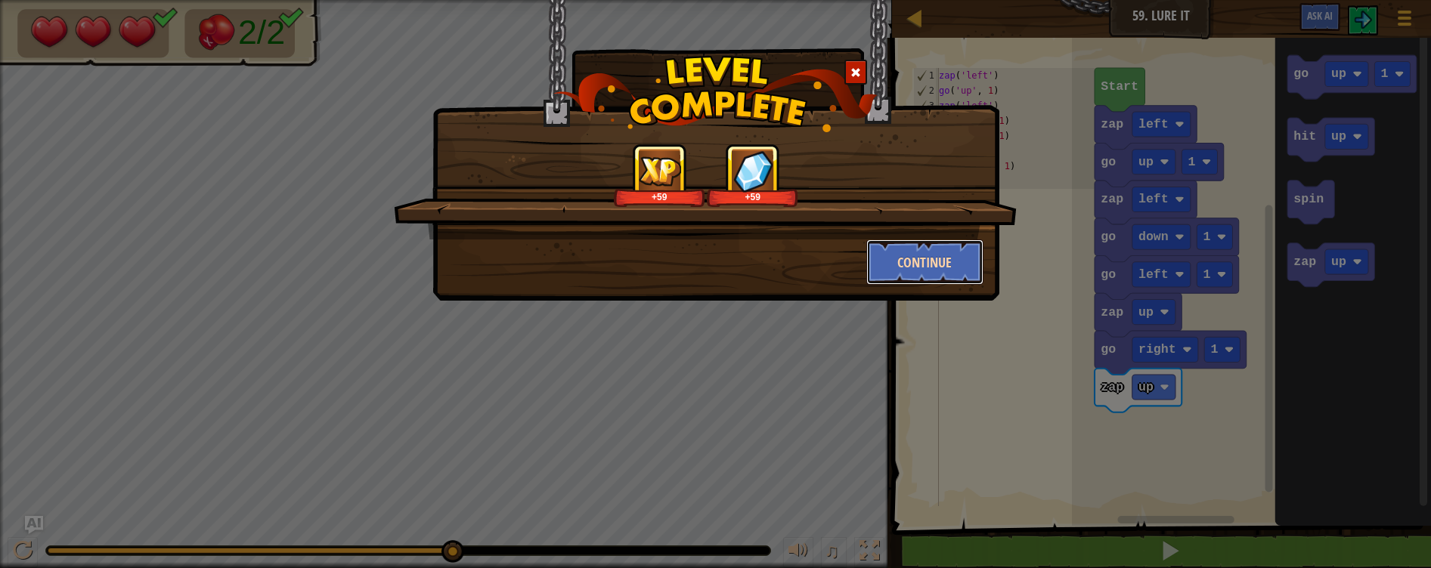
click at [903, 267] on button "Continue" at bounding box center [924, 262] width 117 height 45
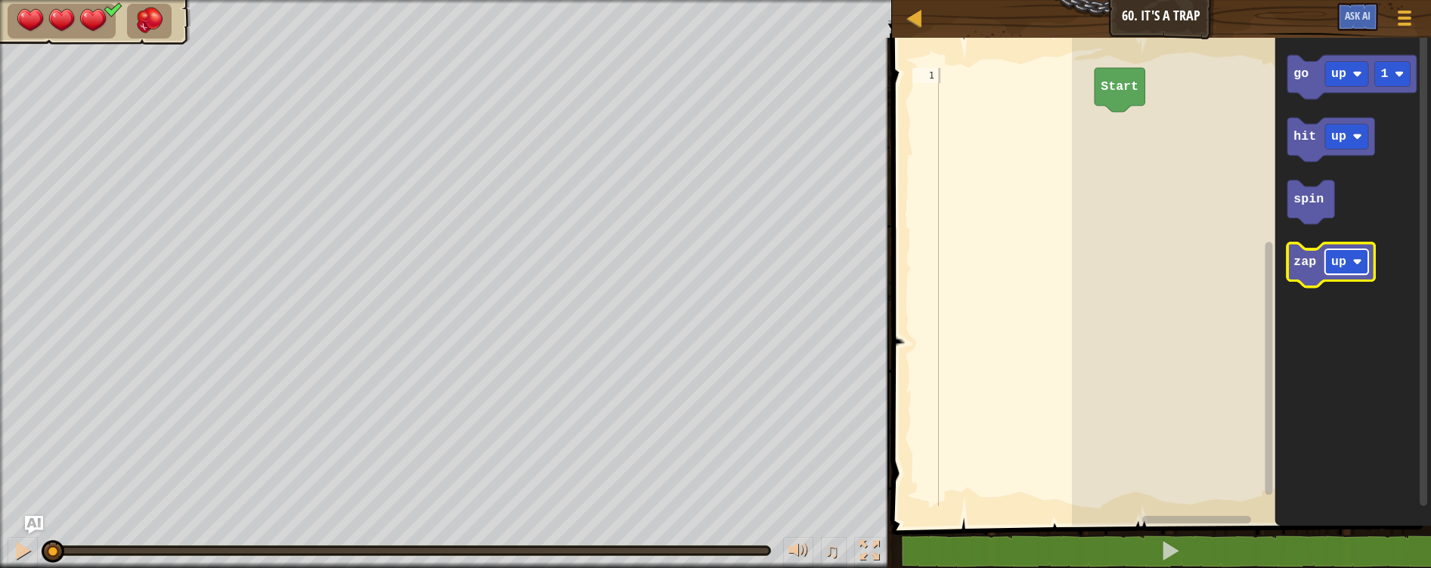
click at [1339, 259] on text "up" at bounding box center [1338, 262] width 15 height 14
click at [1296, 261] on text "zap" at bounding box center [1304, 262] width 23 height 14
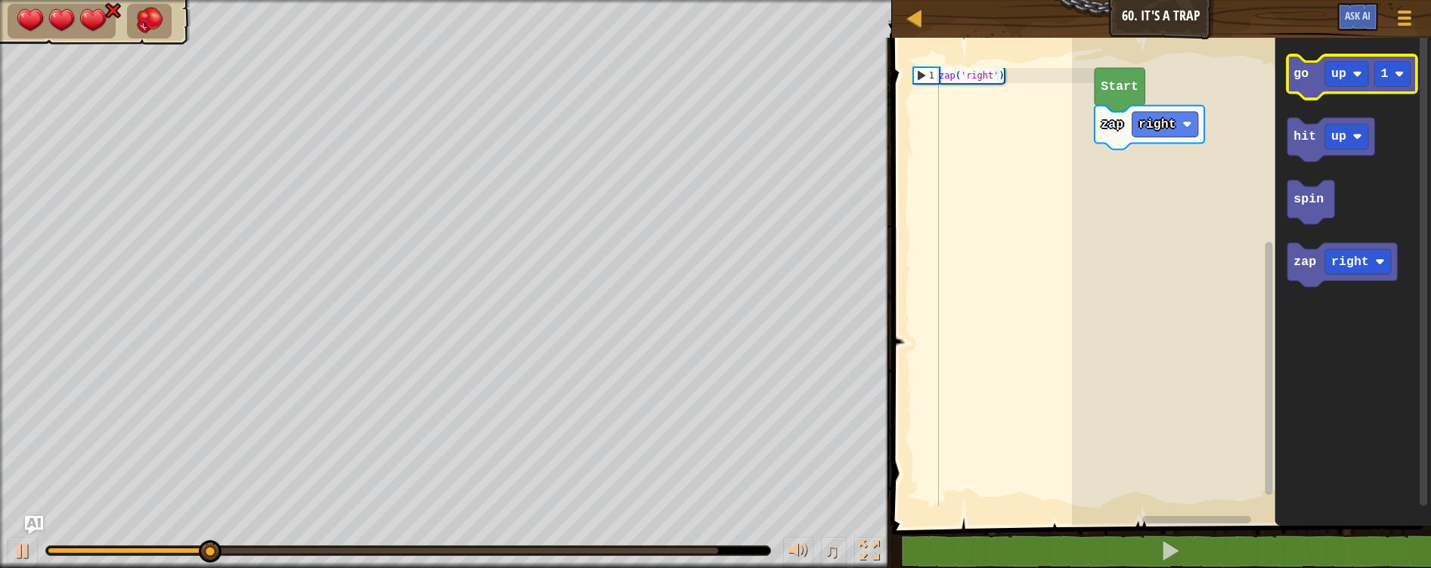
click at [1298, 76] on text "go" at bounding box center [1300, 74] width 15 height 14
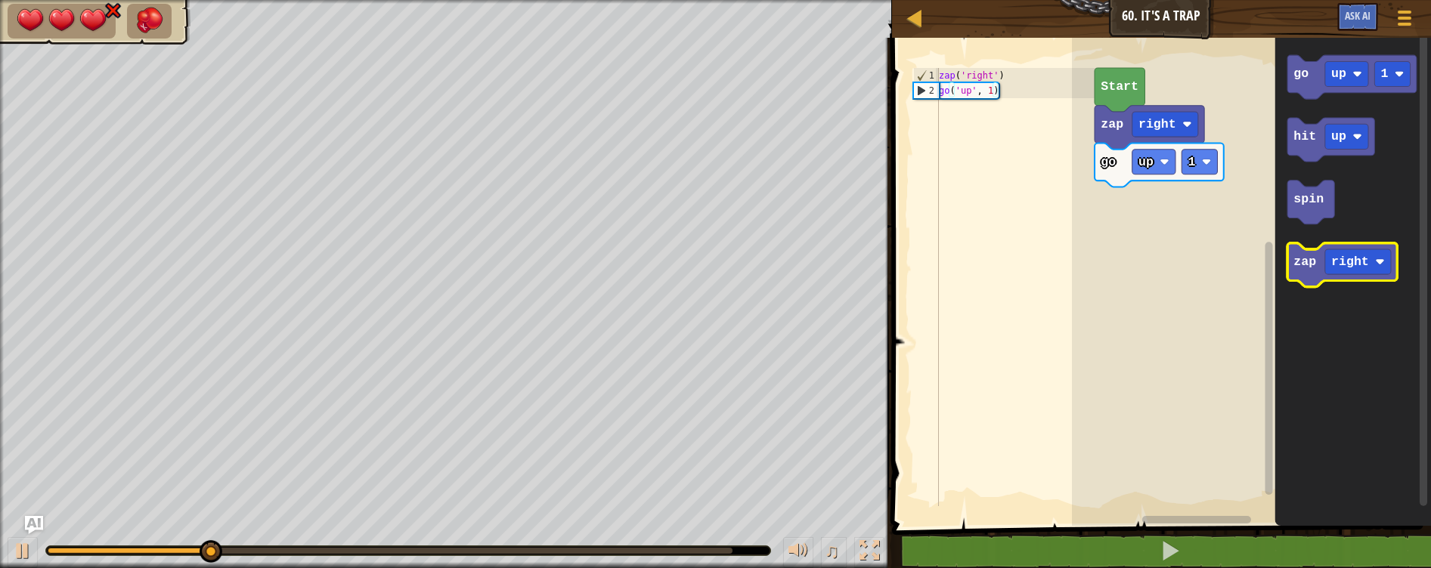
click at [1300, 263] on text "zap" at bounding box center [1304, 262] width 23 height 14
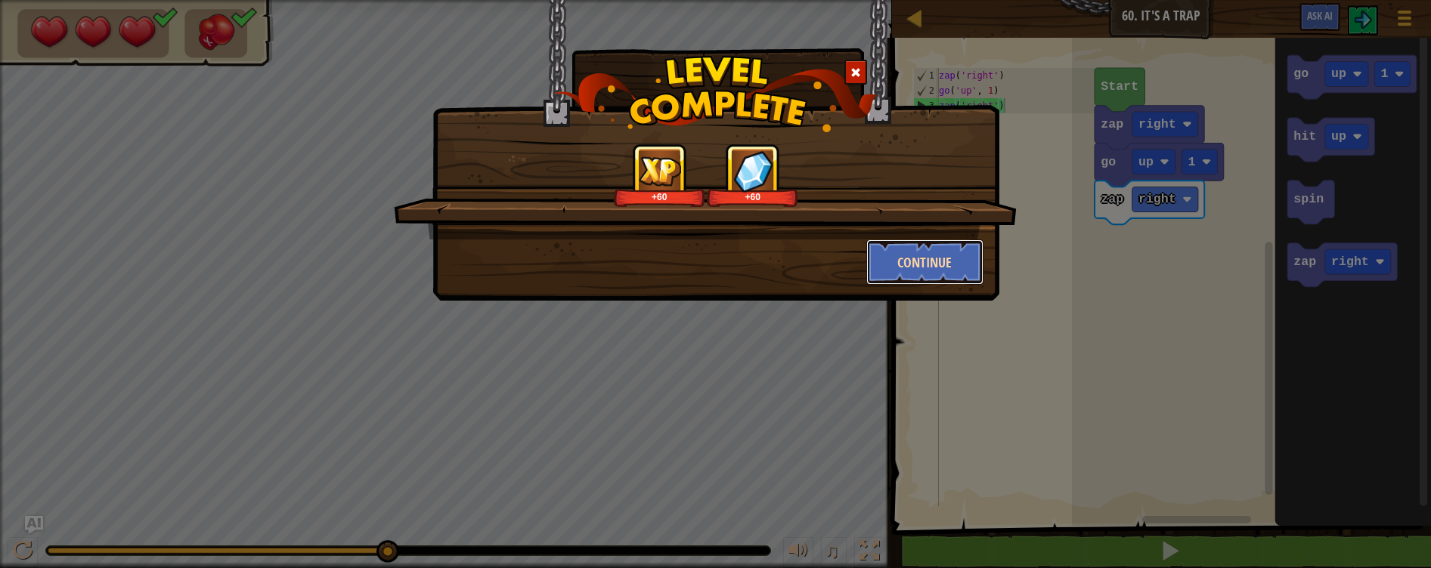
click at [914, 262] on button "Continue" at bounding box center [924, 262] width 117 height 45
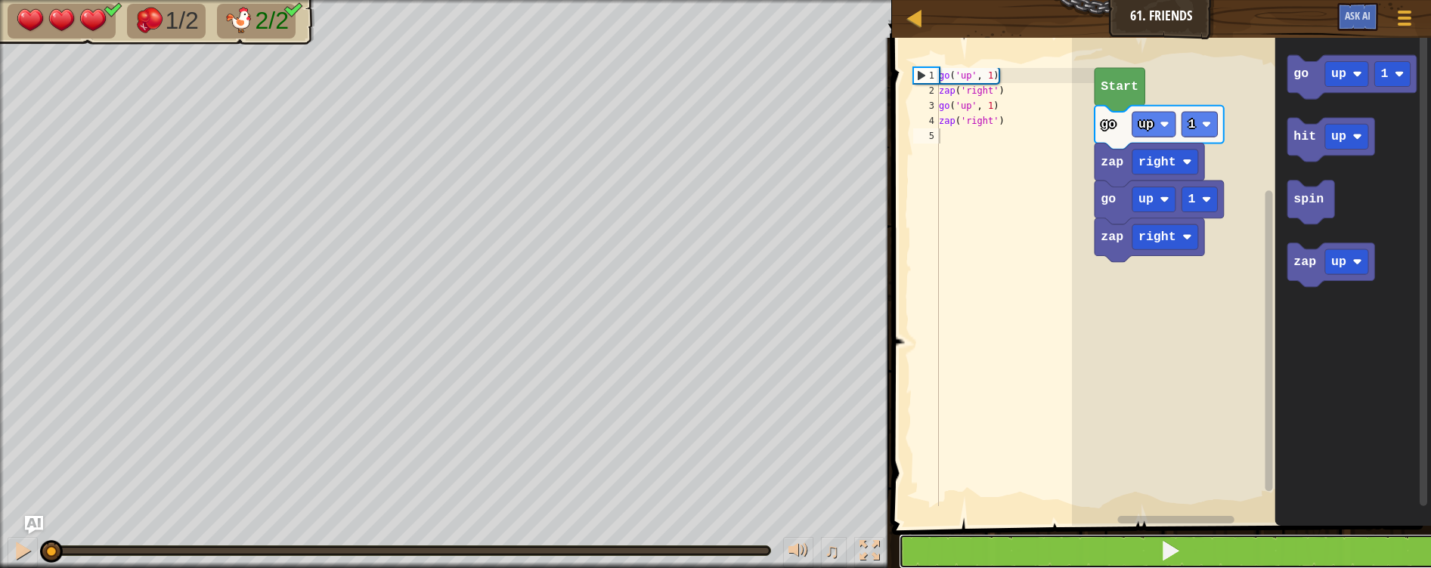
click at [1100, 550] on button at bounding box center [1170, 551] width 543 height 35
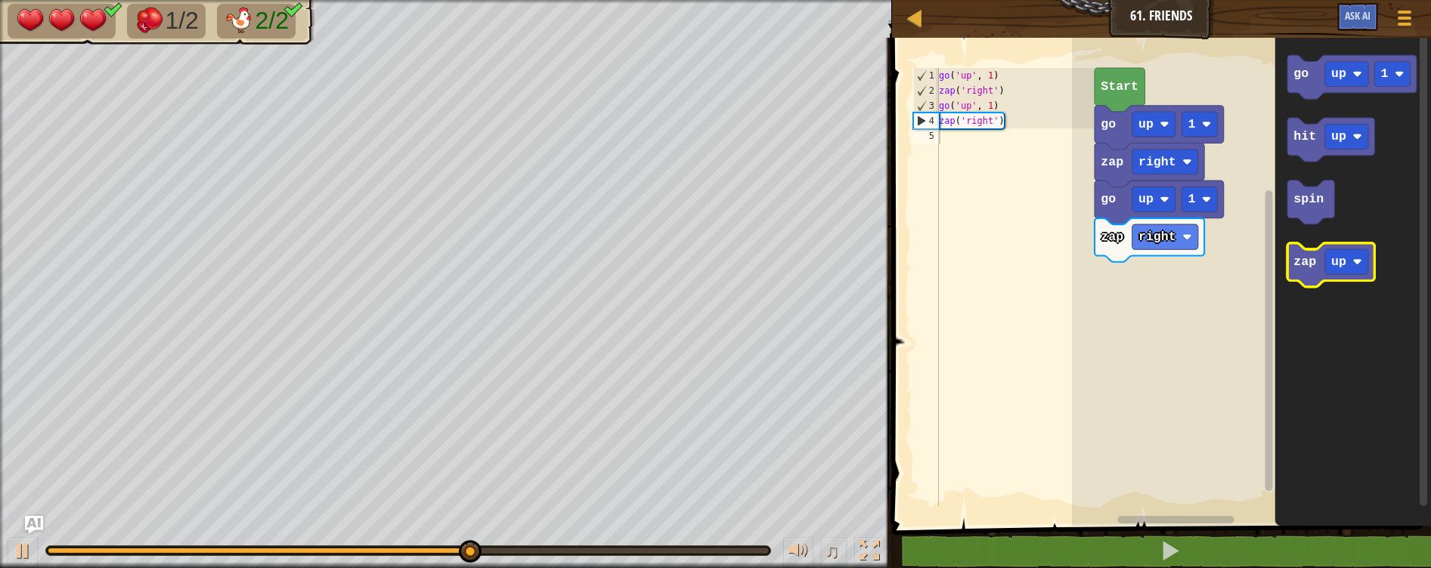
click at [1298, 276] on icon "Blockly Workspace" at bounding box center [1330, 265] width 87 height 44
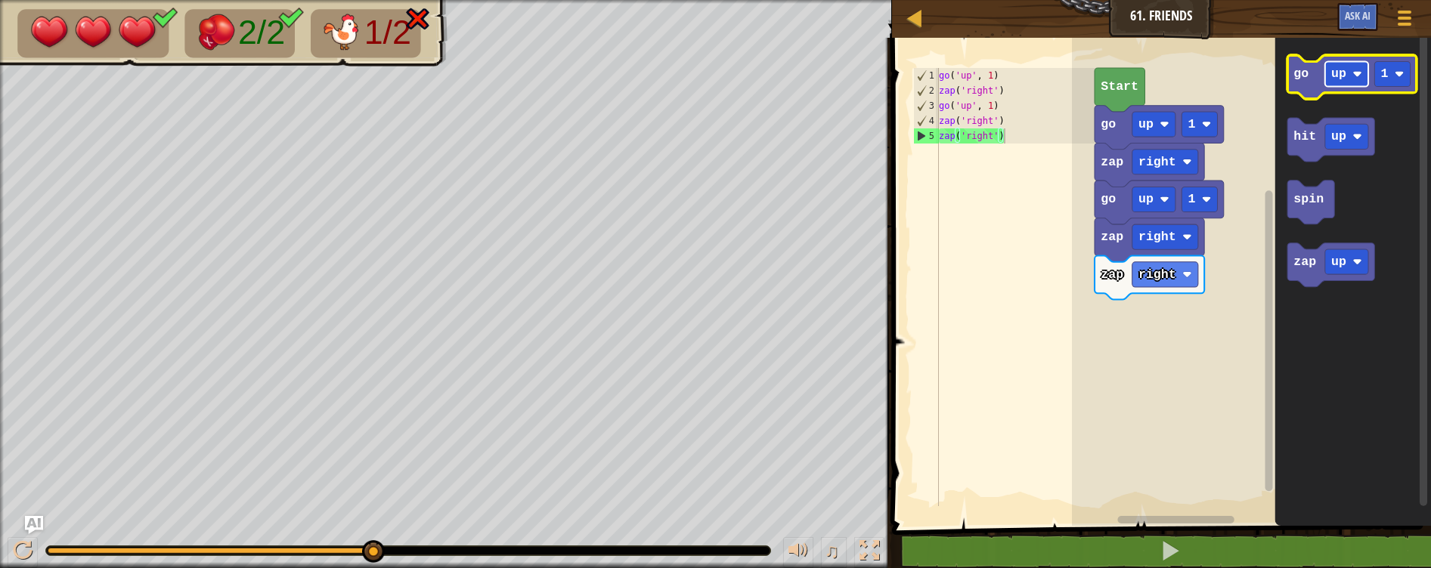
click at [1360, 70] on image "Blockly Workspace" at bounding box center [1356, 74] width 9 height 9
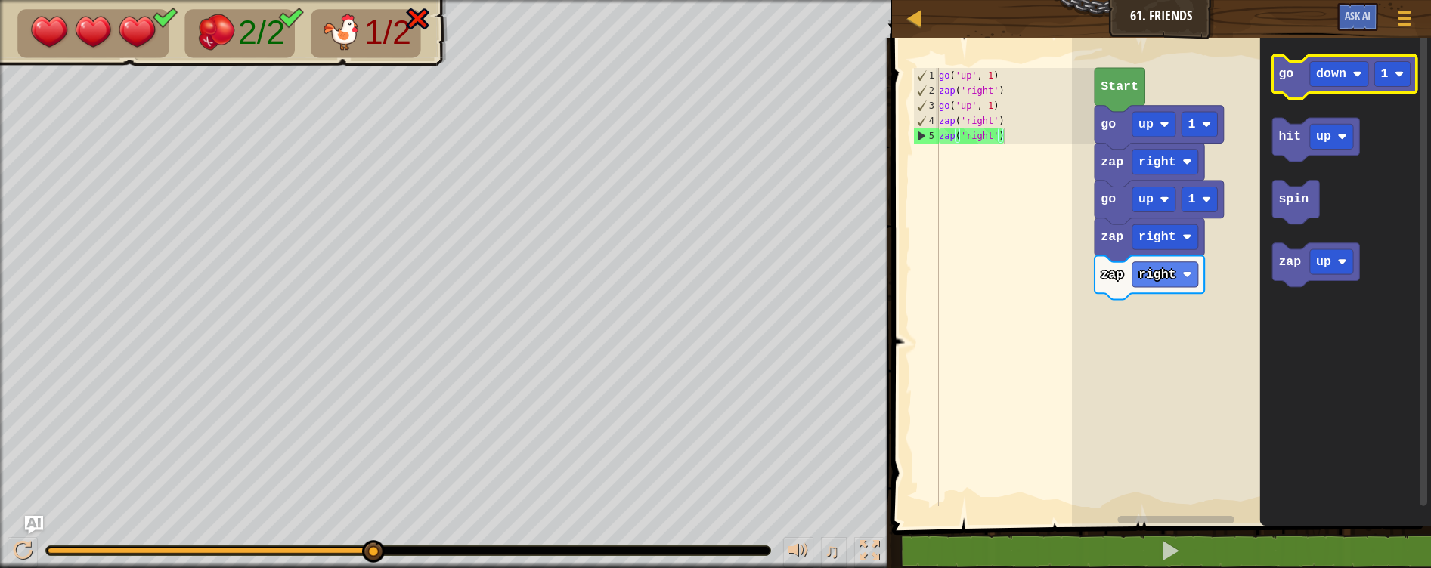
click at [1288, 70] on text "go" at bounding box center [1285, 74] width 15 height 14
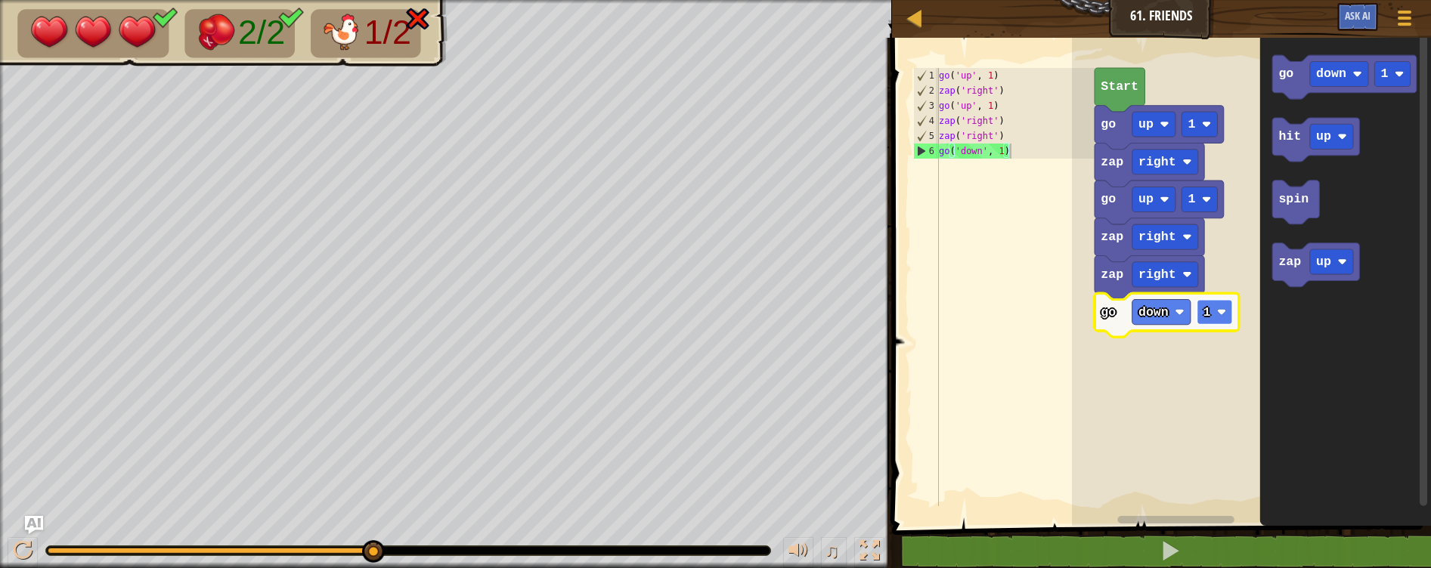
click at [1201, 311] on rect "Blockly Workspace" at bounding box center [1215, 312] width 36 height 25
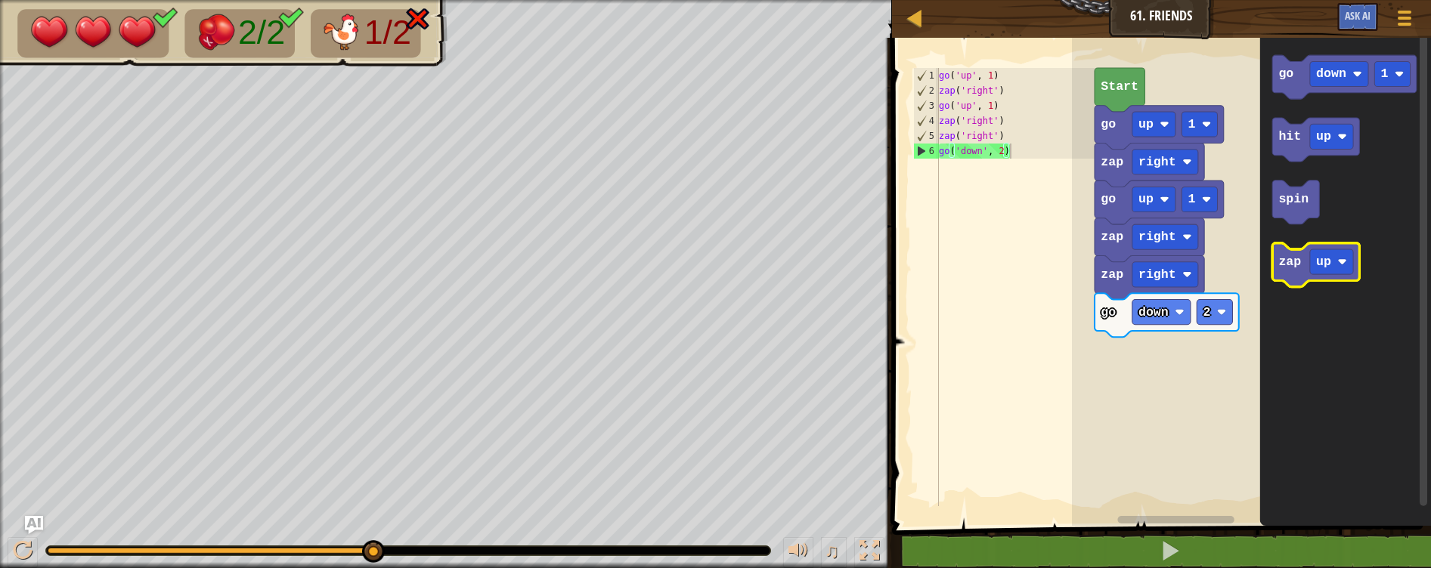
click at [1296, 268] on text "zap" at bounding box center [1289, 262] width 23 height 14
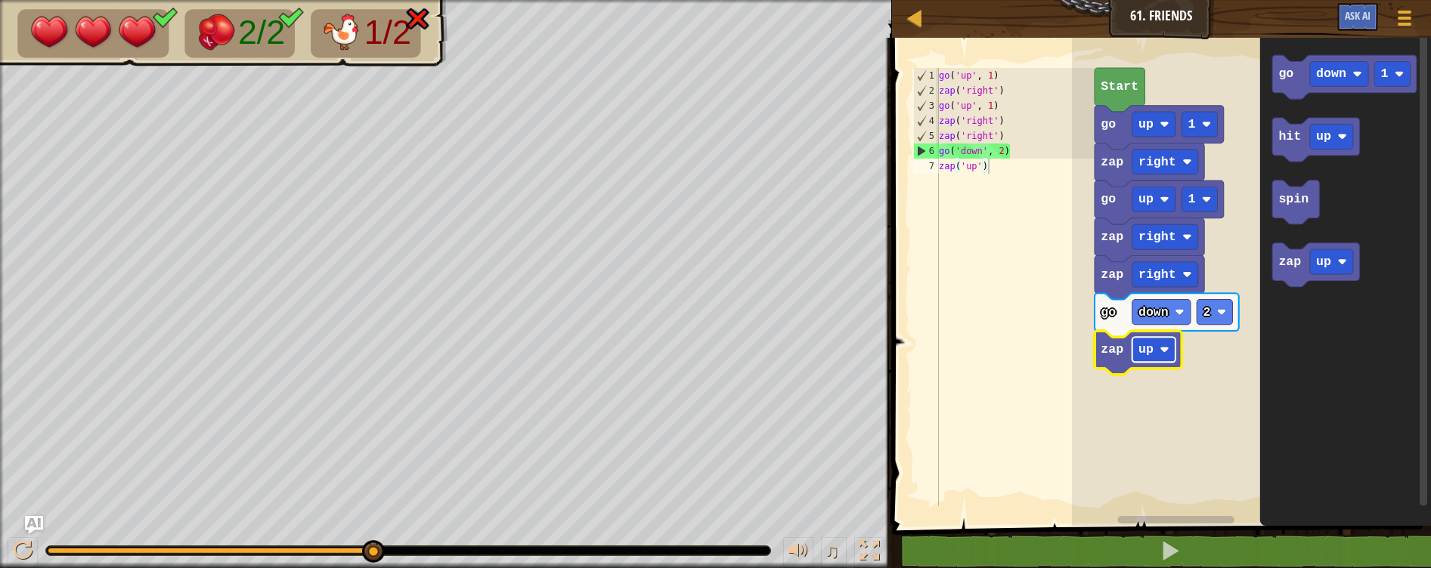
click at [1162, 352] on image "Blockly Workspace" at bounding box center [1163, 349] width 9 height 9
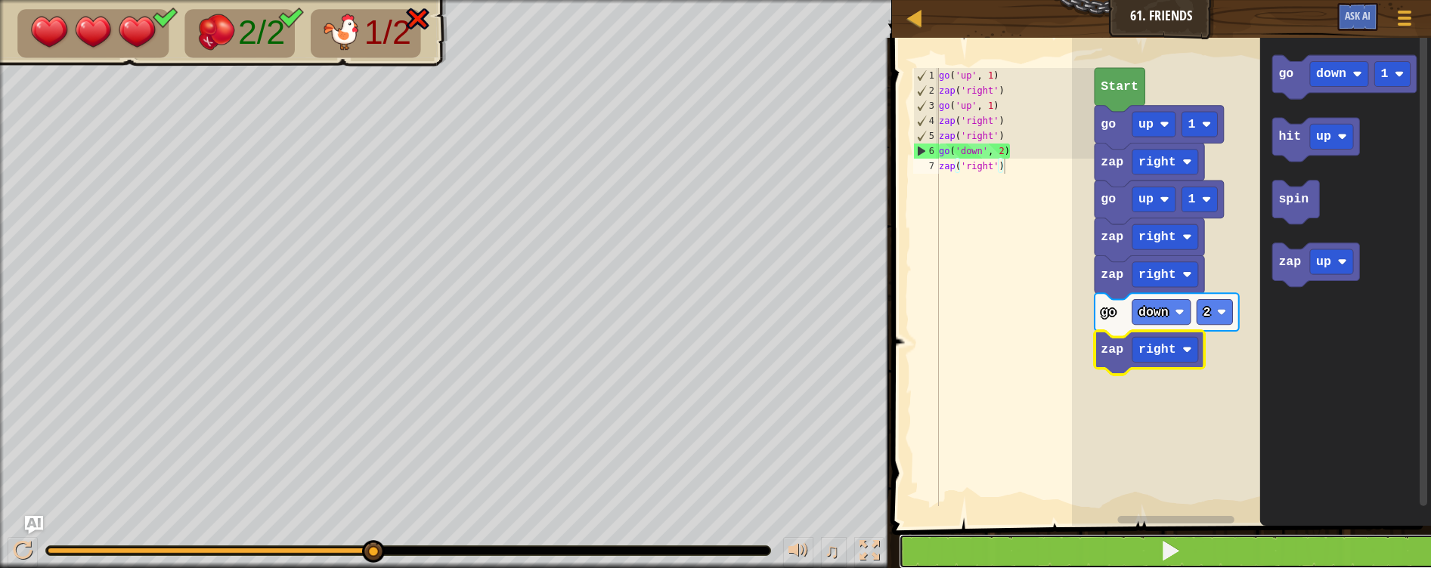
click at [1182, 560] on button at bounding box center [1170, 551] width 543 height 35
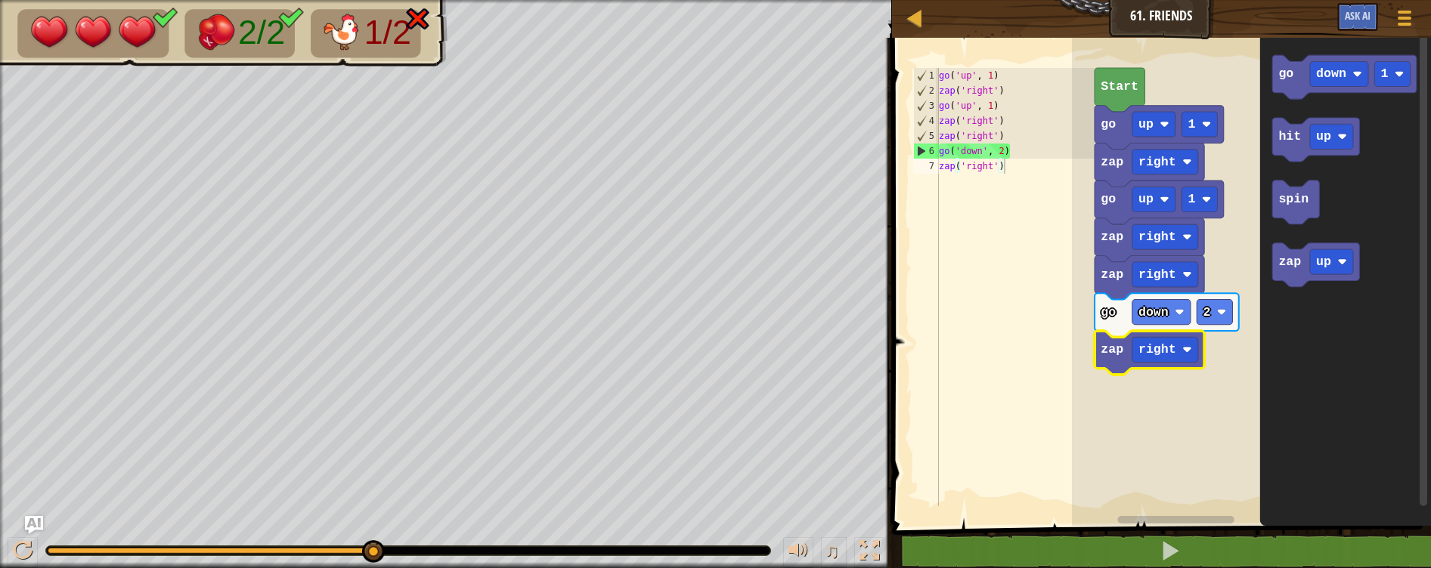
click at [1114, 322] on icon "Blockly Workspace" at bounding box center [1166, 315] width 144 height 44
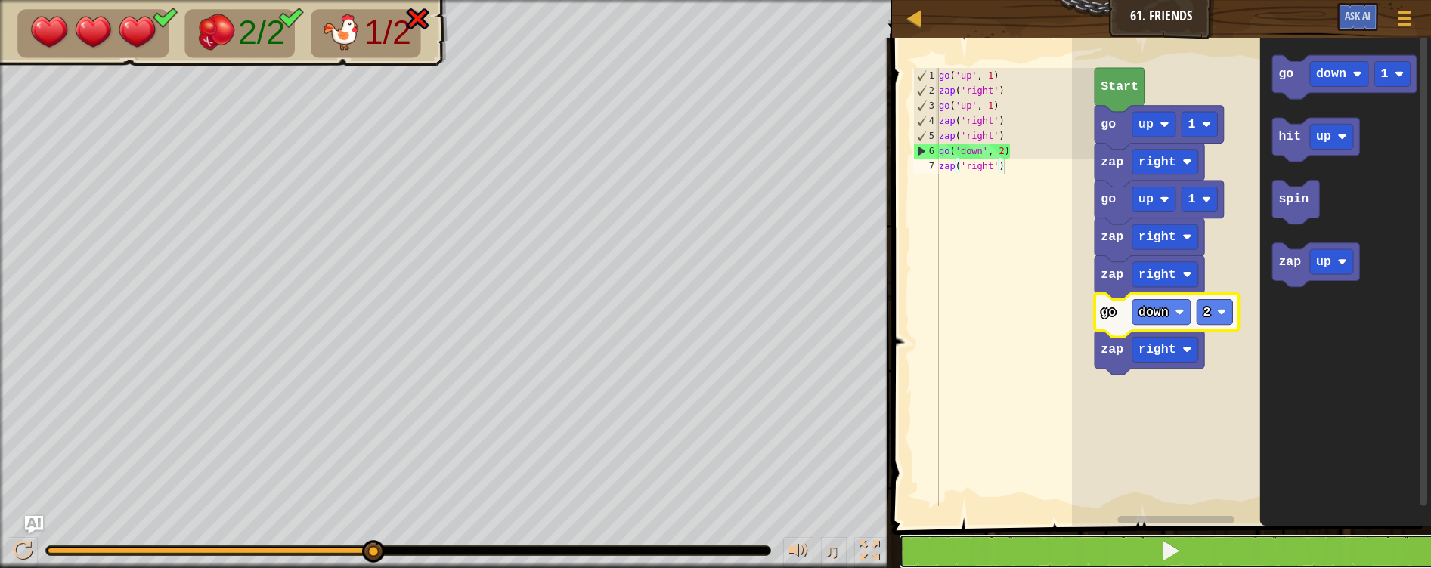
click at [1079, 553] on button at bounding box center [1170, 551] width 543 height 35
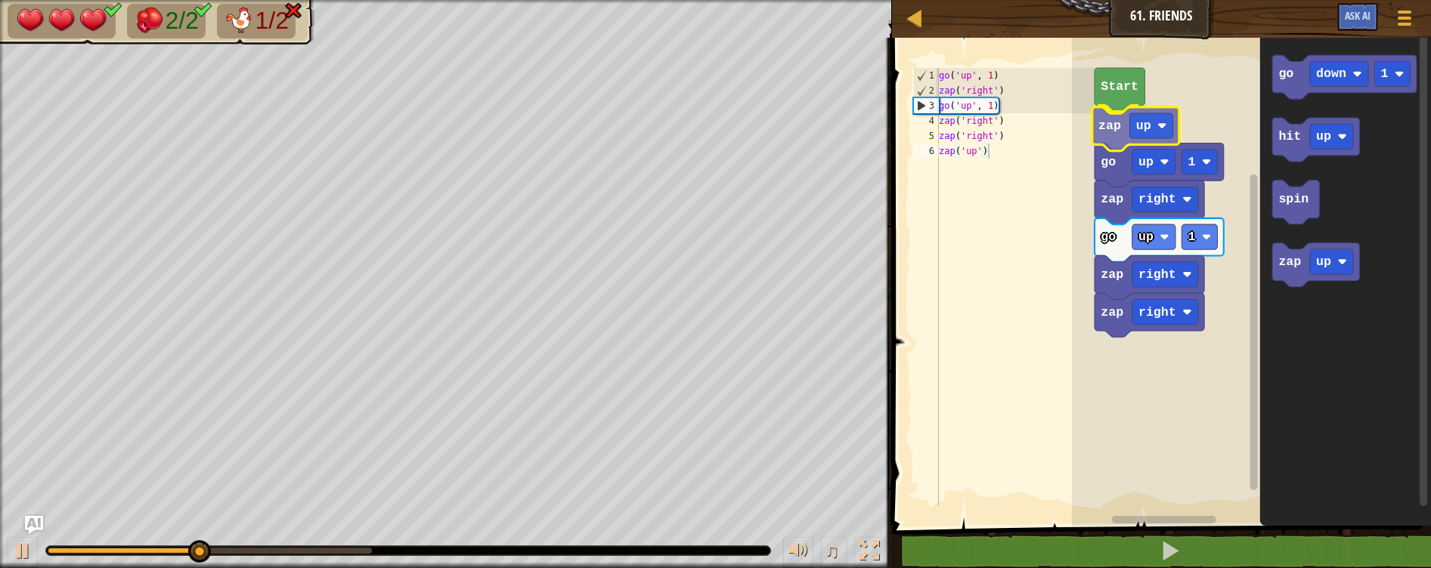
click at [1120, 144] on div "Start zap up go up 1 zap right go up 1 zap right zap right go down 1 hit up spi…" at bounding box center [1251, 278] width 359 height 496
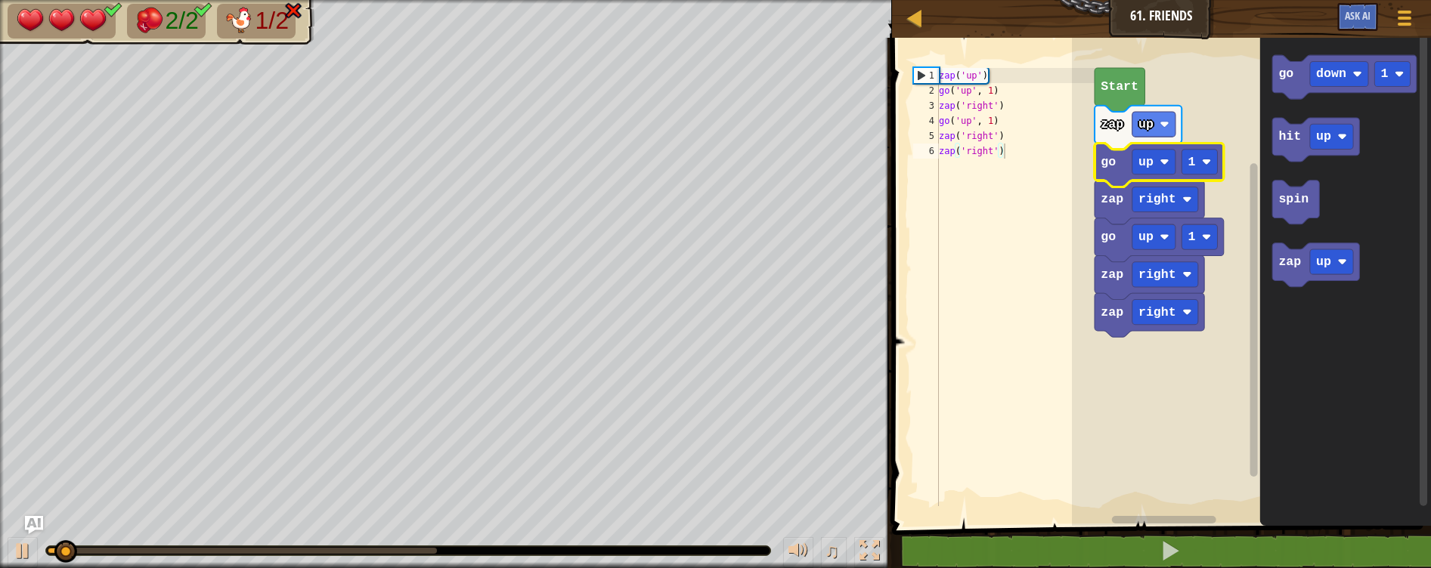
click at [1137, 143] on g "go up 1 zap right go up 1 zap right zap right" at bounding box center [1158, 240] width 129 height 194
click at [1141, 132] on g "up" at bounding box center [1153, 124] width 43 height 25
